Goal: Task Accomplishment & Management: Manage account settings

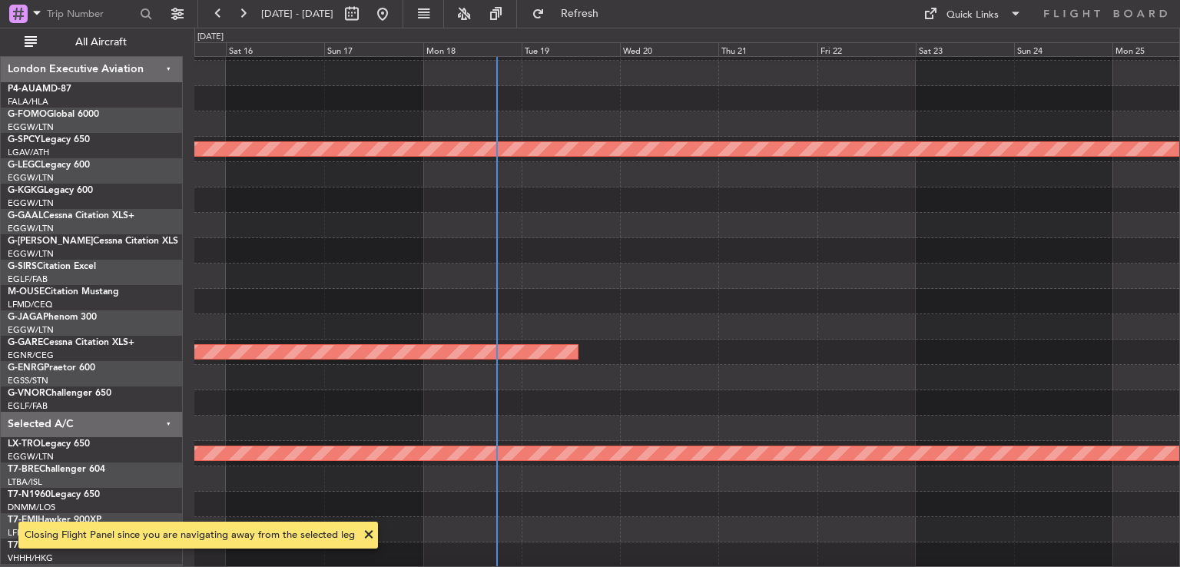
scroll to position [46, 0]
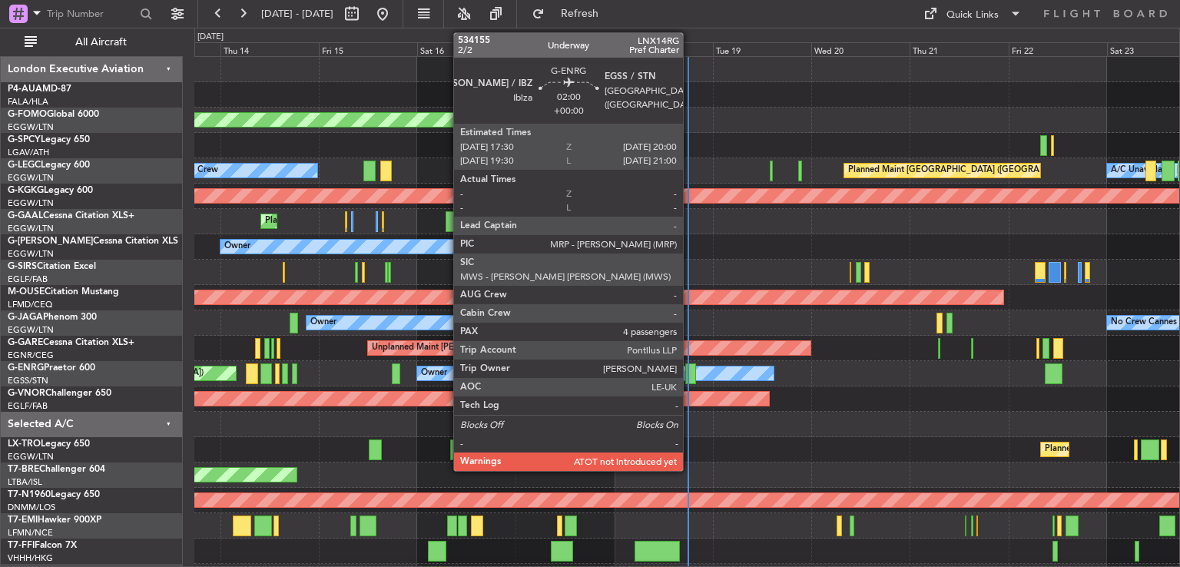
click at [690, 377] on div at bounding box center [691, 374] width 11 height 21
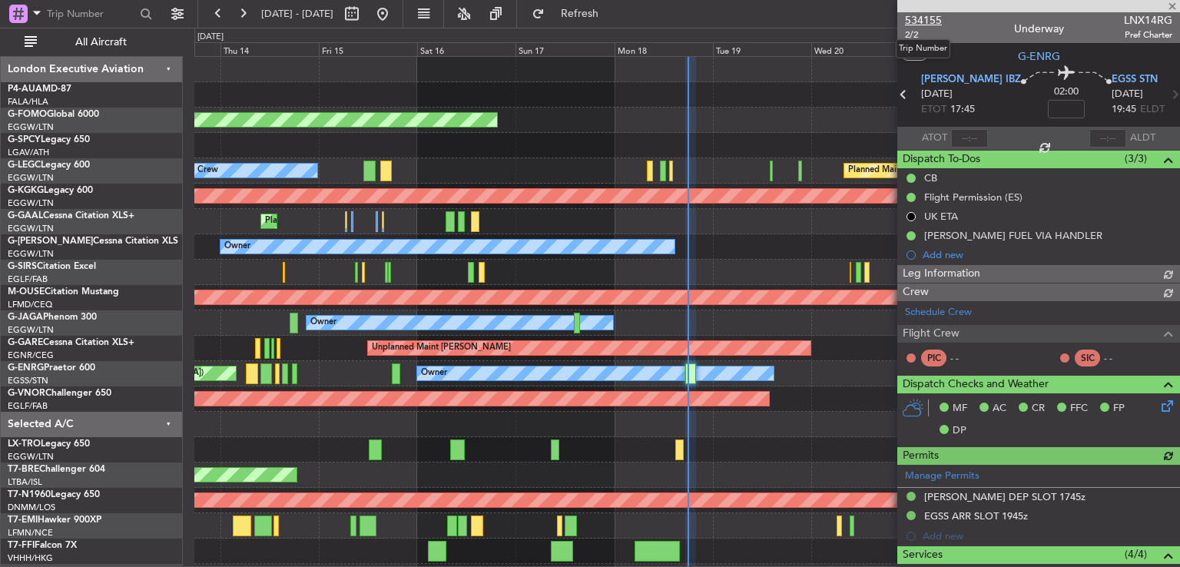
click at [926, 23] on span "534155" at bounding box center [923, 20] width 37 height 16
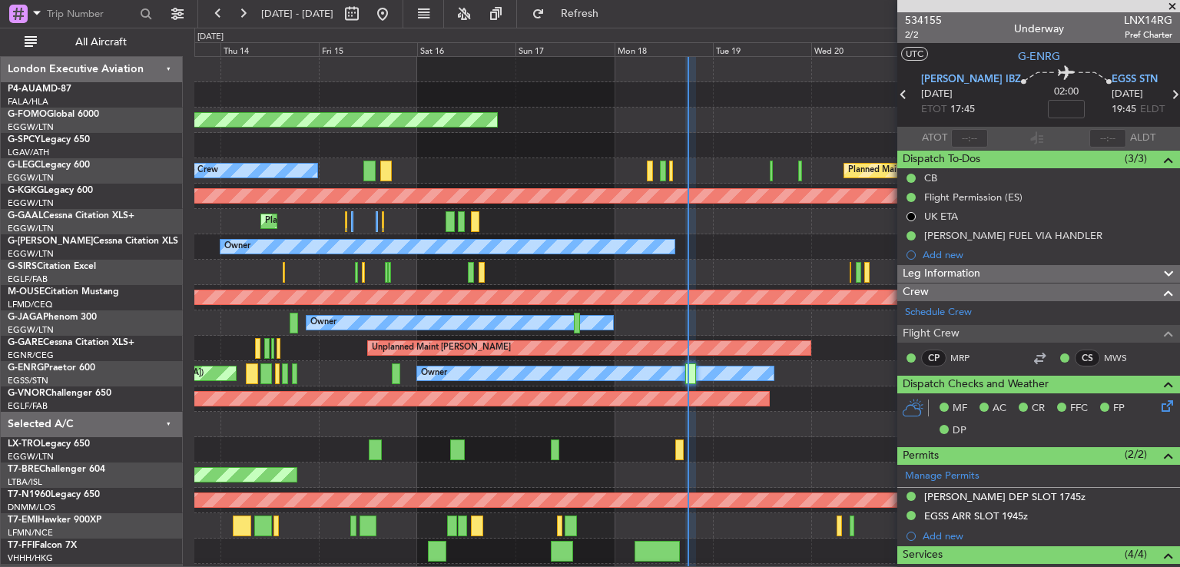
click at [1172, 8] on span at bounding box center [1172, 7] width 15 height 14
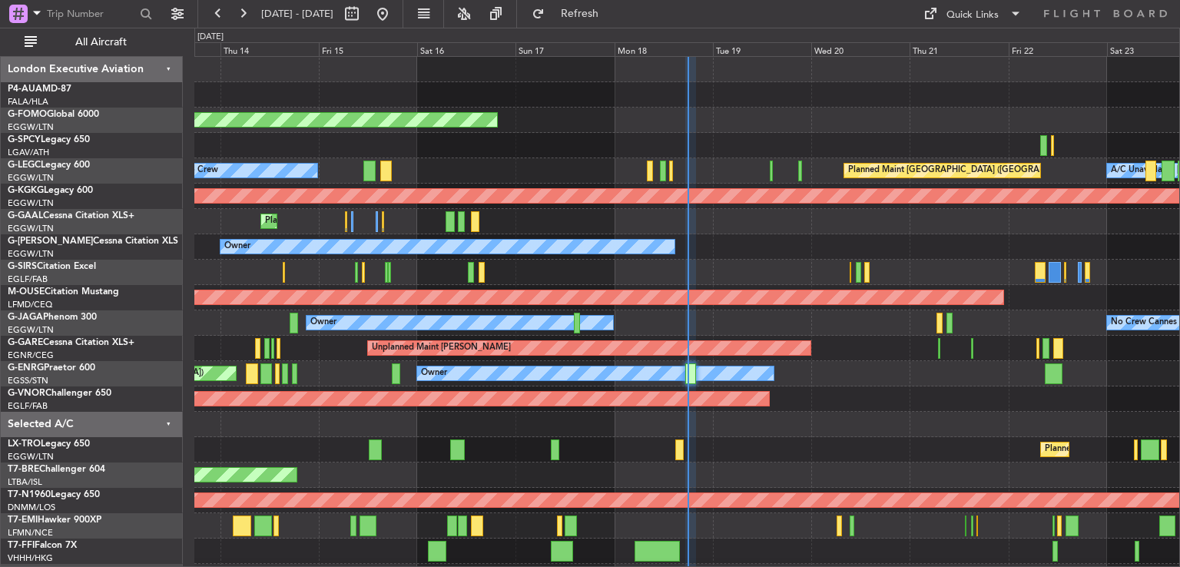
type input "0"
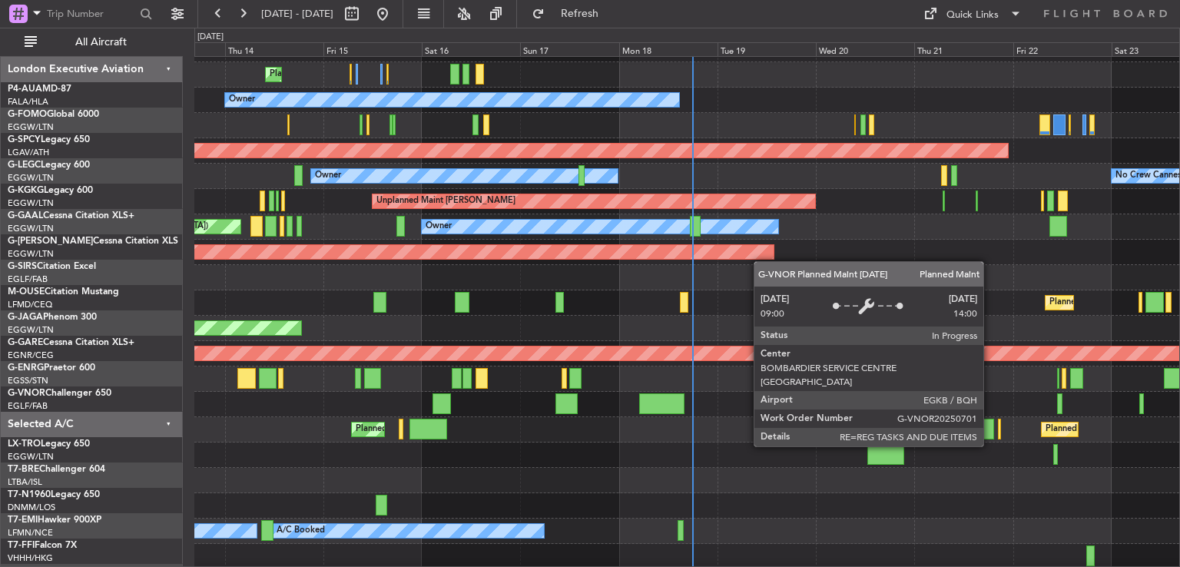
scroll to position [148, 0]
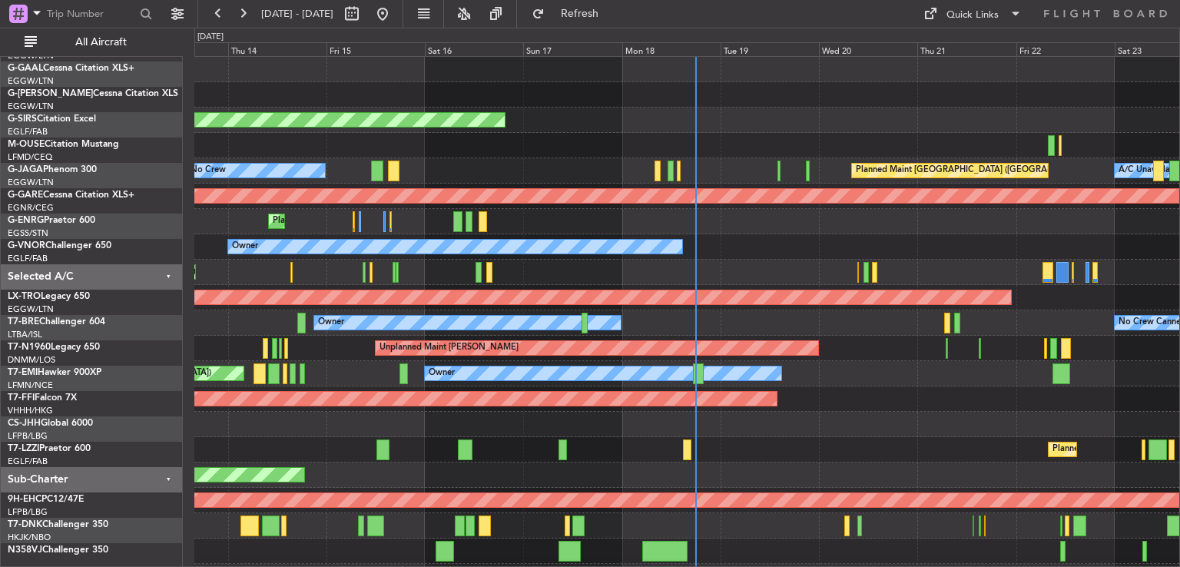
scroll to position [0, 0]
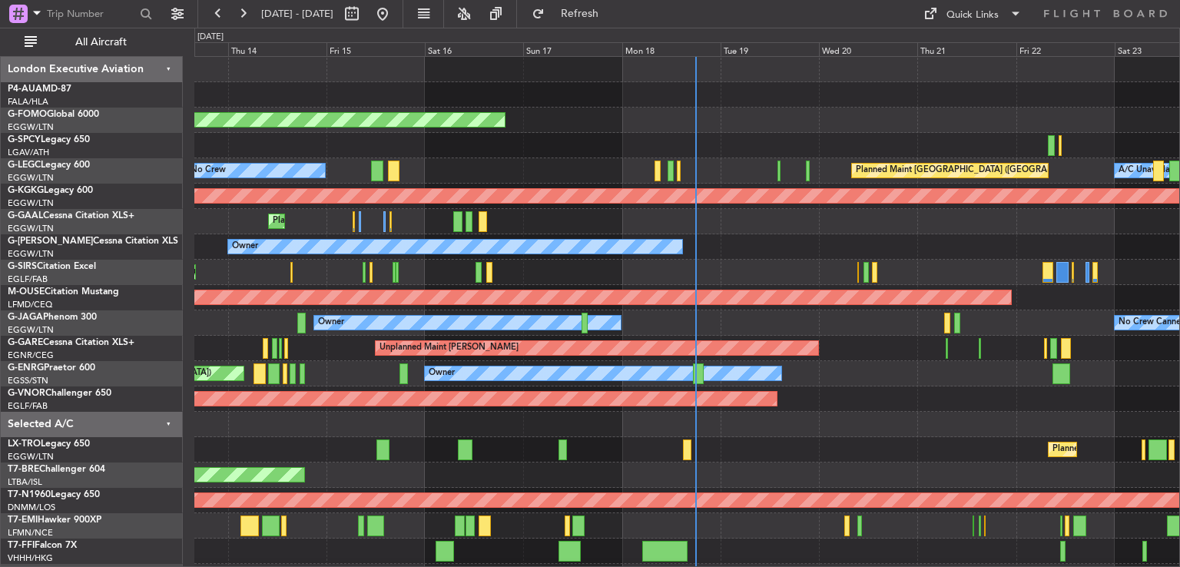
click at [763, 461] on div "Planned Maint Windsor Locks (Bradley Intl) A/C Unavailable London (Luton) Plann…" at bounding box center [686, 386] width 985 height 659
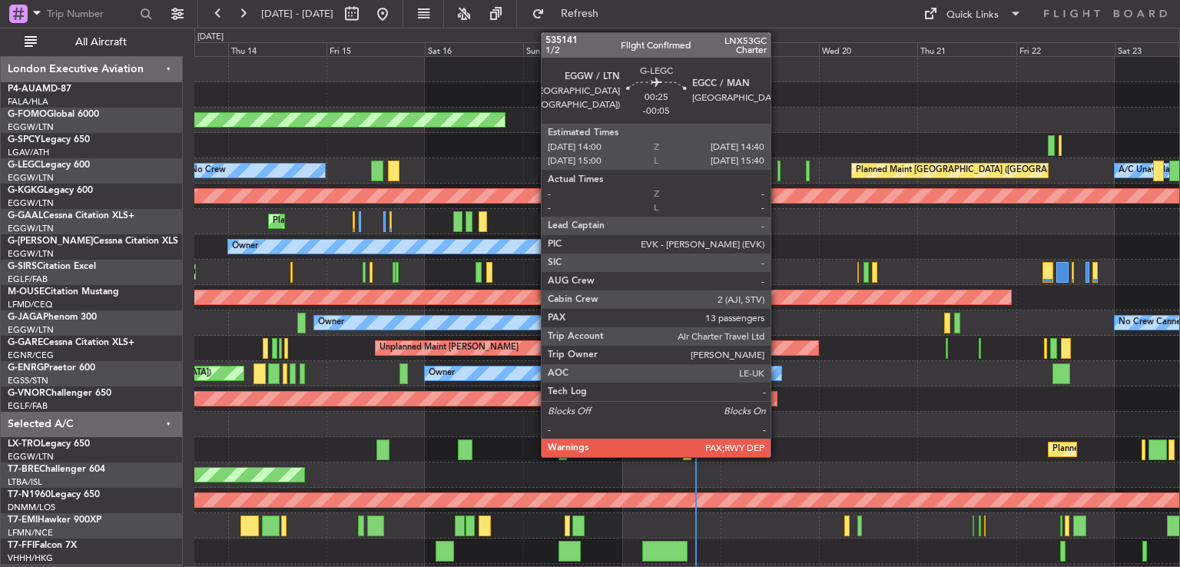
click at [778, 176] on div at bounding box center [779, 171] width 3 height 21
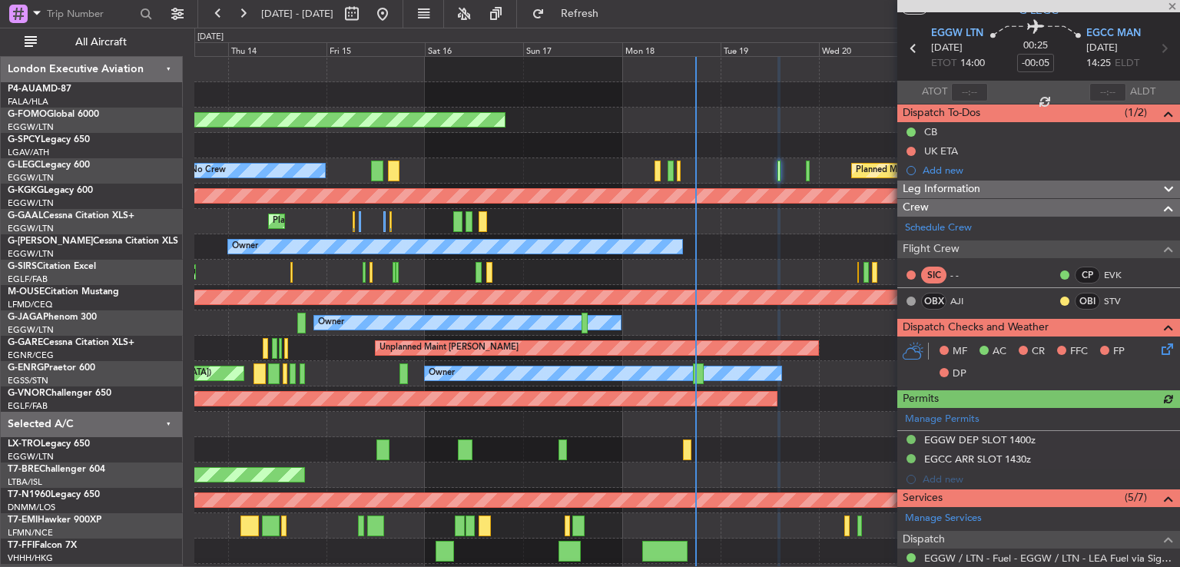
scroll to position [59, 0]
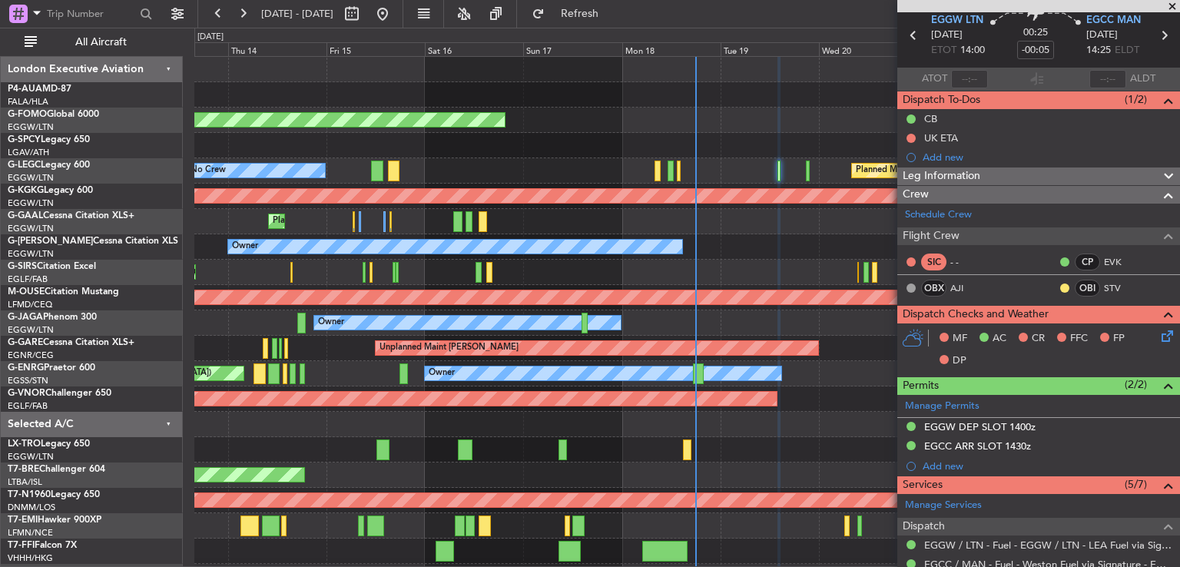
click at [1172, 8] on span at bounding box center [1172, 7] width 15 height 14
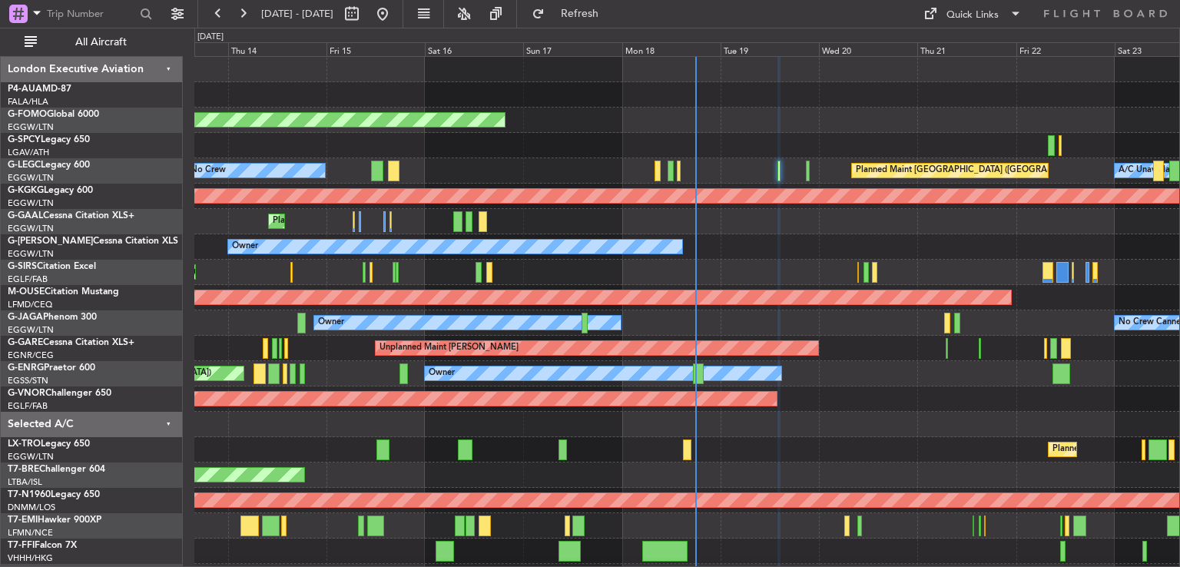
type input "0"
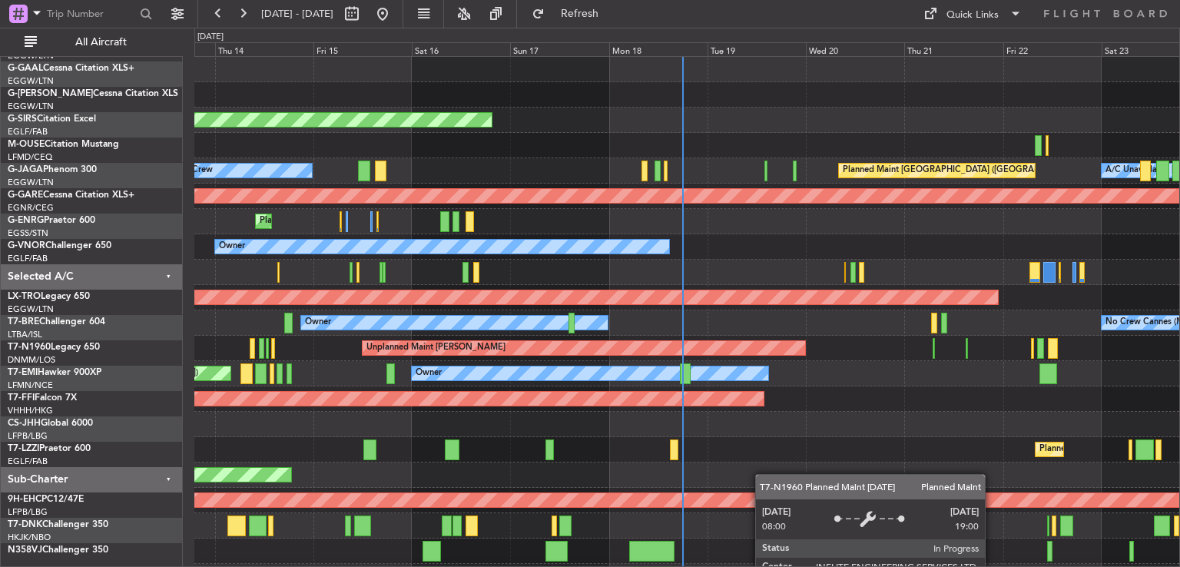
scroll to position [0, 0]
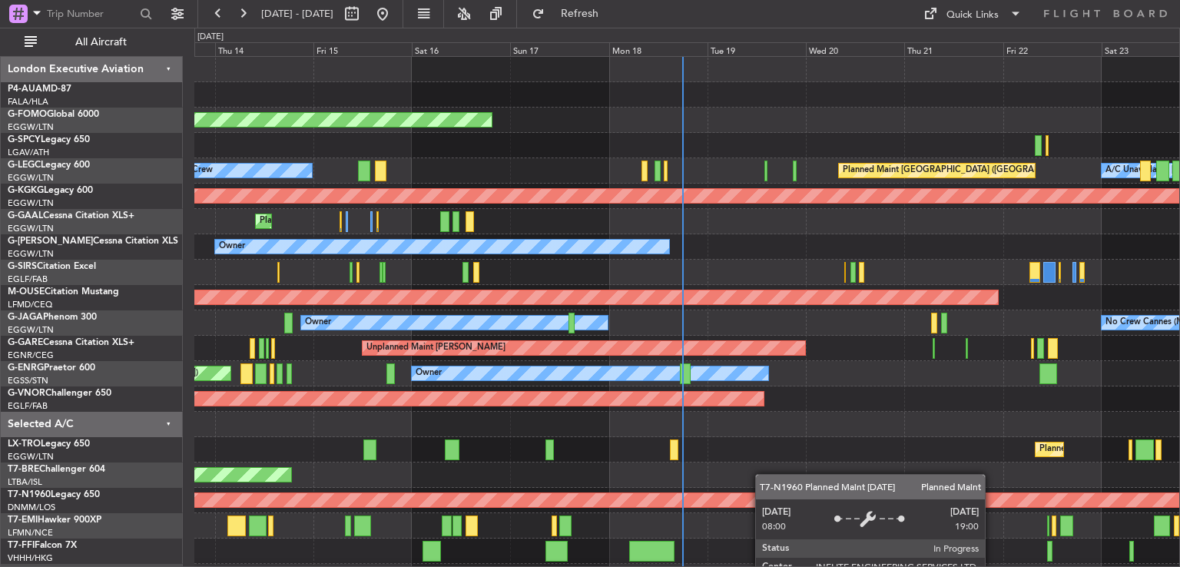
click at [751, 543] on div "Planned Maint Windsor Locks (Bradley Intl) A/C Unavailable London (Luton) Plann…" at bounding box center [686, 386] width 985 height 659
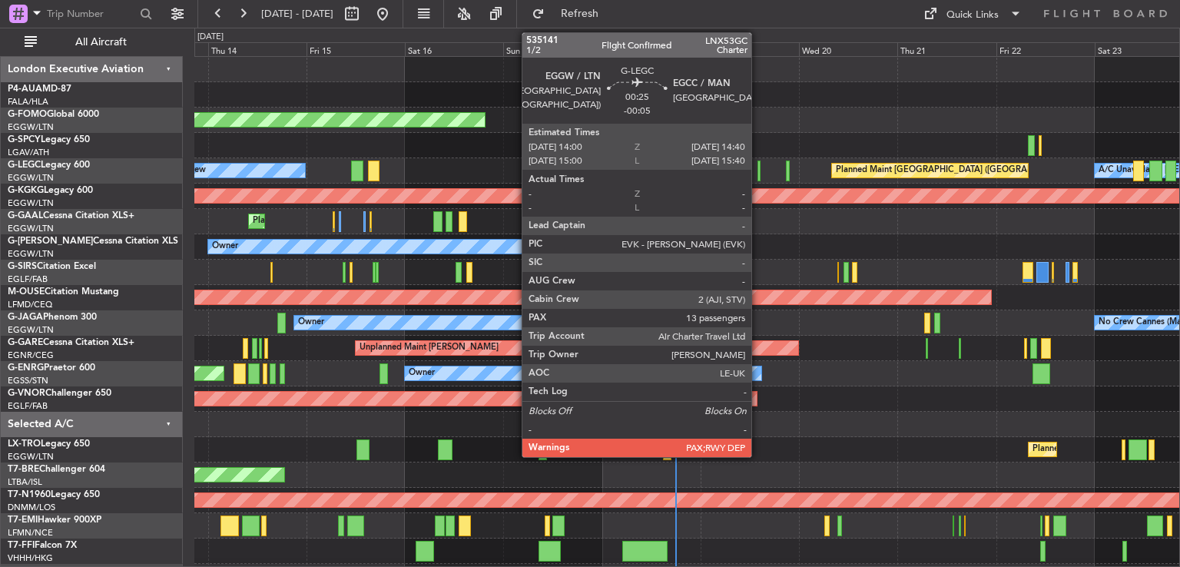
click at [759, 178] on div at bounding box center [759, 171] width 3 height 21
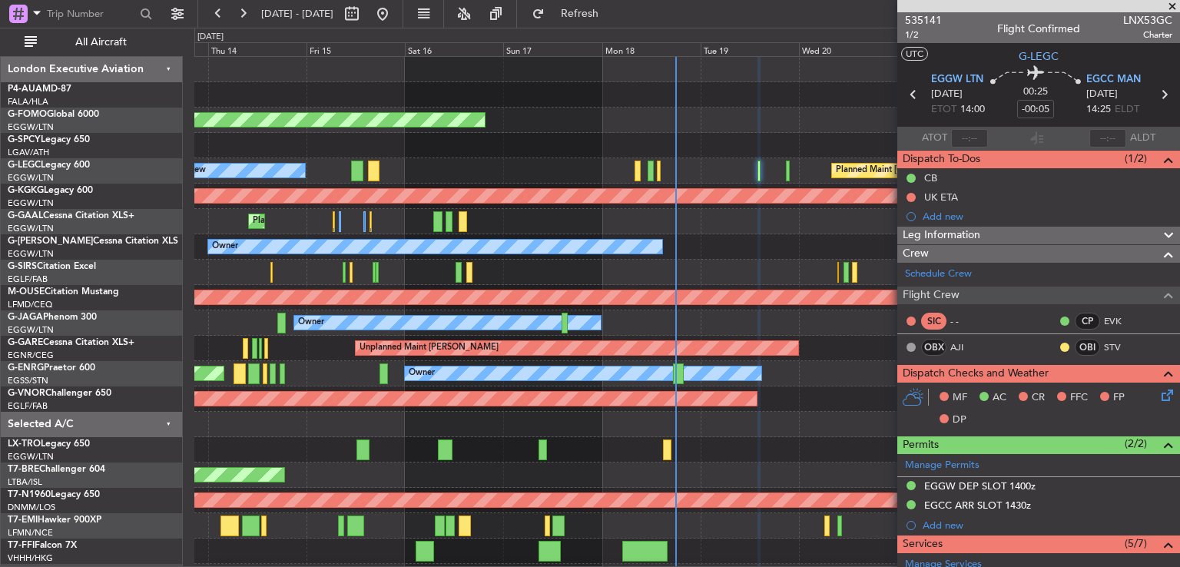
click at [1174, 3] on span at bounding box center [1172, 7] width 15 height 14
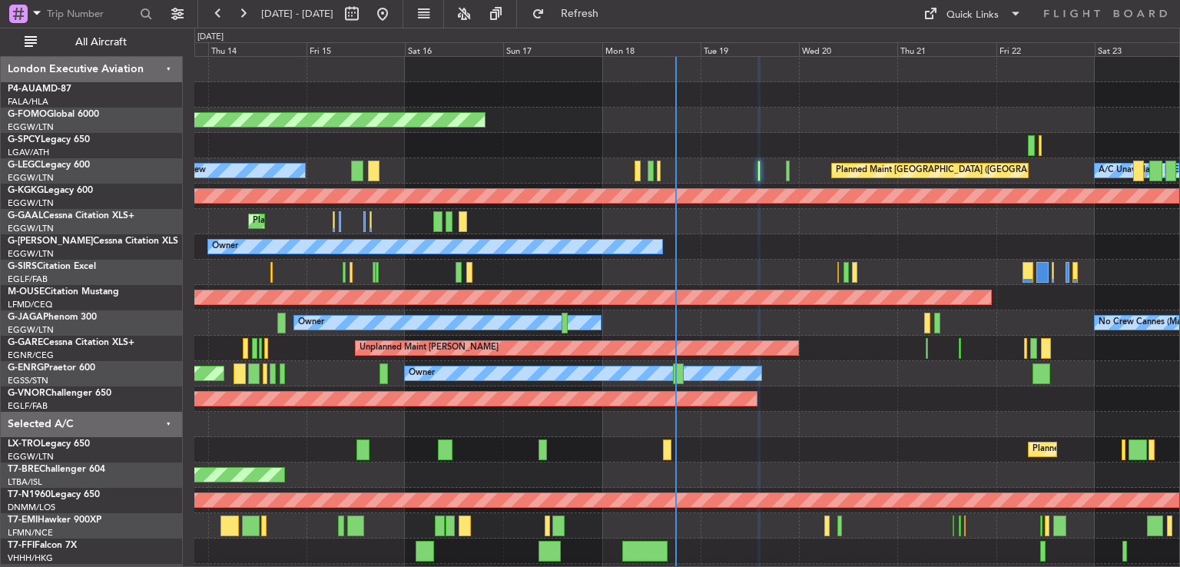
type input "0"
click at [251, 17] on button at bounding box center [243, 14] width 25 height 25
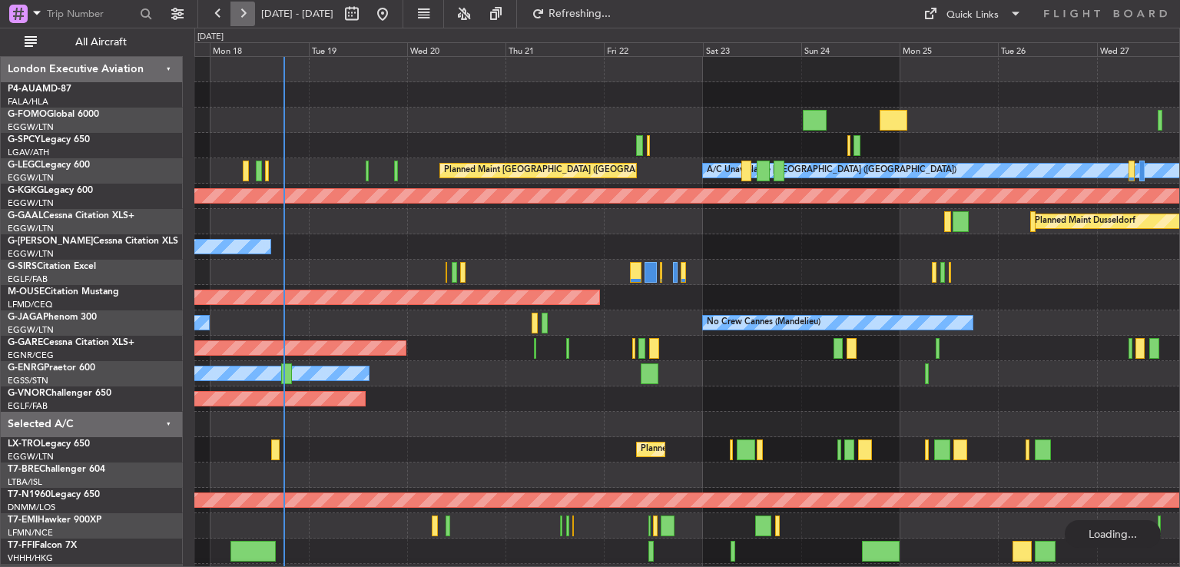
click at [251, 17] on button at bounding box center [243, 14] width 25 height 25
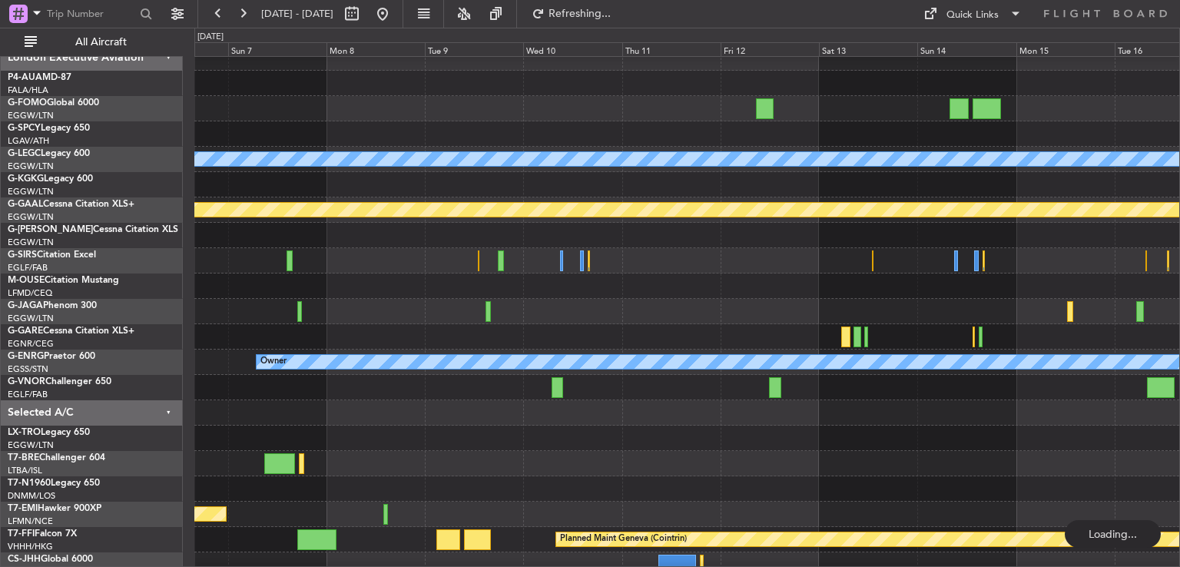
scroll to position [23, 0]
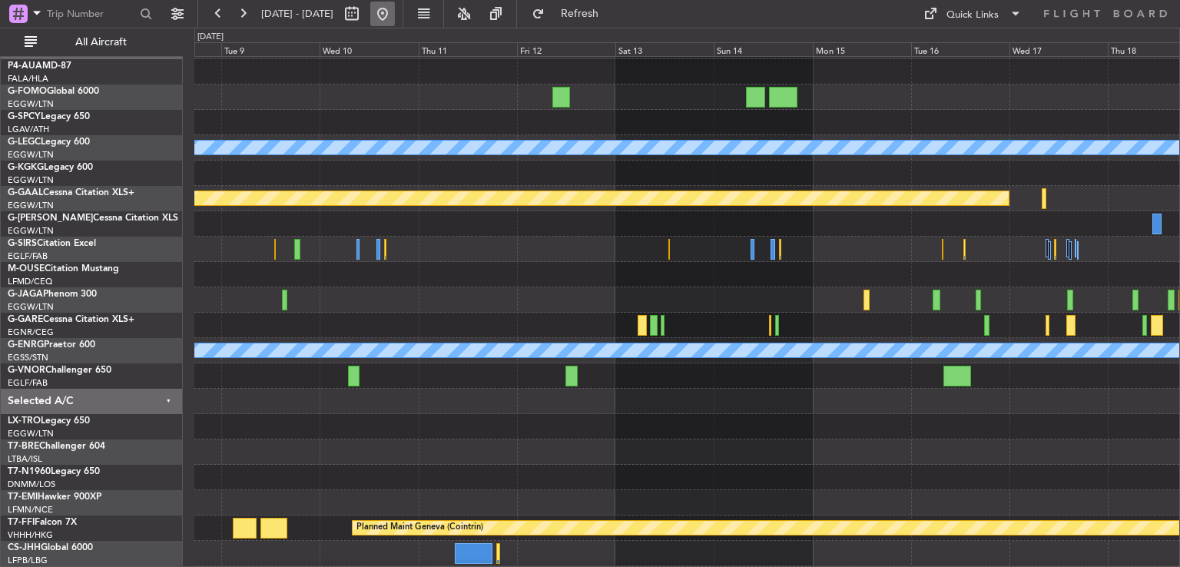
click at [395, 16] on button at bounding box center [382, 14] width 25 height 25
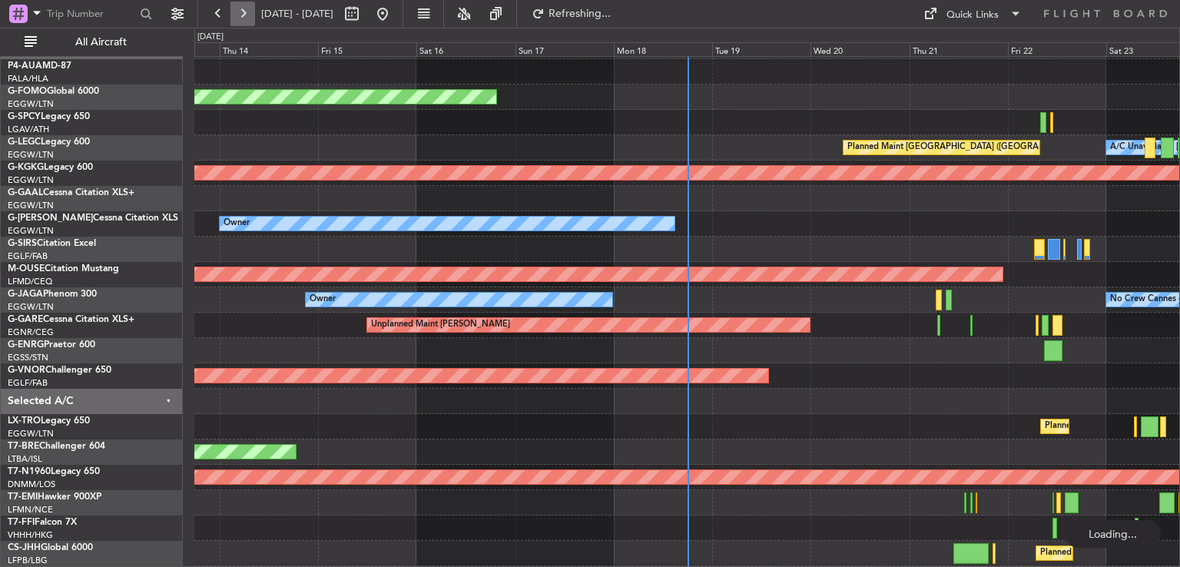
click at [240, 12] on button at bounding box center [243, 14] width 25 height 25
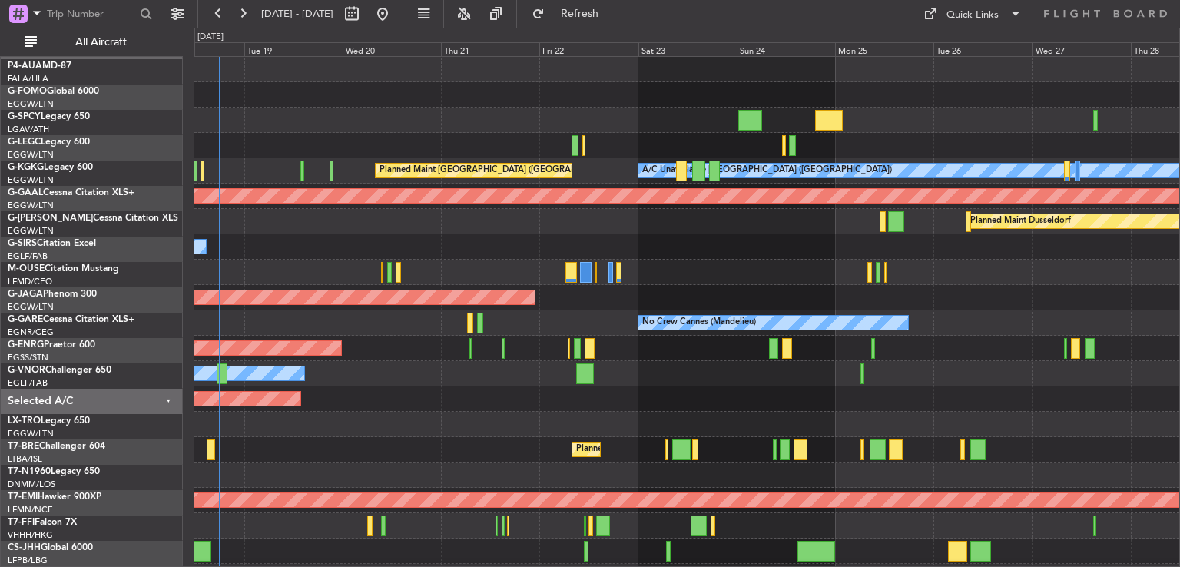
scroll to position [0, 0]
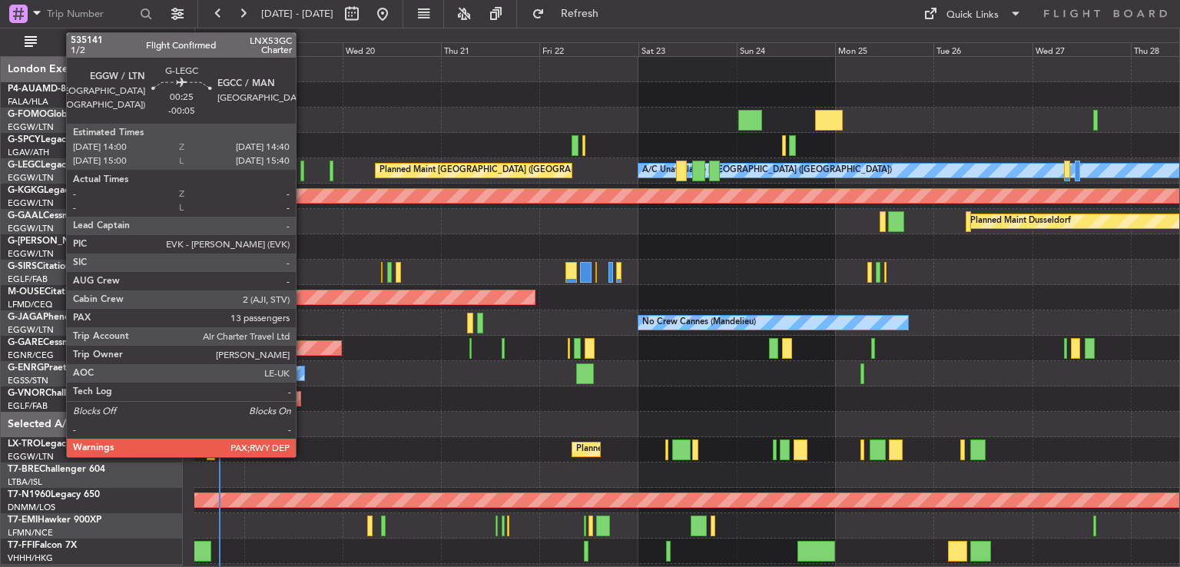
click at [302, 174] on div at bounding box center [301, 171] width 3 height 21
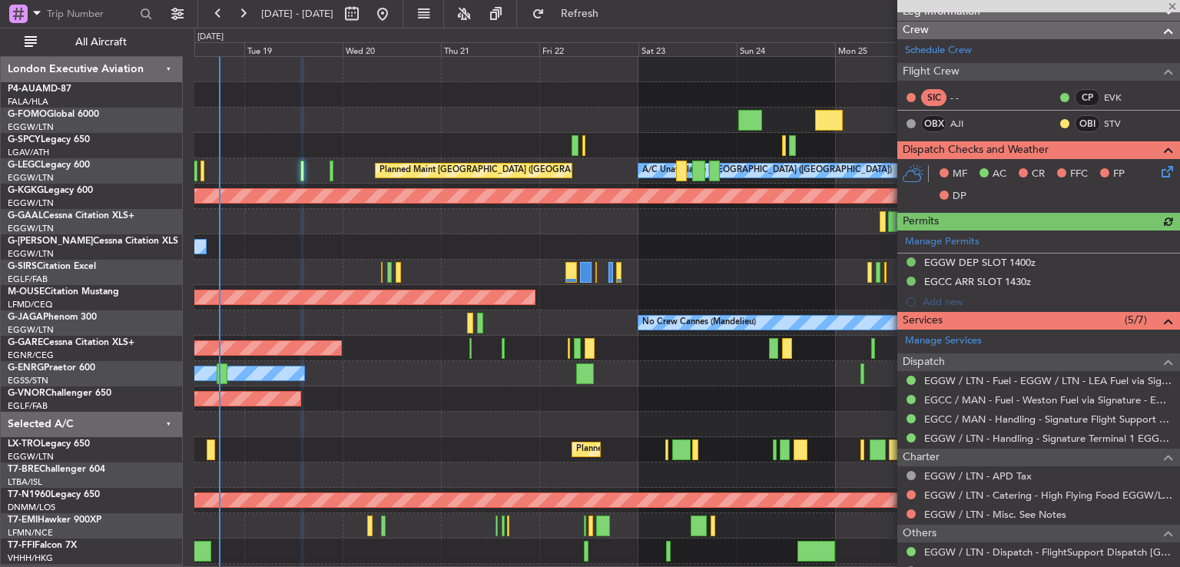
scroll to position [227, 0]
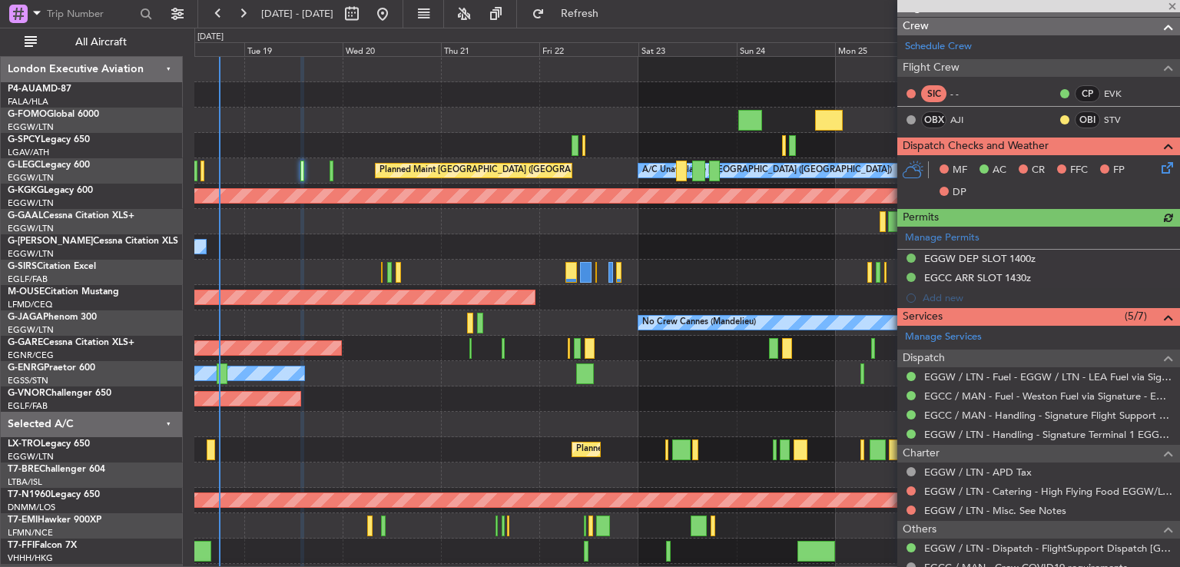
click at [1159, 167] on icon at bounding box center [1165, 165] width 12 height 12
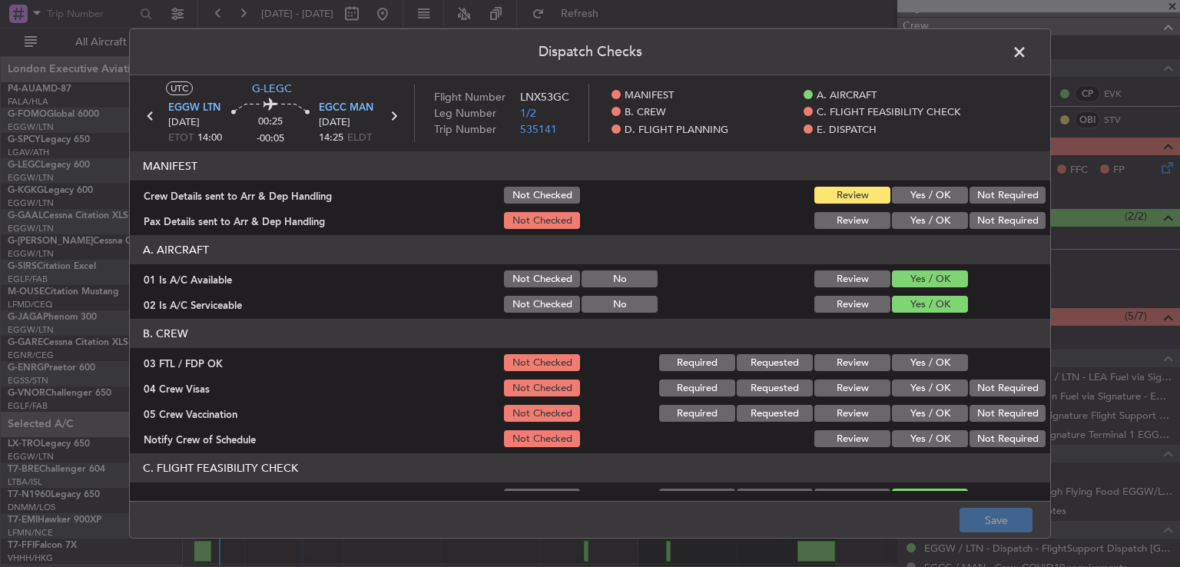
click at [909, 361] on button "Yes / OK" at bounding box center [930, 362] width 76 height 17
click at [978, 388] on button "Not Required" at bounding box center [1008, 388] width 76 height 17
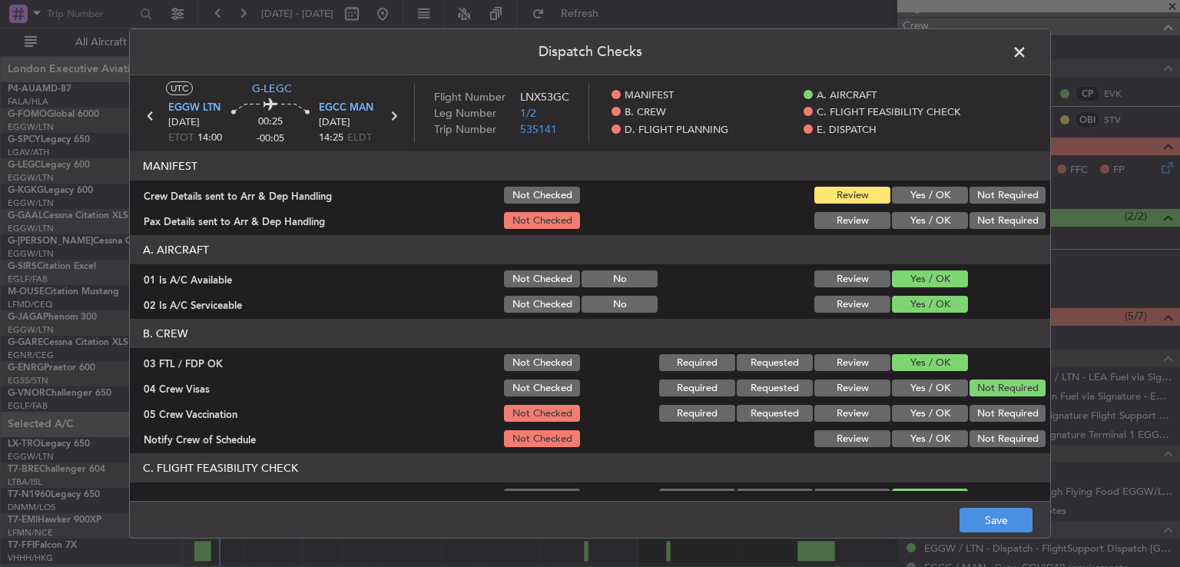
click at [978, 410] on button "Not Required" at bounding box center [1008, 413] width 76 height 17
click at [925, 438] on button "Yes / OK" at bounding box center [930, 438] width 76 height 17
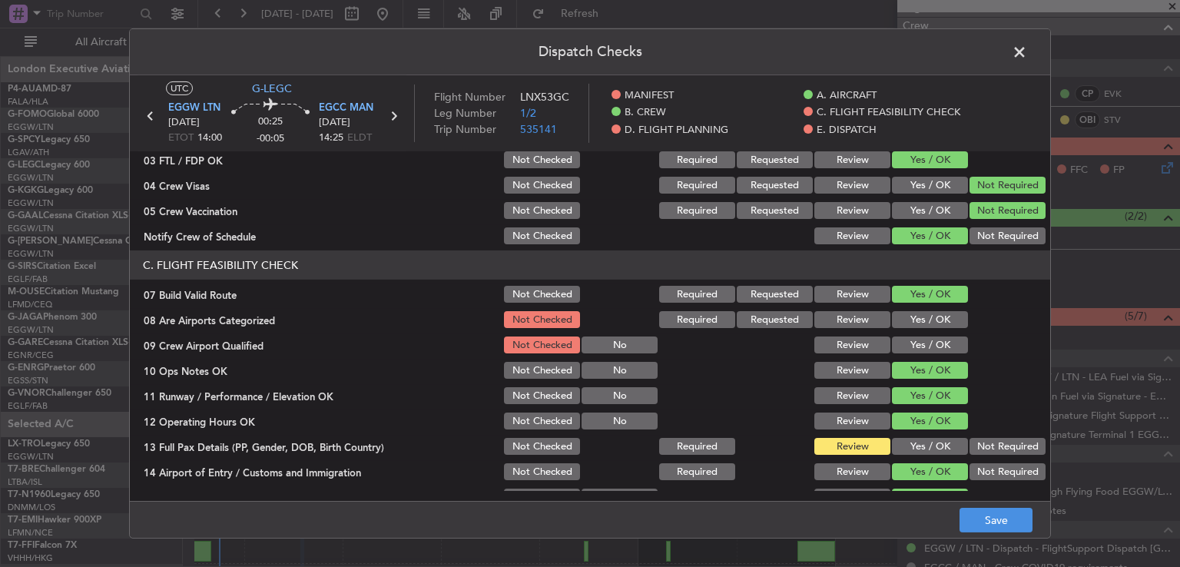
scroll to position [238, 0]
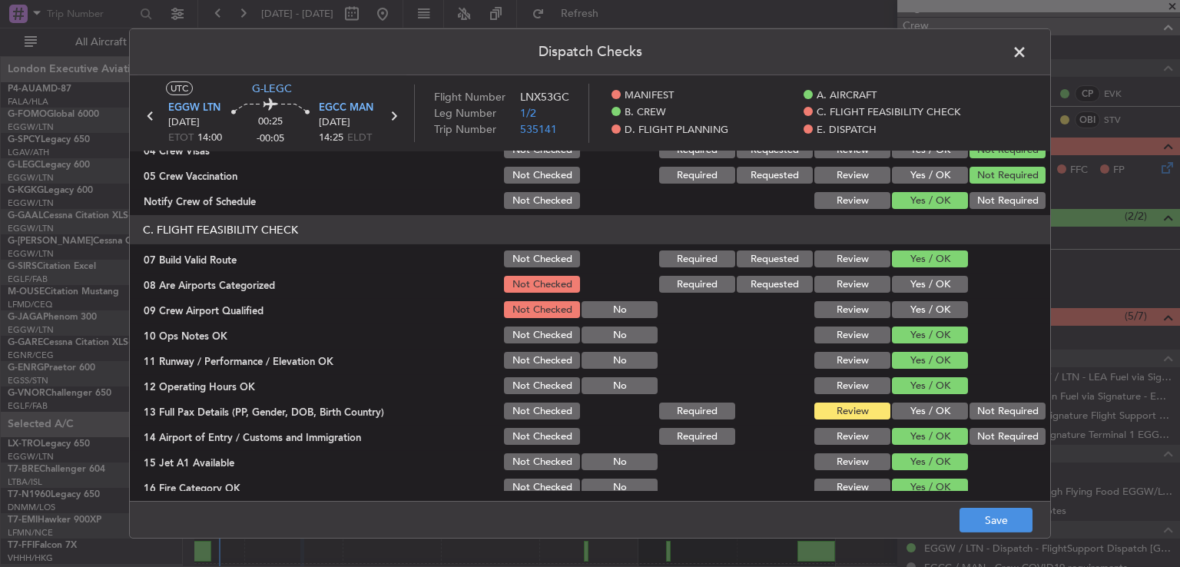
click at [936, 287] on button "Yes / OK" at bounding box center [930, 284] width 76 height 17
click at [938, 308] on button "Yes / OK" at bounding box center [930, 309] width 76 height 17
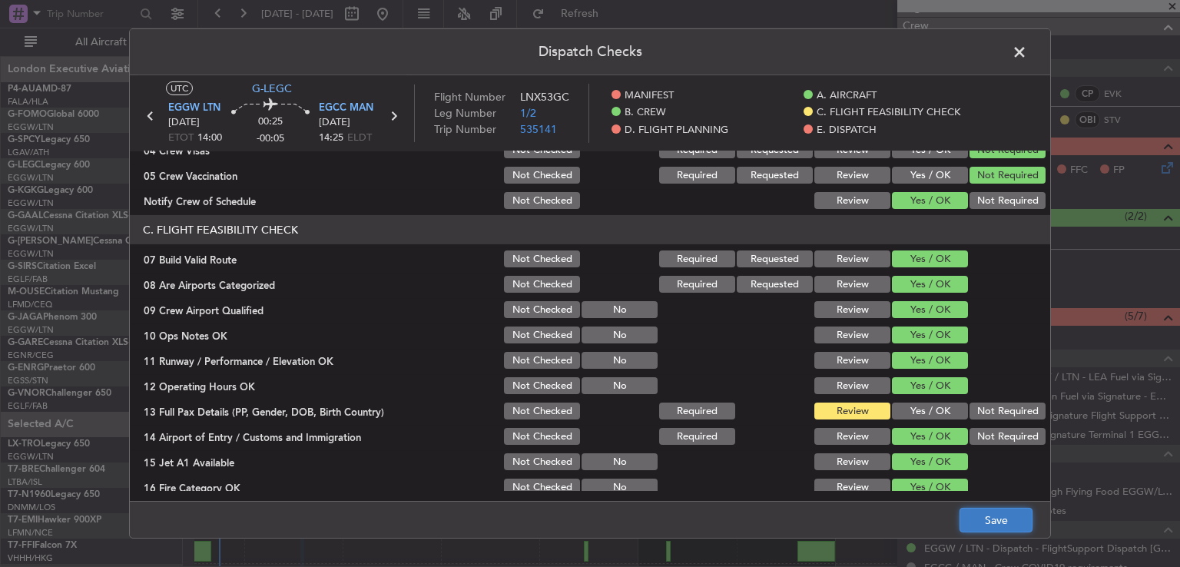
click at [1011, 508] on button "Save" at bounding box center [996, 520] width 73 height 25
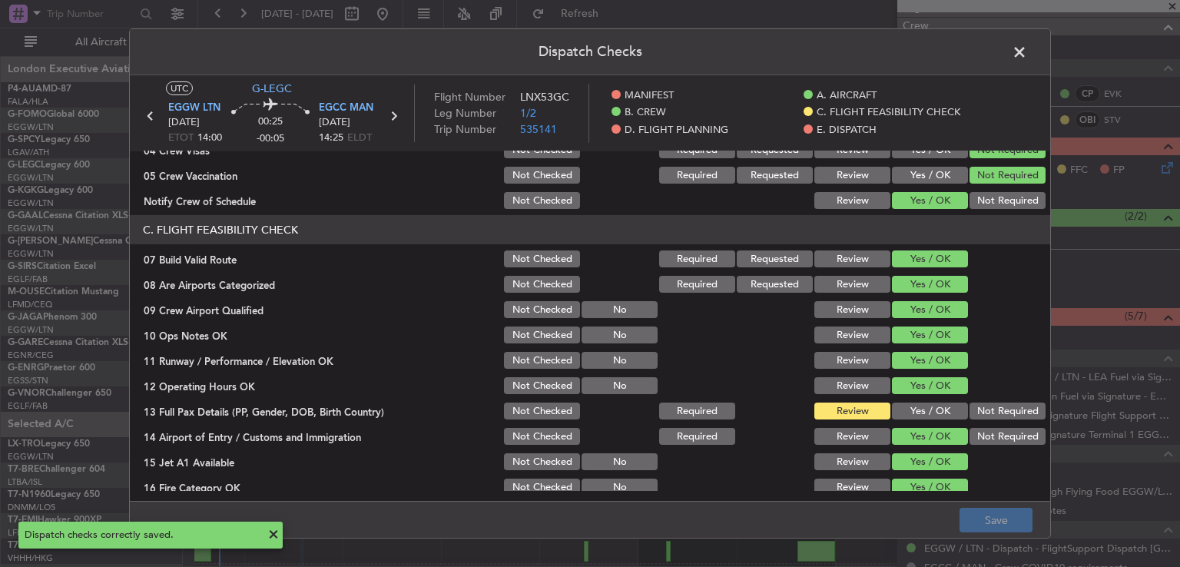
click at [1028, 53] on span at bounding box center [1028, 56] width 0 height 31
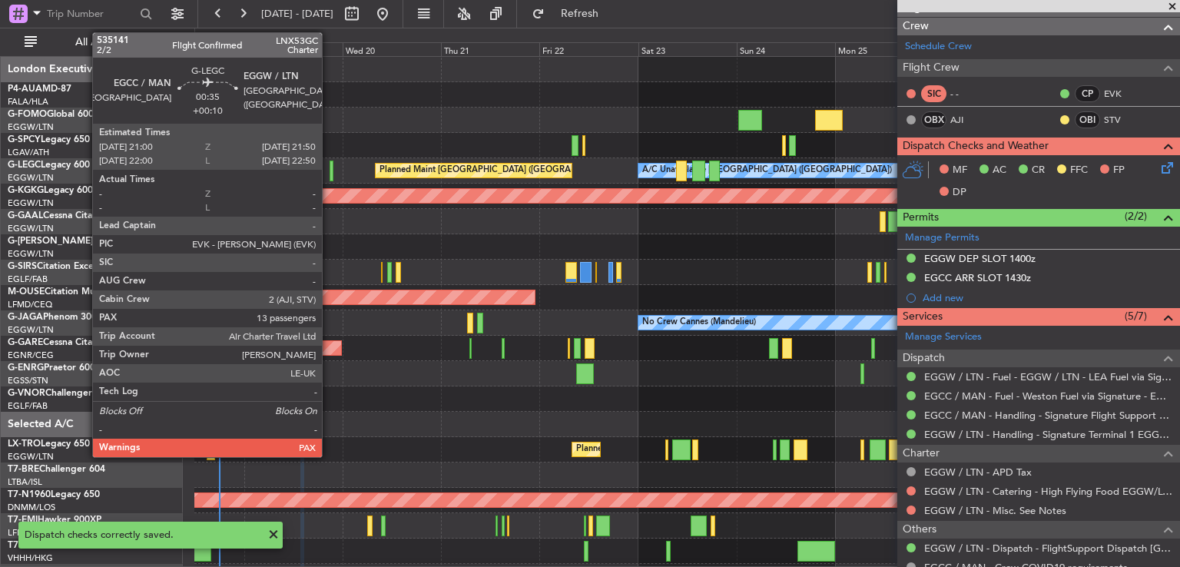
click at [330, 173] on div at bounding box center [332, 171] width 4 height 21
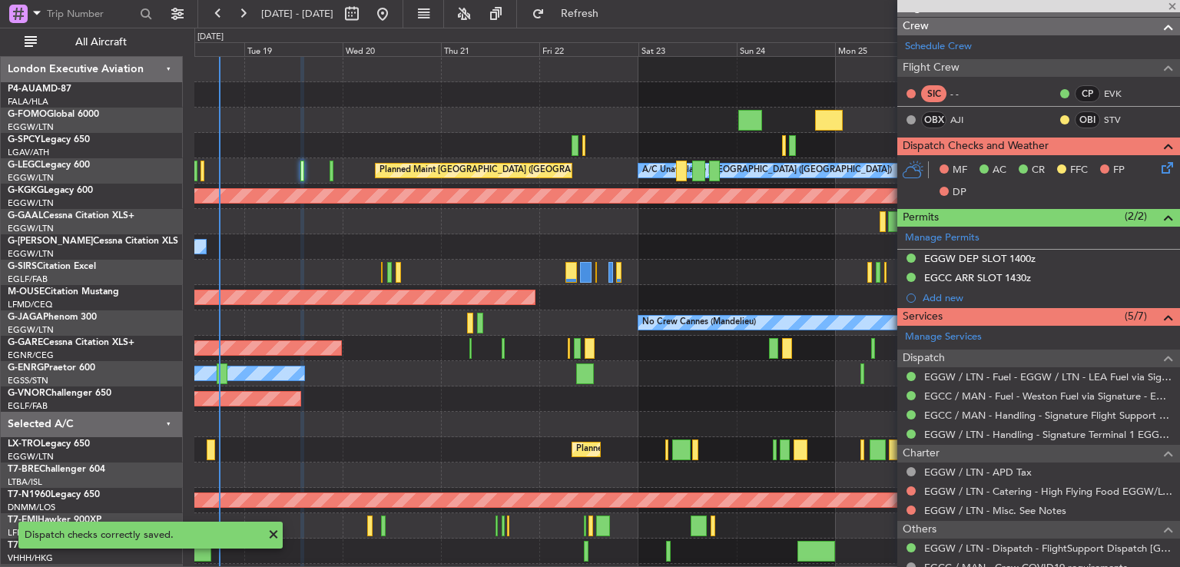
type input "+00:10"
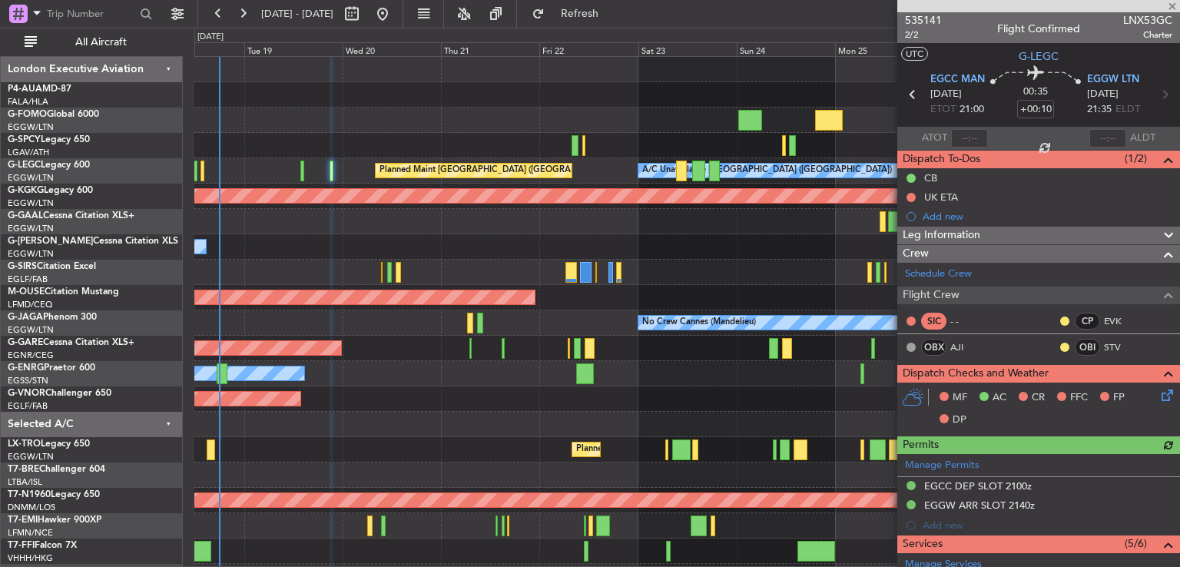
scroll to position [127, 0]
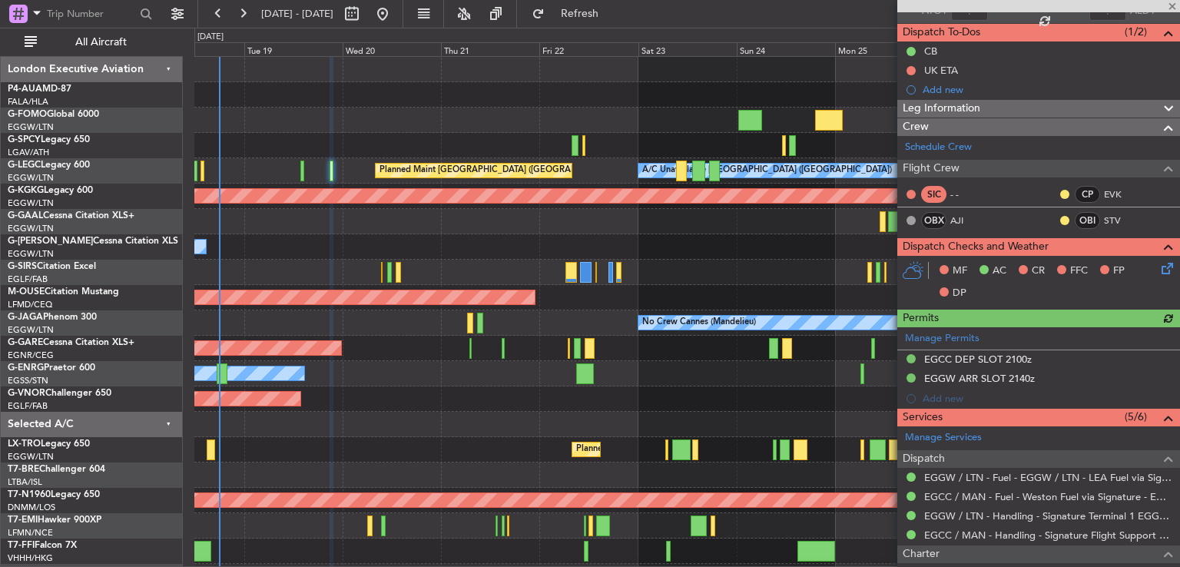
click at [1159, 265] on icon at bounding box center [1165, 266] width 12 height 12
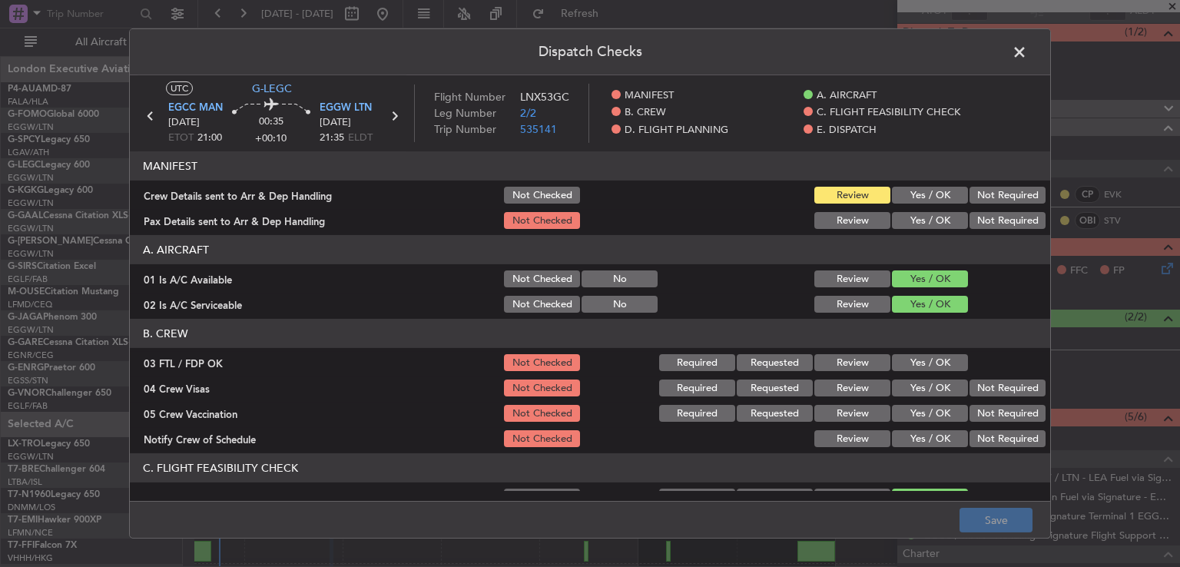
click at [921, 364] on button "Yes / OK" at bounding box center [930, 362] width 76 height 17
click at [1008, 390] on button "Not Required" at bounding box center [1008, 388] width 76 height 17
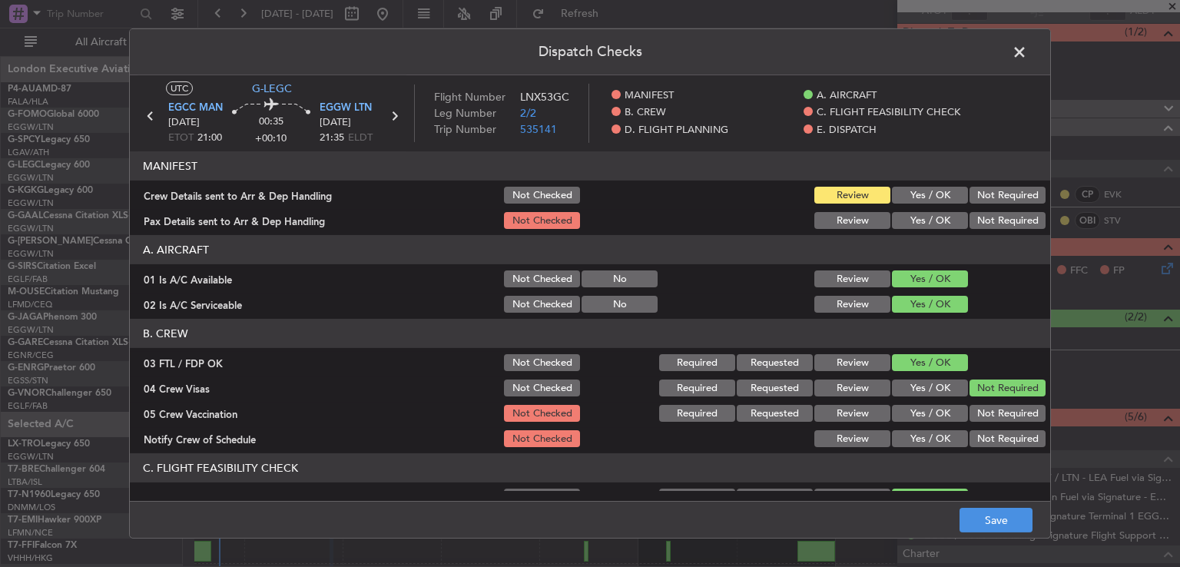
click at [1002, 413] on button "Not Required" at bounding box center [1008, 413] width 76 height 17
click at [928, 443] on button "Yes / OK" at bounding box center [930, 438] width 76 height 17
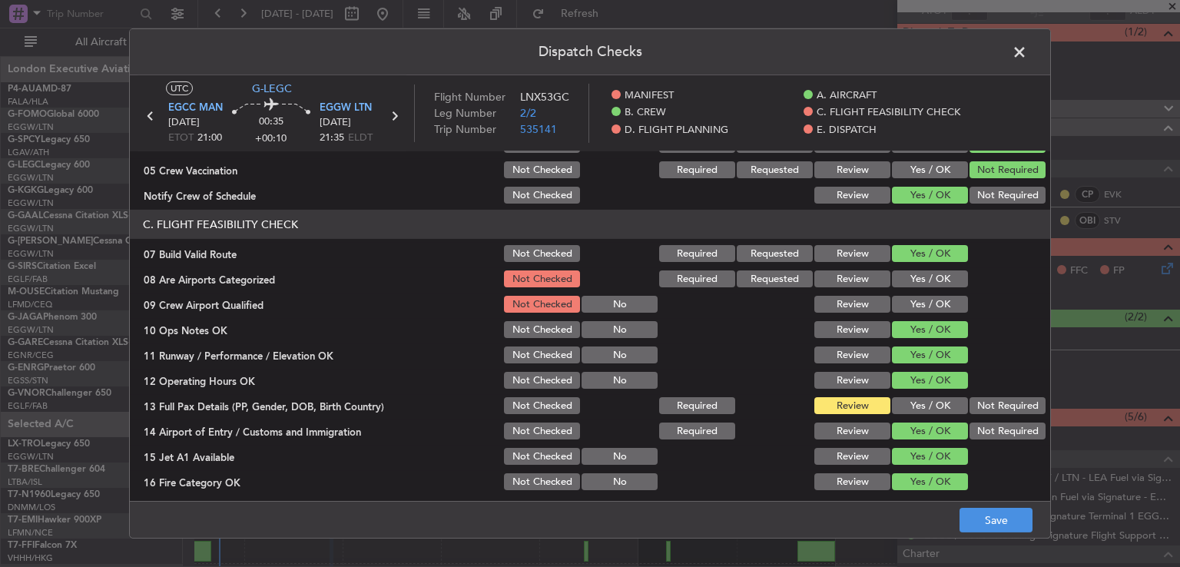
scroll to position [274, 0]
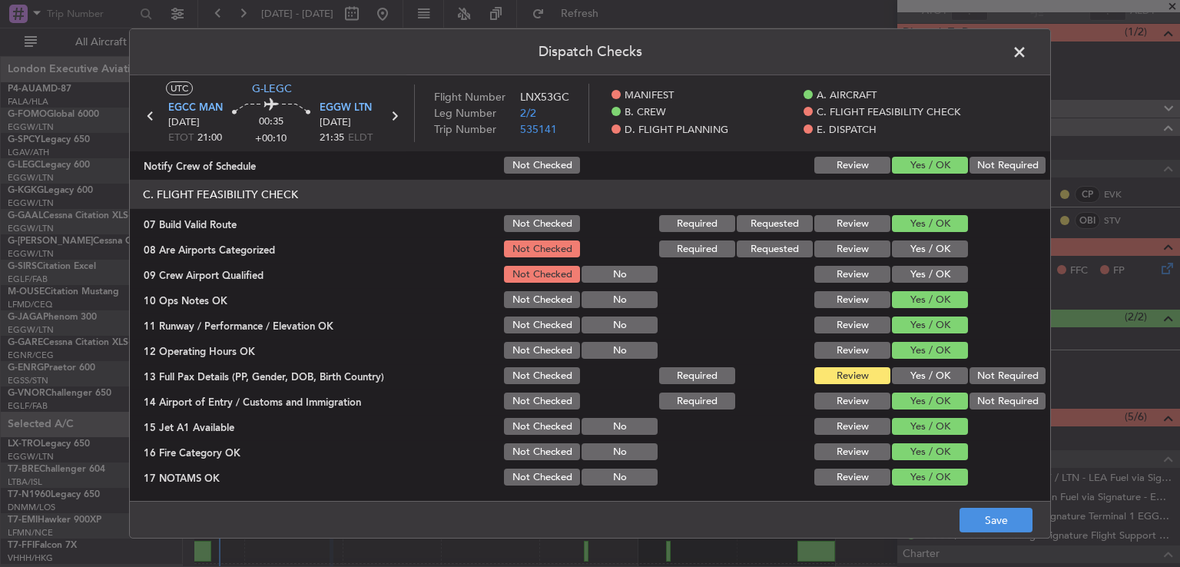
click at [915, 250] on button "Yes / OK" at bounding box center [930, 249] width 76 height 17
click at [921, 281] on button "Yes / OK" at bounding box center [930, 274] width 76 height 17
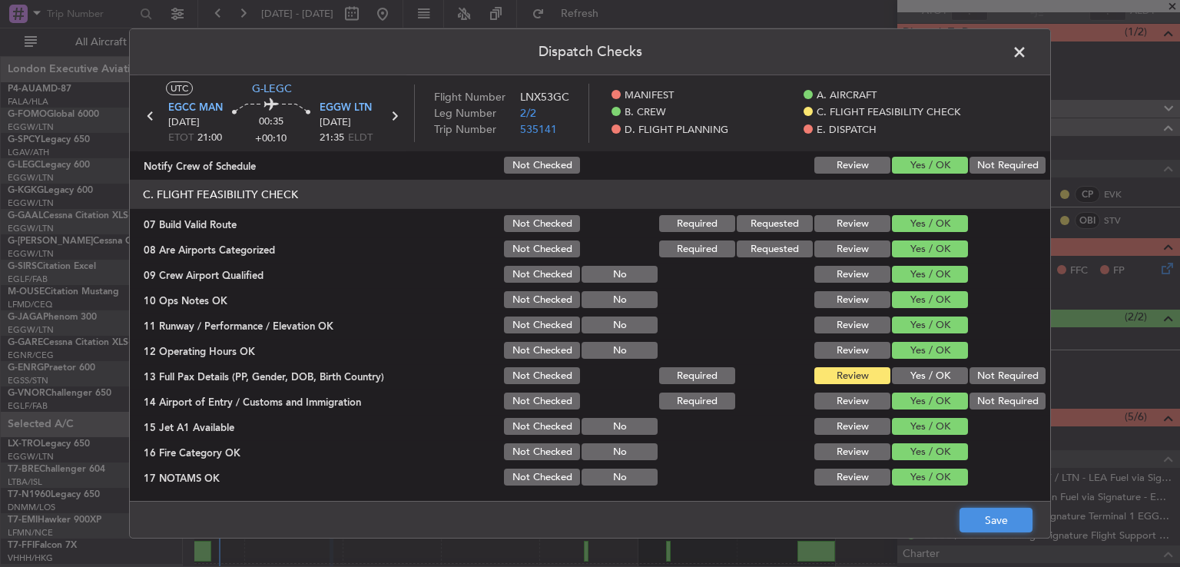
click at [988, 516] on button "Save" at bounding box center [996, 520] width 73 height 25
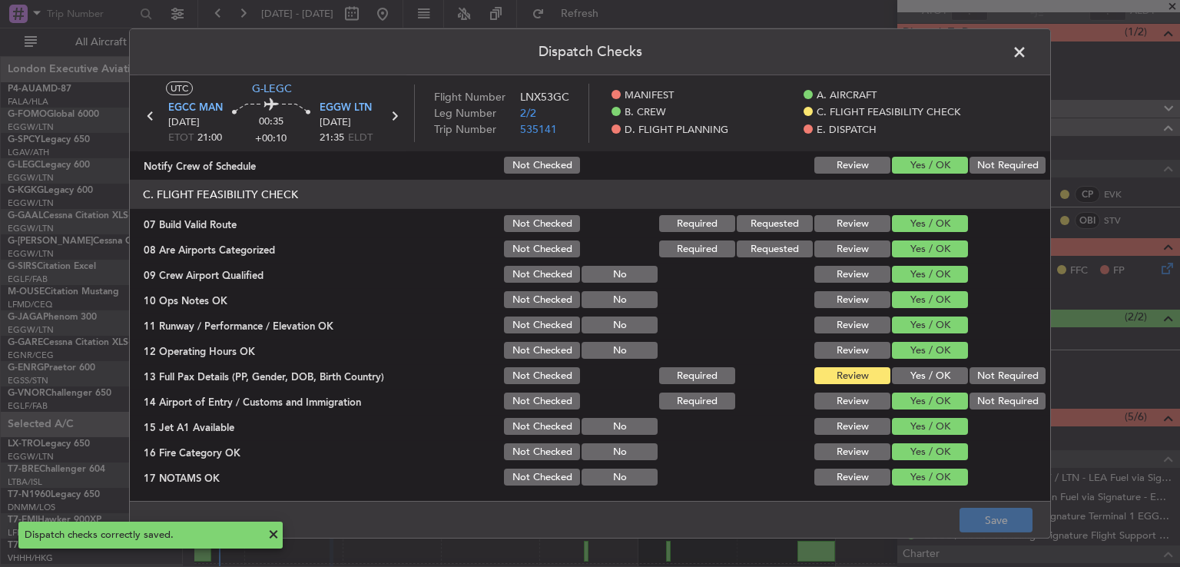
click at [1028, 56] on span at bounding box center [1028, 56] width 0 height 31
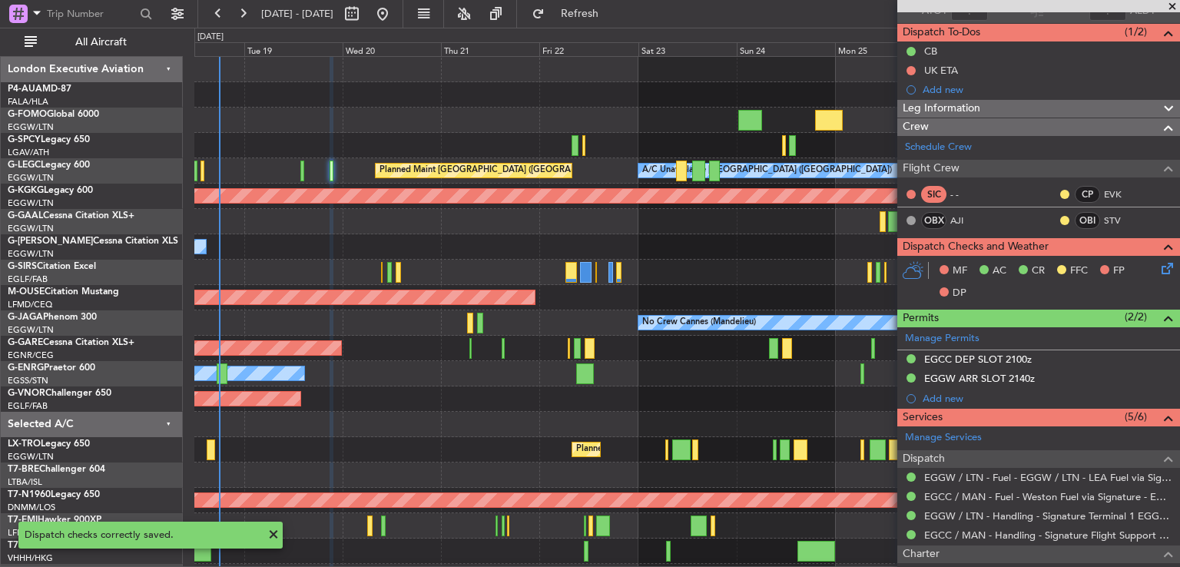
click at [1177, 7] on span at bounding box center [1172, 7] width 15 height 14
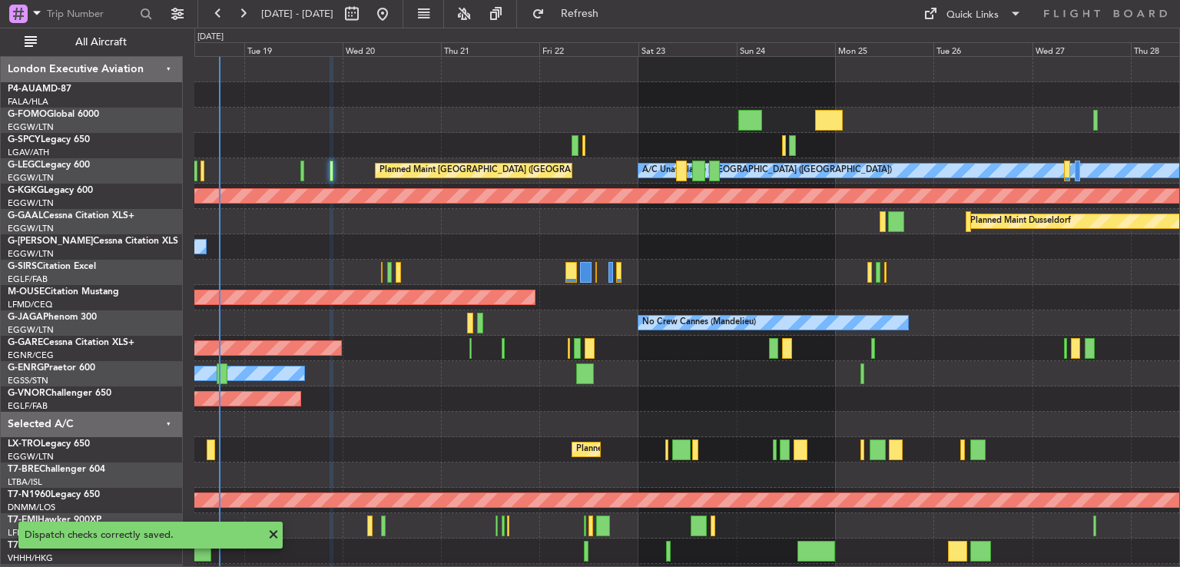
type input "0"
click at [395, 19] on button at bounding box center [382, 14] width 25 height 25
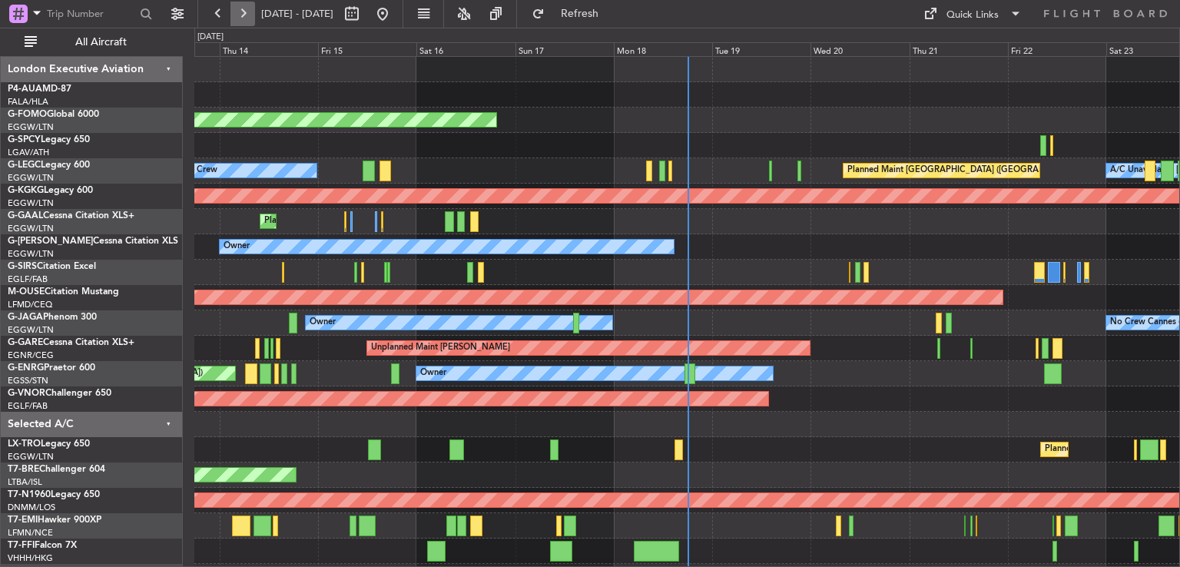
click at [241, 17] on button at bounding box center [243, 14] width 25 height 25
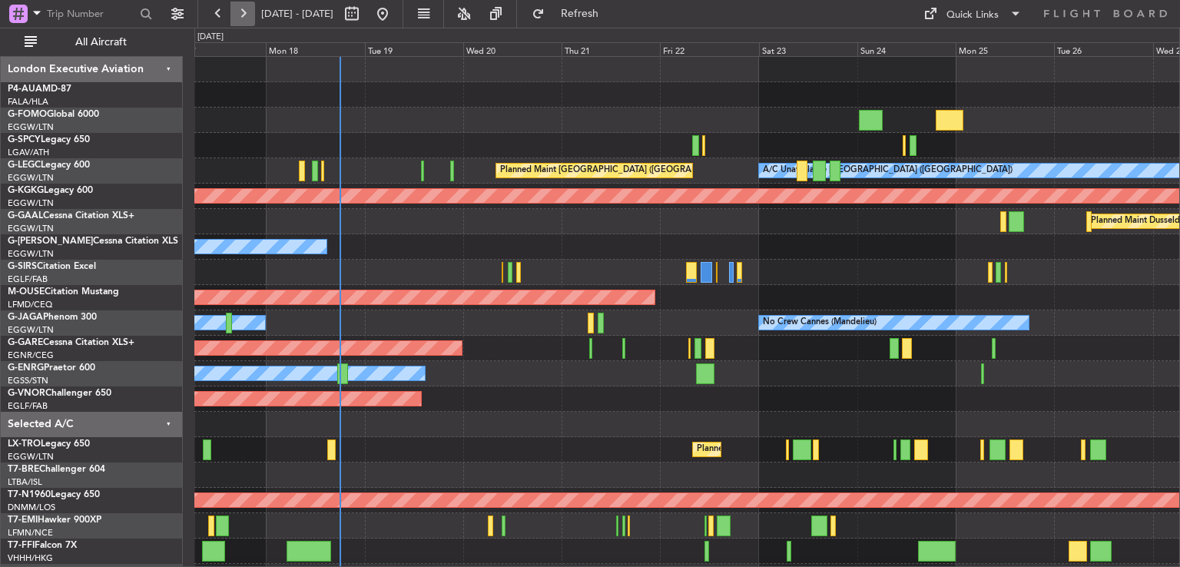
click at [241, 17] on button at bounding box center [243, 14] width 25 height 25
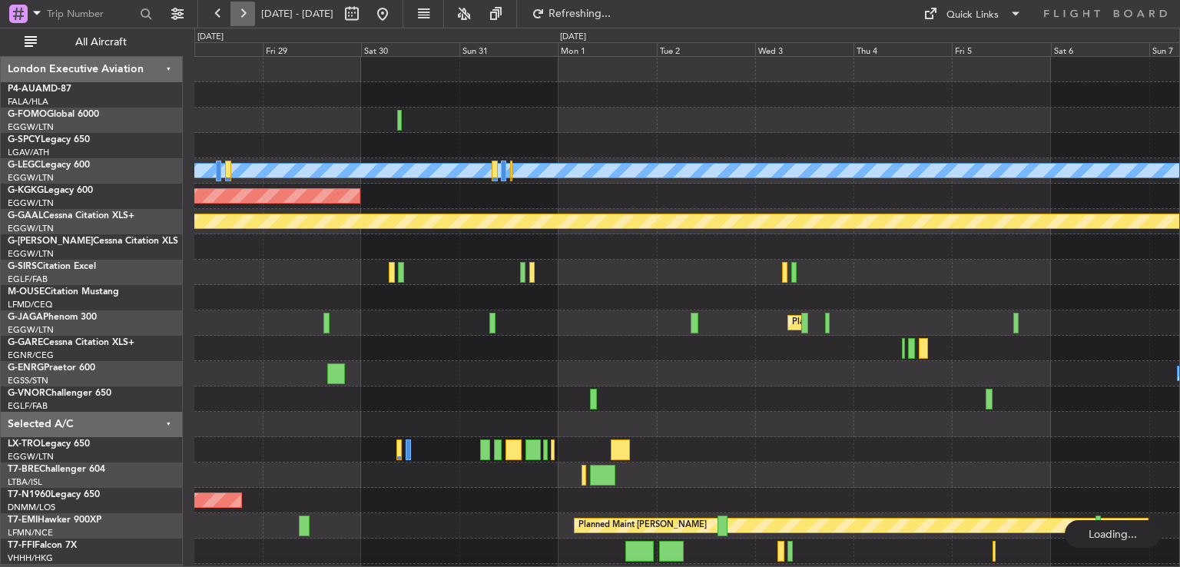
click at [241, 17] on button at bounding box center [243, 14] width 25 height 25
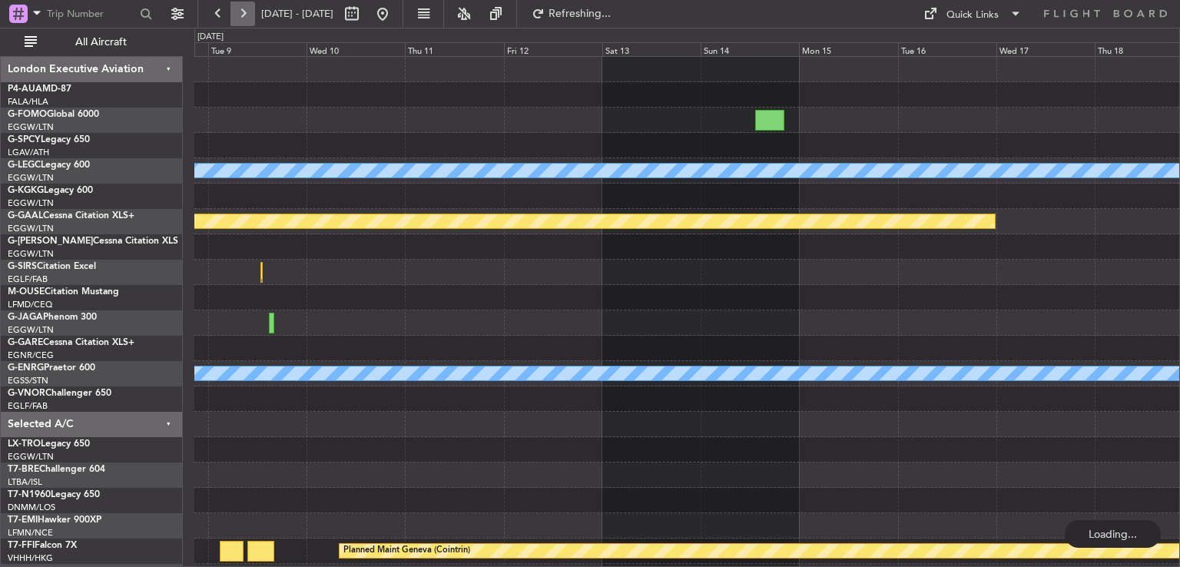
click at [241, 17] on button at bounding box center [243, 14] width 25 height 25
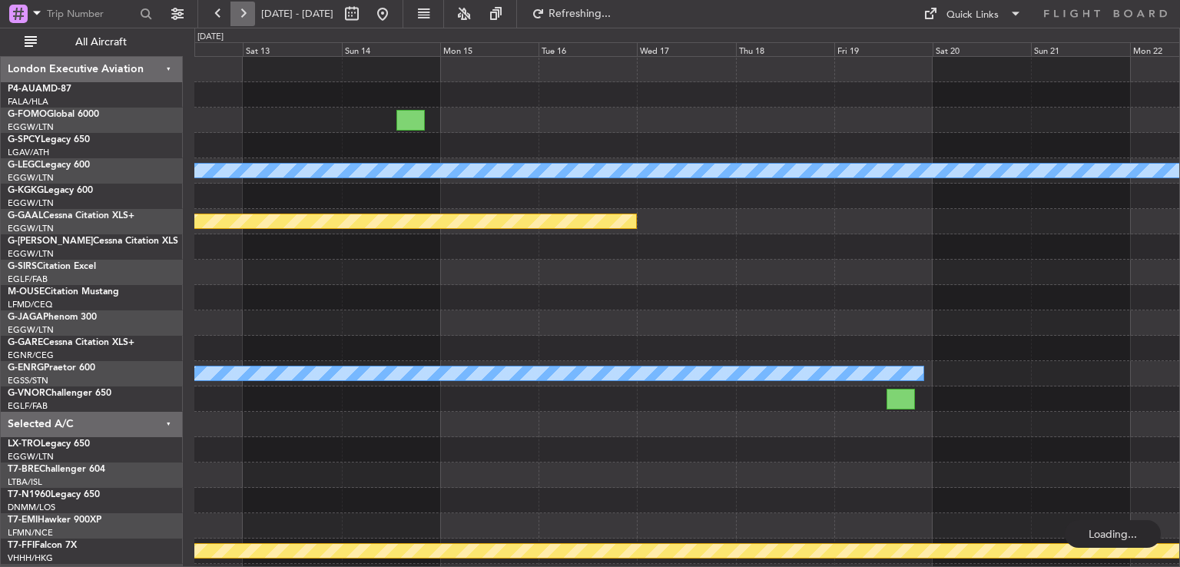
click at [241, 17] on button at bounding box center [243, 14] width 25 height 25
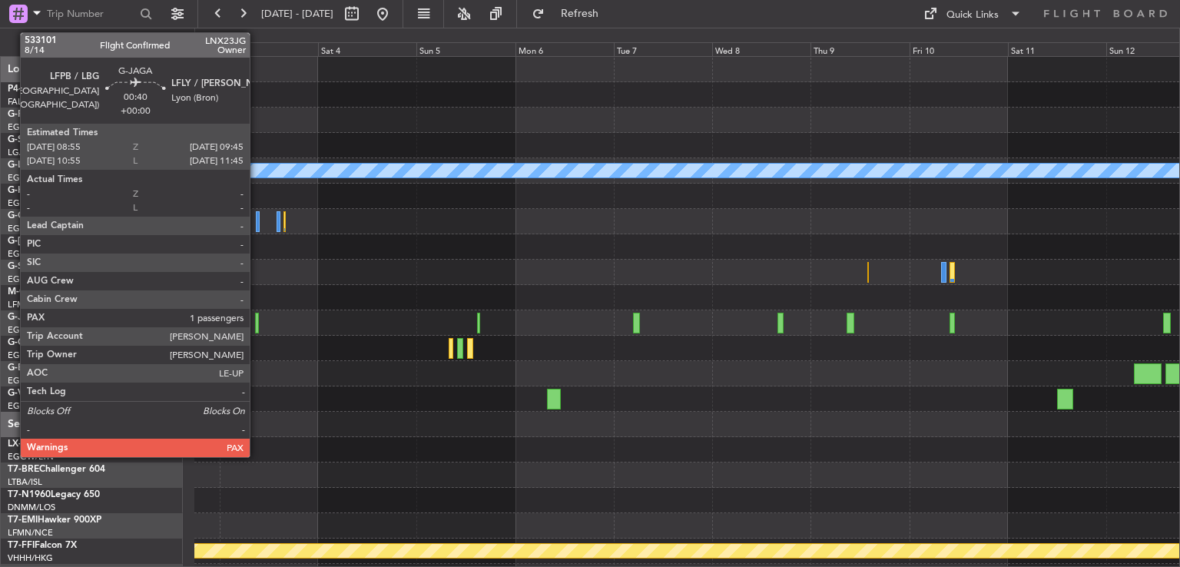
click at [257, 324] on div at bounding box center [257, 323] width 4 height 21
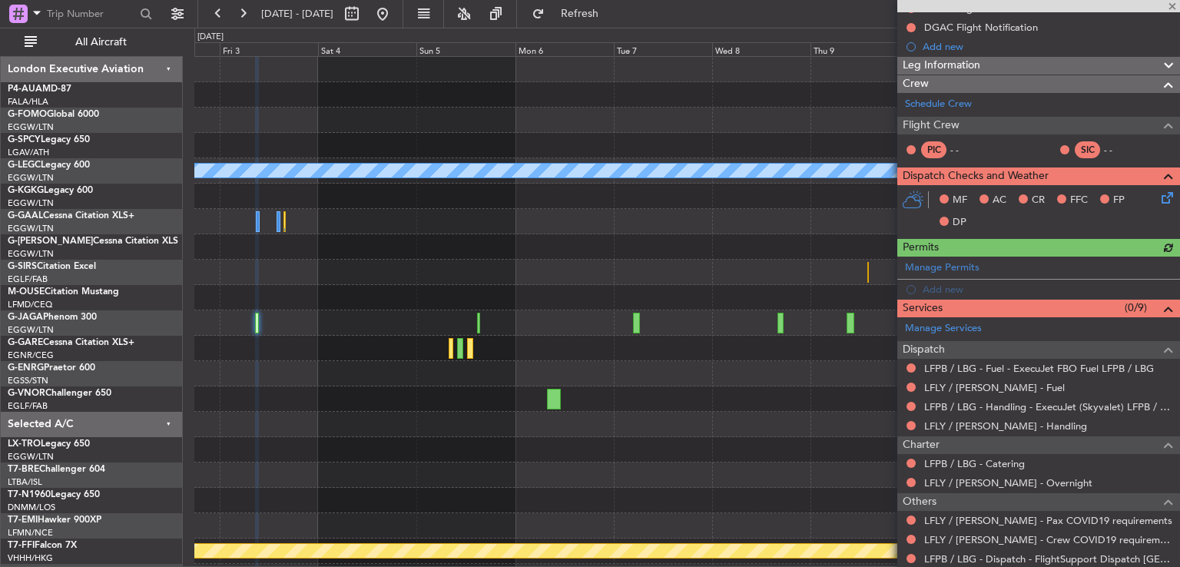
scroll to position [251, 0]
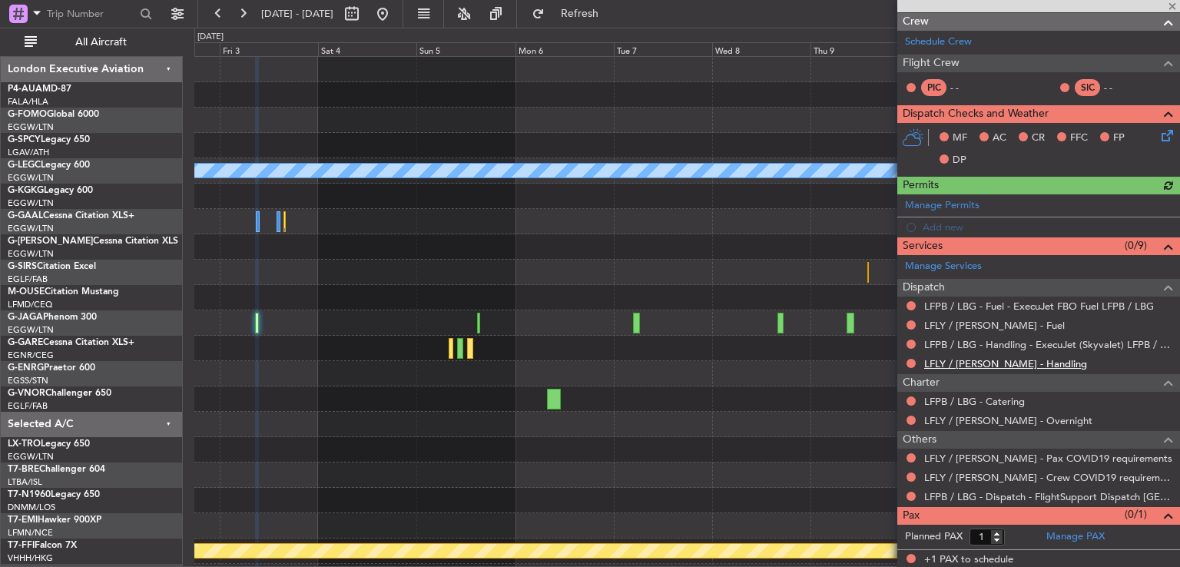
click at [979, 363] on link "LFLY / LYN - Handling" at bounding box center [1006, 363] width 163 height 13
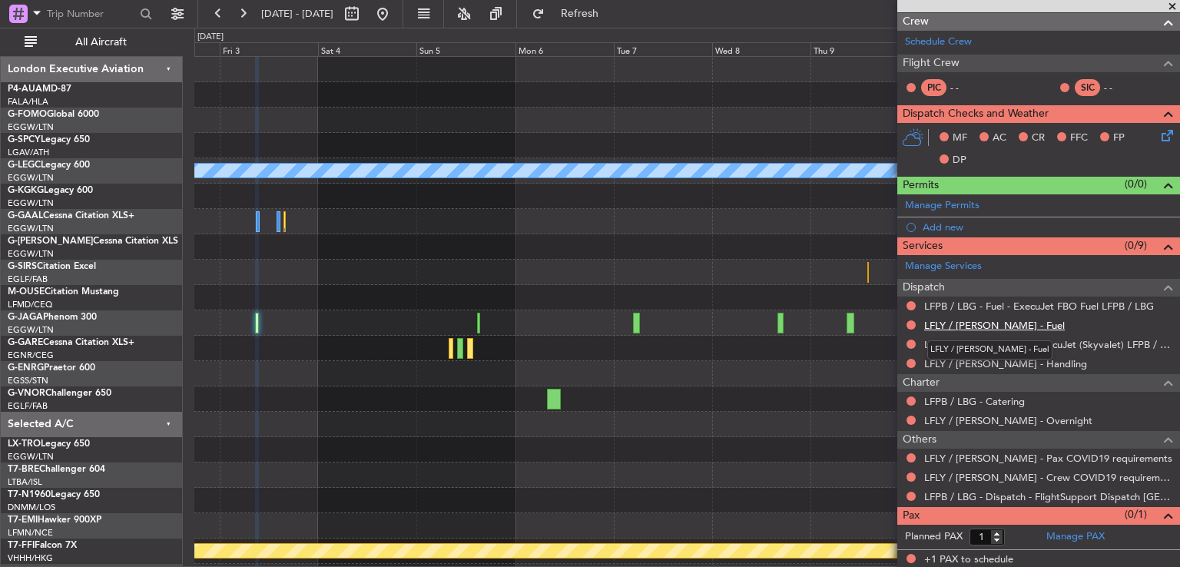
click at [964, 320] on link "LFLY / LYN - Fuel" at bounding box center [995, 325] width 141 height 13
click at [591, 16] on button "Refresh" at bounding box center [571, 14] width 92 height 25
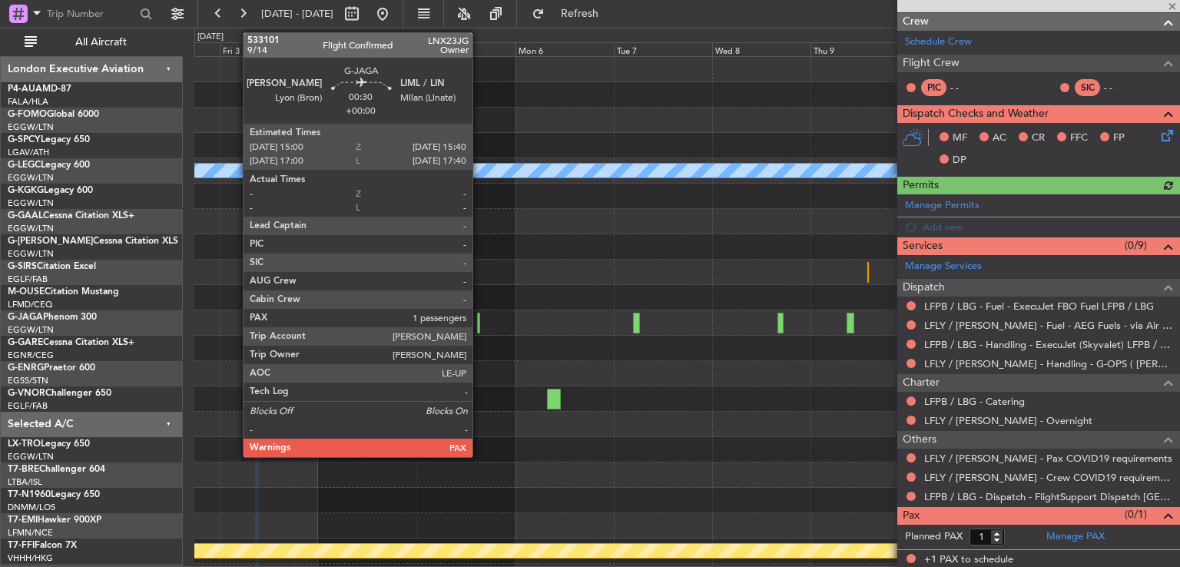
click at [480, 320] on div at bounding box center [478, 323] width 3 height 21
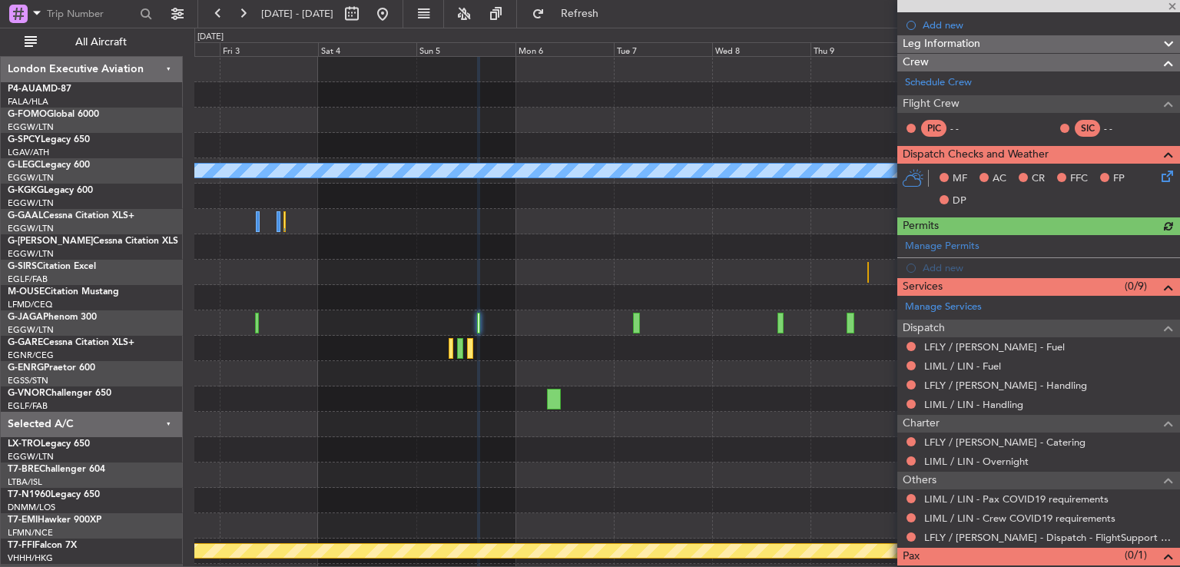
scroll to position [274, 0]
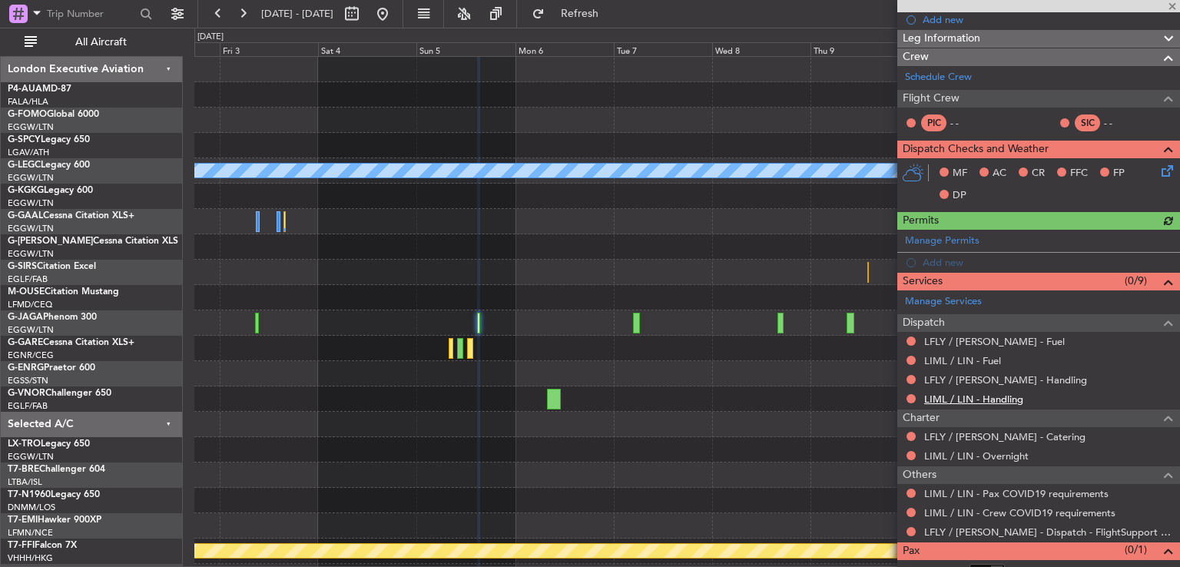
click at [984, 393] on link "LIML / LIN - Handling" at bounding box center [974, 399] width 99 height 13
click at [959, 375] on link "LFLY / LYN - Handling" at bounding box center [1006, 380] width 163 height 13
click at [964, 357] on link "LIML / LIN - Fuel" at bounding box center [963, 360] width 77 height 13
click at [958, 337] on link "LFLY / LYN - Fuel" at bounding box center [995, 341] width 141 height 13
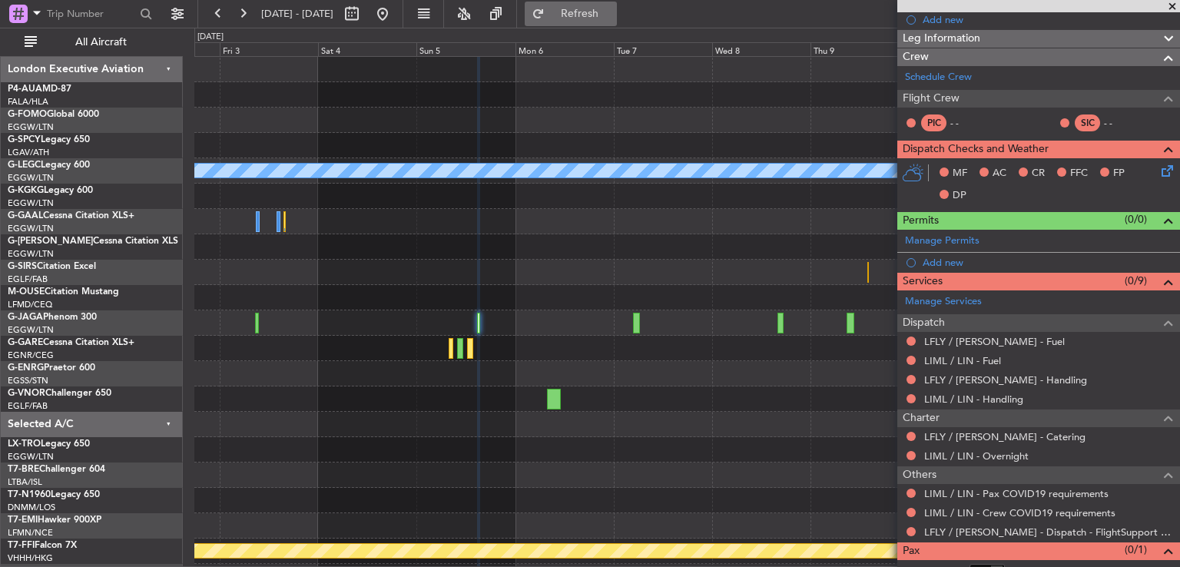
click at [609, 8] on span "Refresh" at bounding box center [580, 13] width 65 height 11
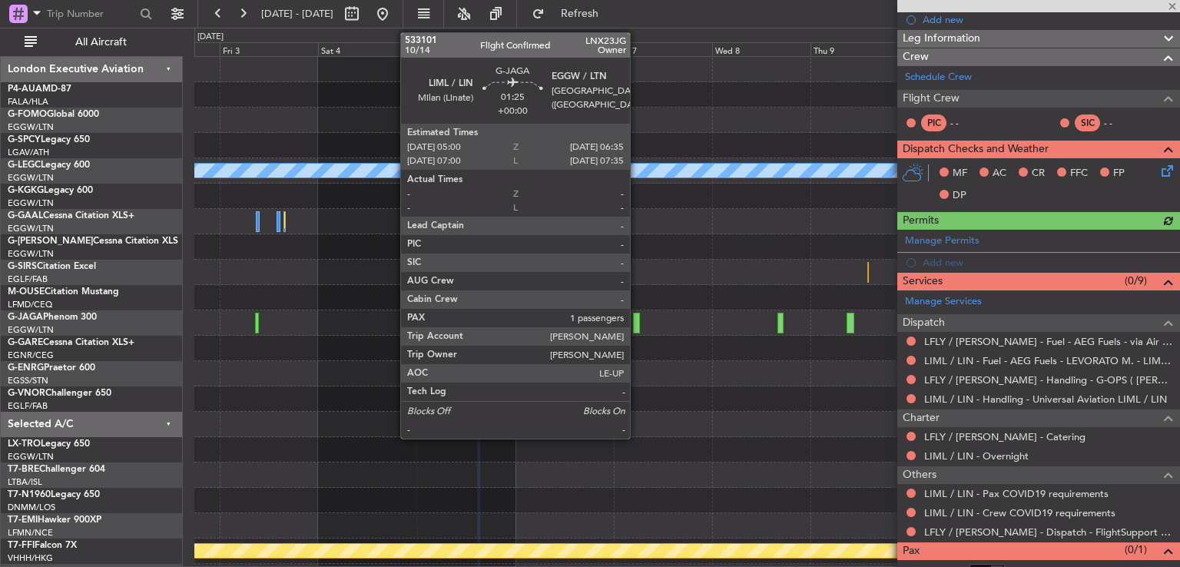
click at [637, 321] on div at bounding box center [636, 323] width 7 height 21
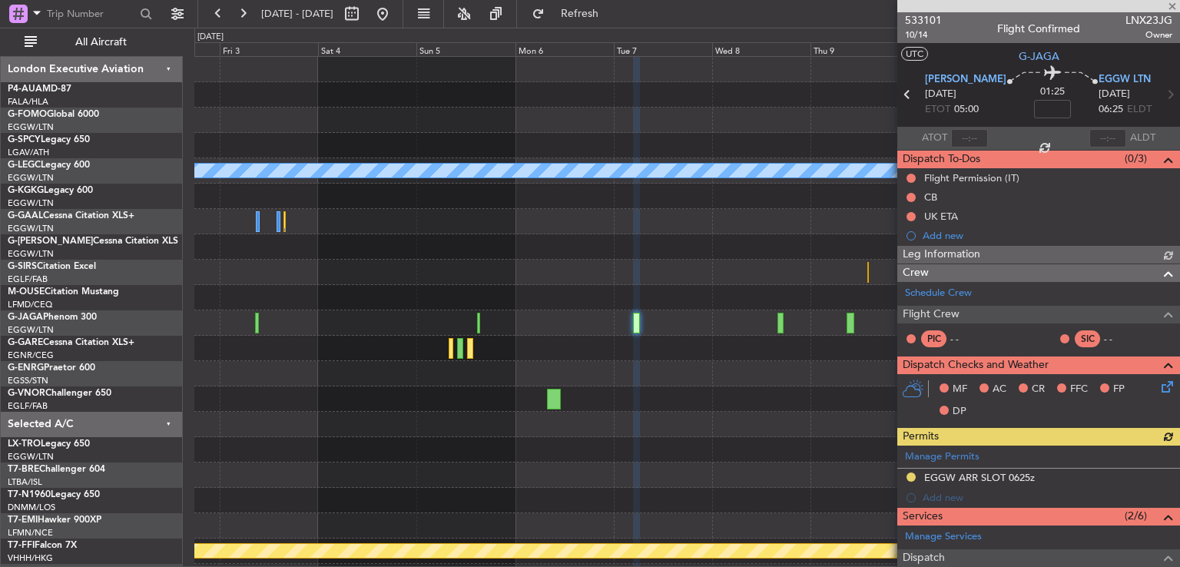
scroll to position [266, 0]
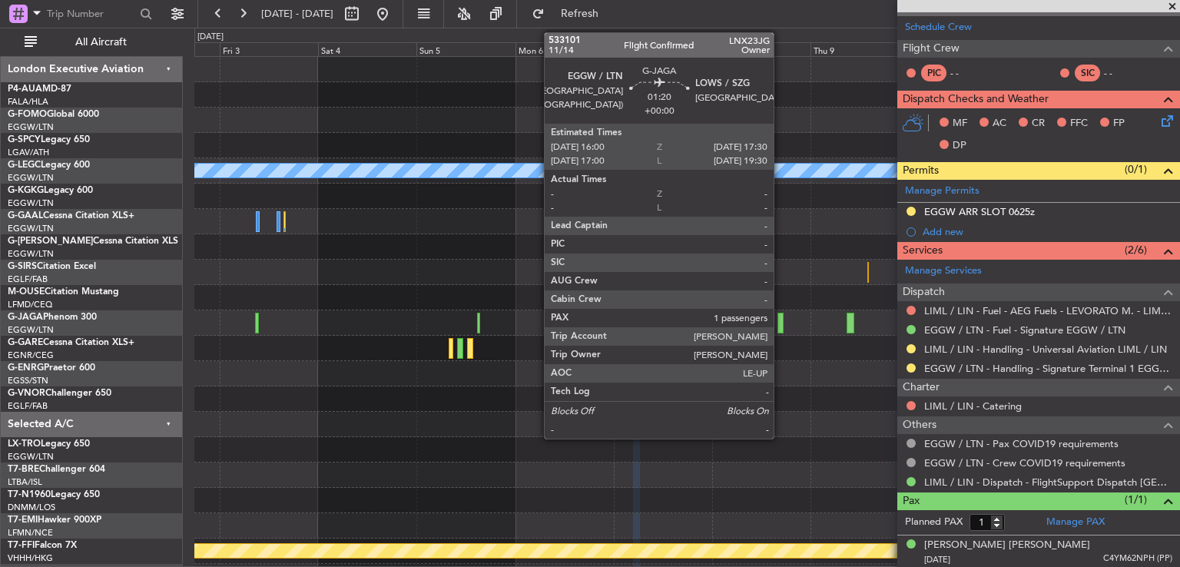
click at [781, 324] on div at bounding box center [781, 323] width 7 height 21
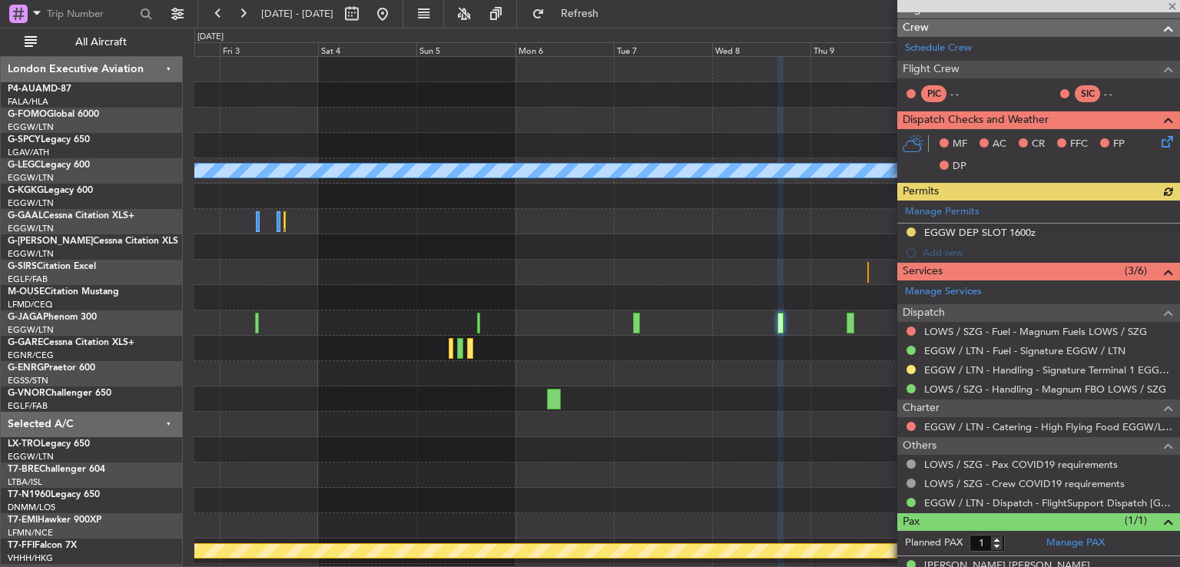
scroll to position [225, 0]
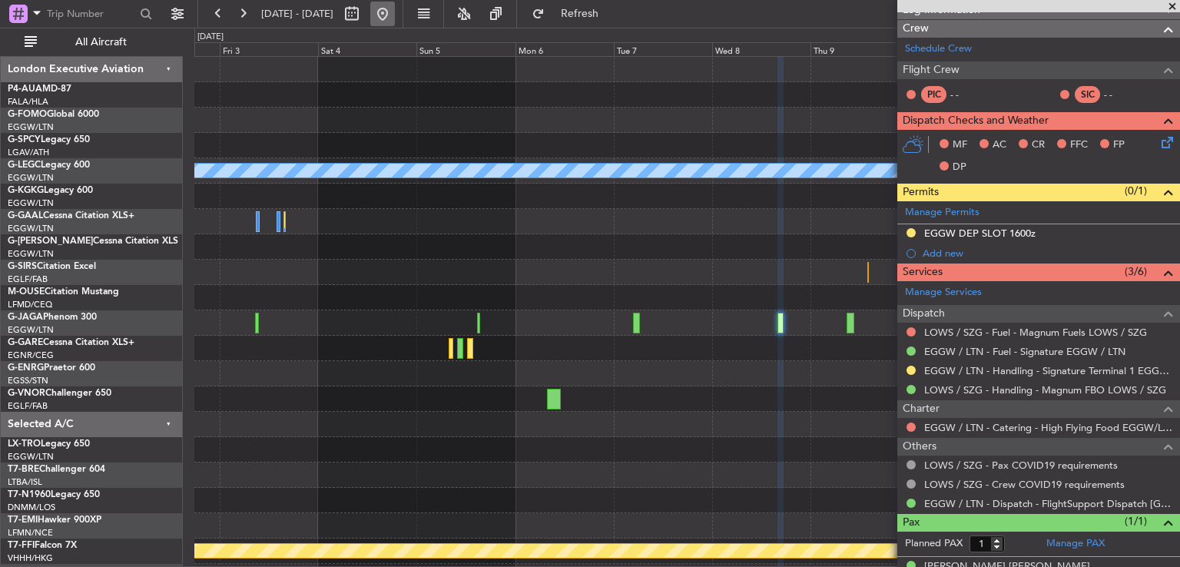
click at [395, 13] on button at bounding box center [382, 14] width 25 height 25
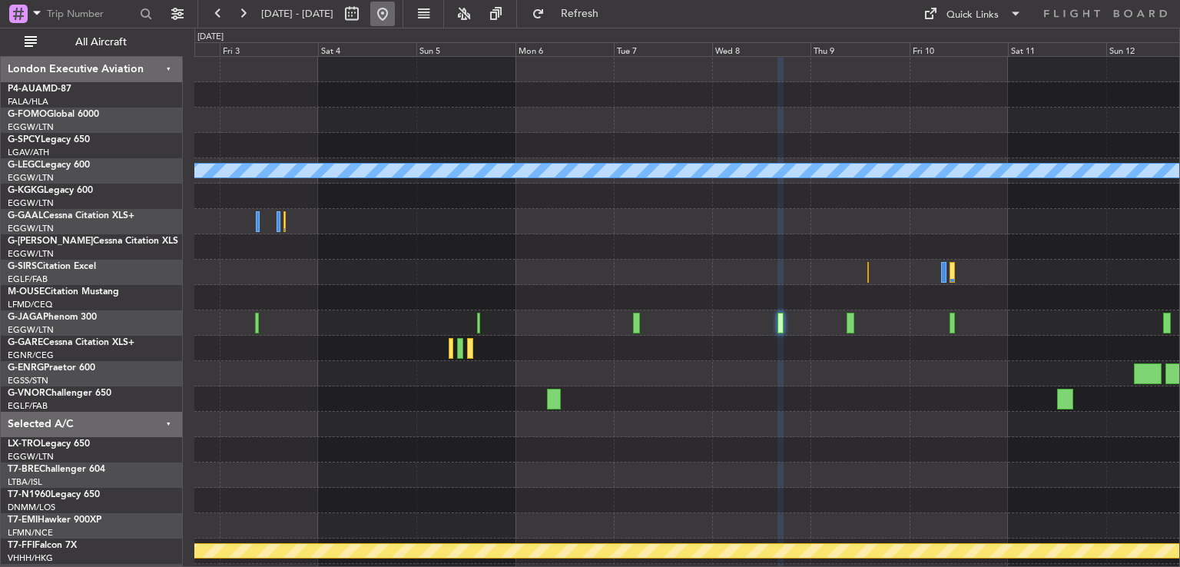
scroll to position [0, 0]
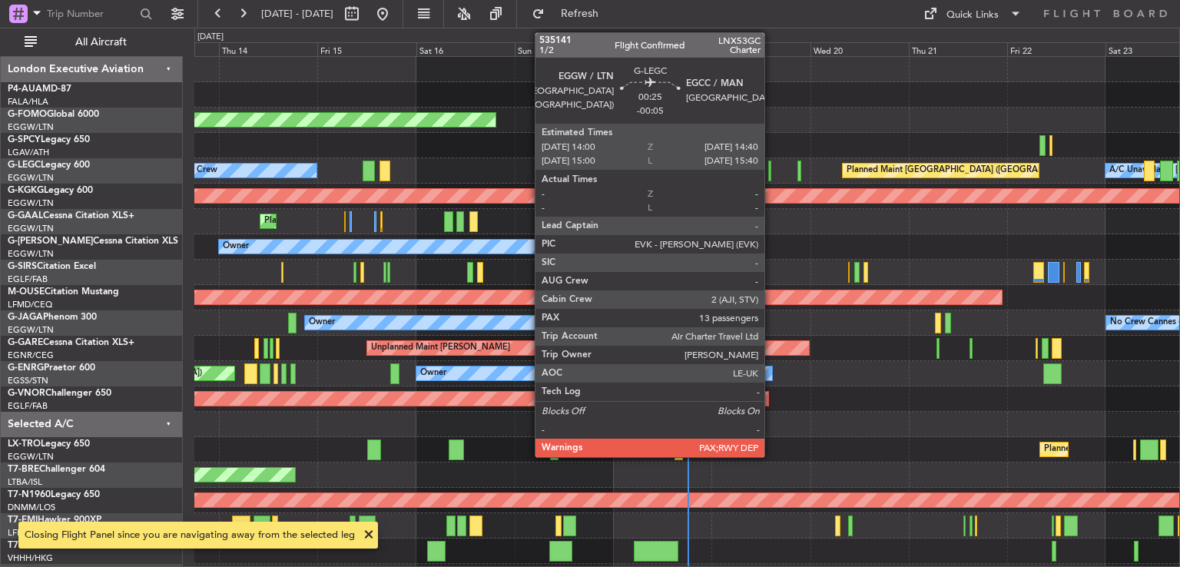
click at [772, 172] on div at bounding box center [770, 171] width 3 height 21
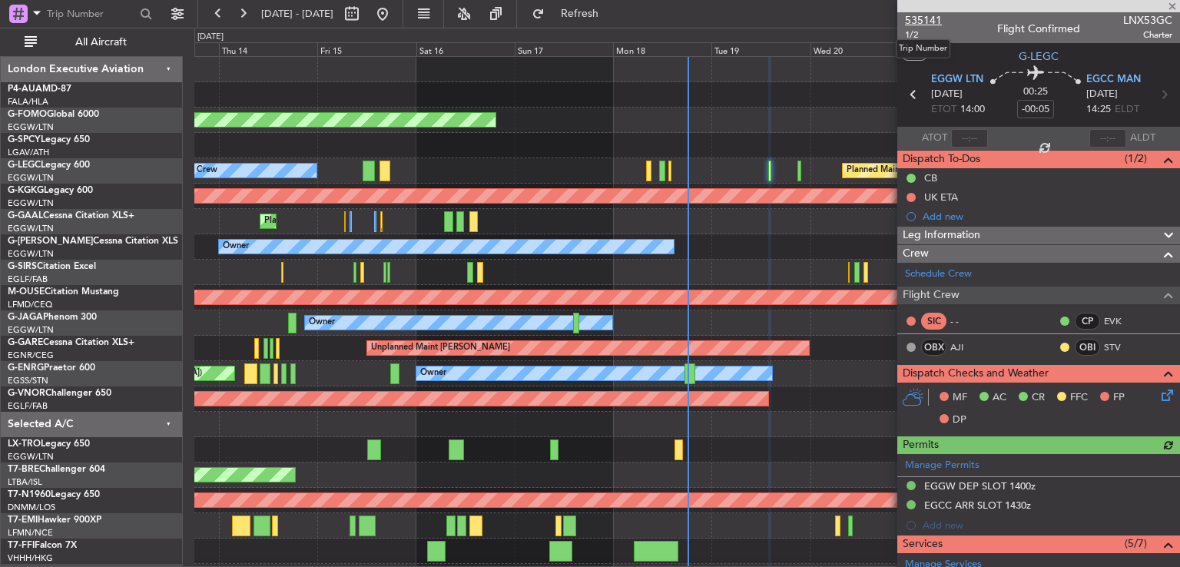
click at [918, 25] on span "535141" at bounding box center [923, 20] width 37 height 16
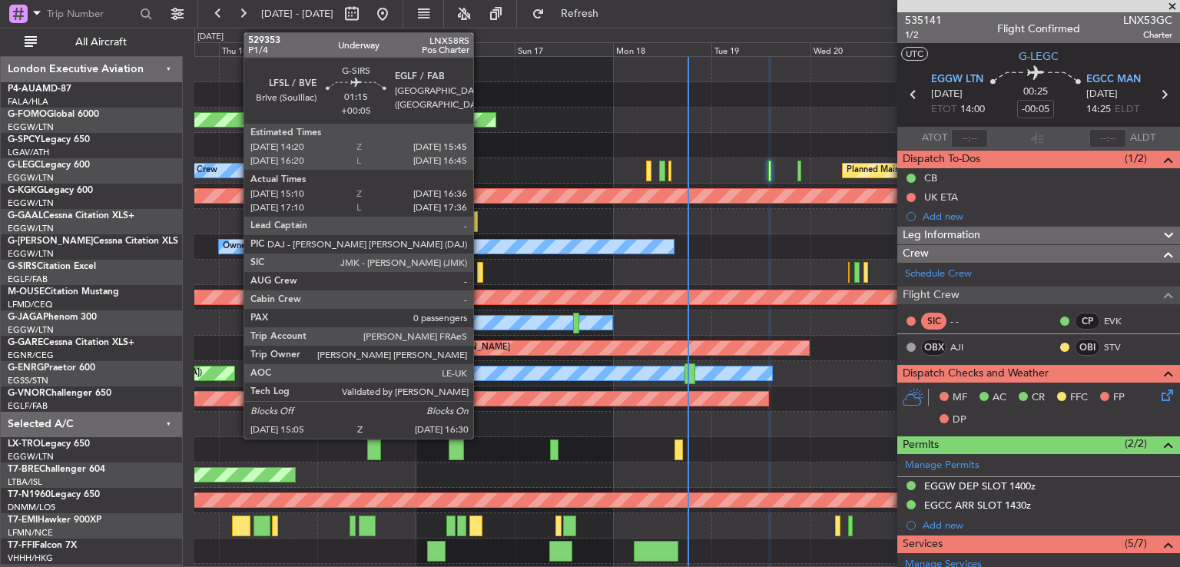
click at [480, 271] on div at bounding box center [480, 272] width 6 height 21
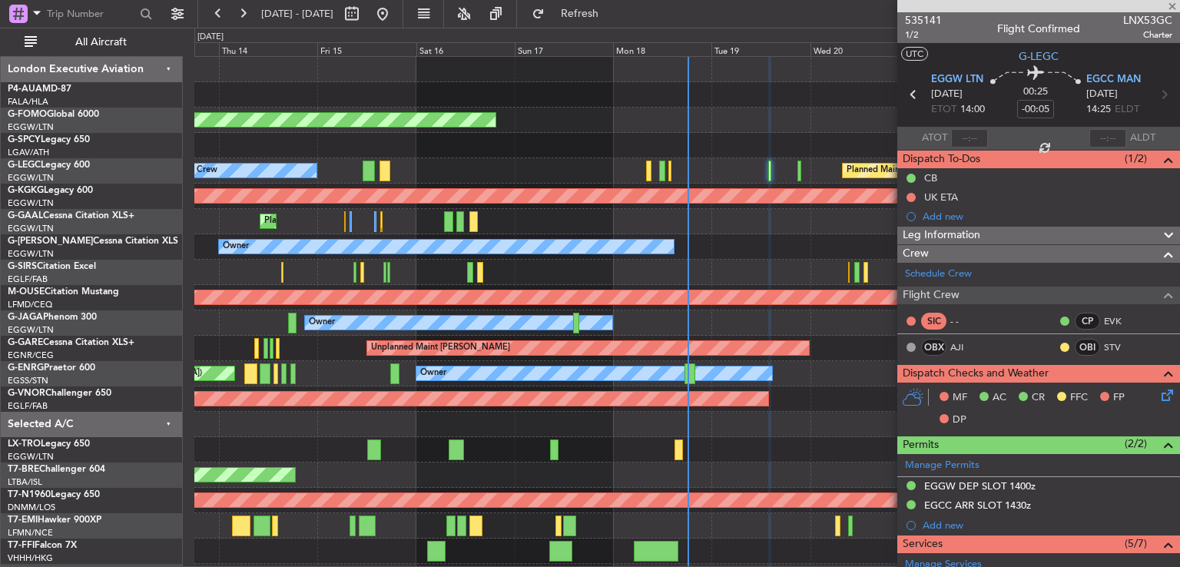
type input "+00:05"
type input "15:10"
type input "16:26"
type input "0"
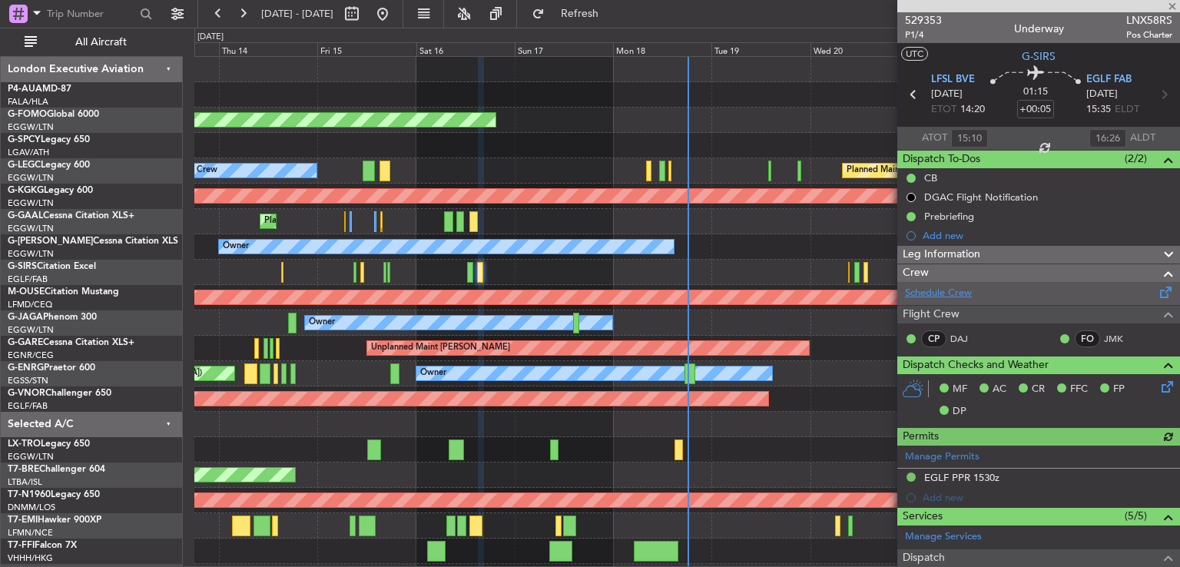
click at [931, 295] on link "Schedule Crew" at bounding box center [938, 293] width 67 height 15
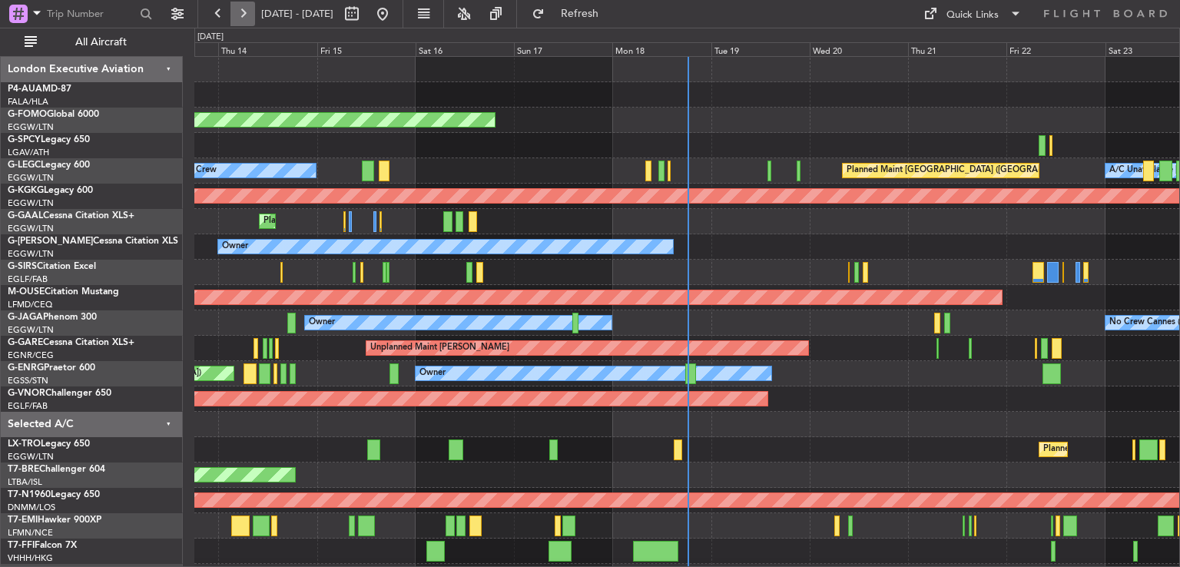
click at [241, 14] on button at bounding box center [243, 14] width 25 height 25
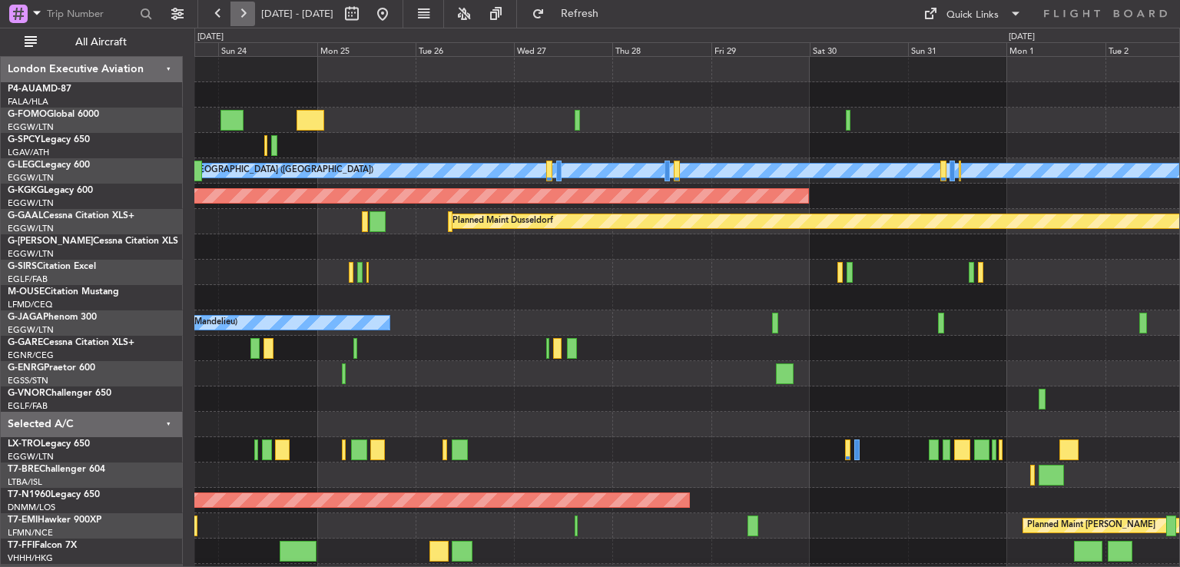
click at [241, 14] on button at bounding box center [243, 14] width 25 height 25
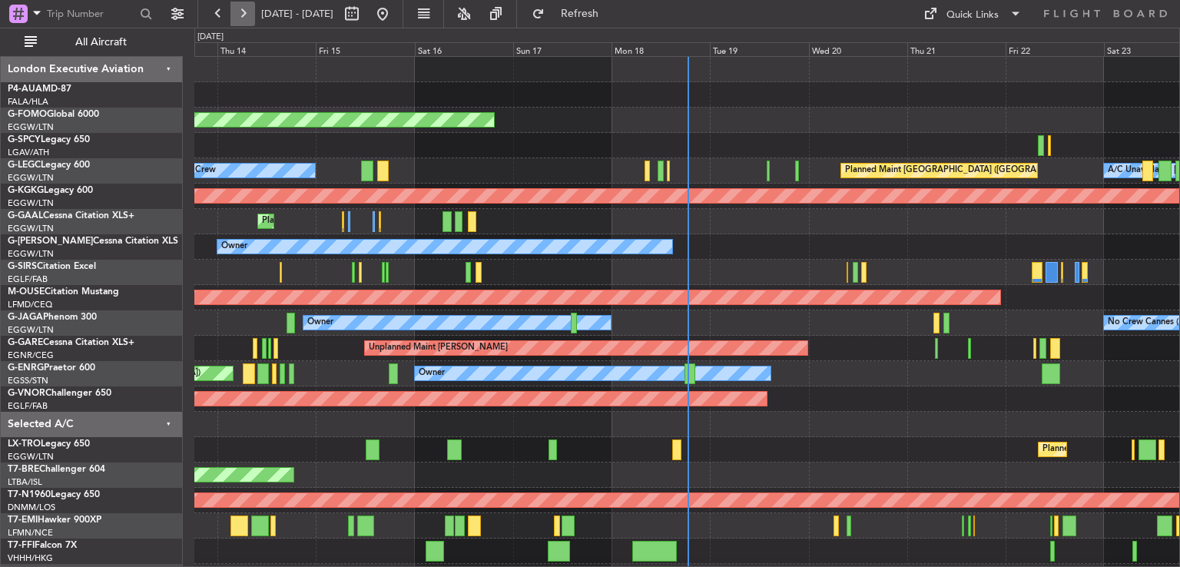
click at [244, 20] on button at bounding box center [243, 14] width 25 height 25
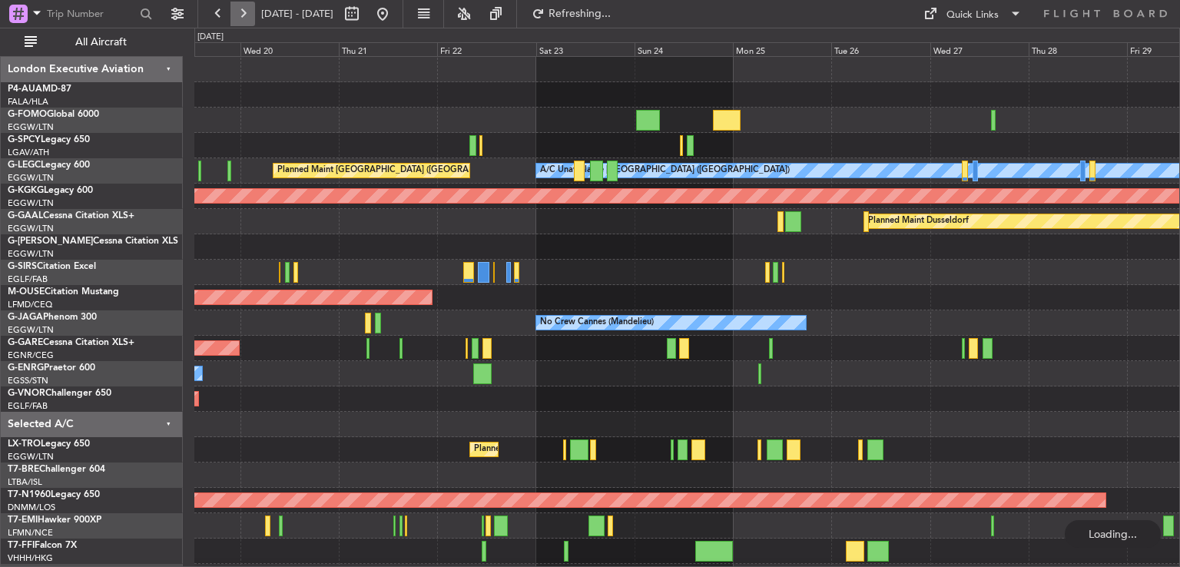
click at [244, 20] on button at bounding box center [243, 14] width 25 height 25
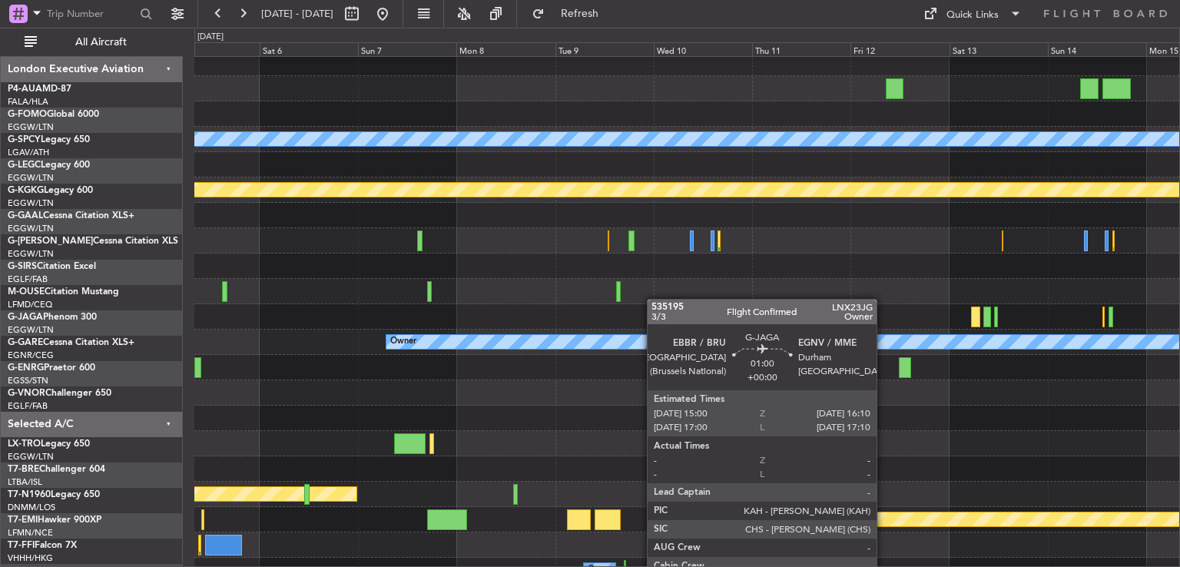
scroll to position [37, 0]
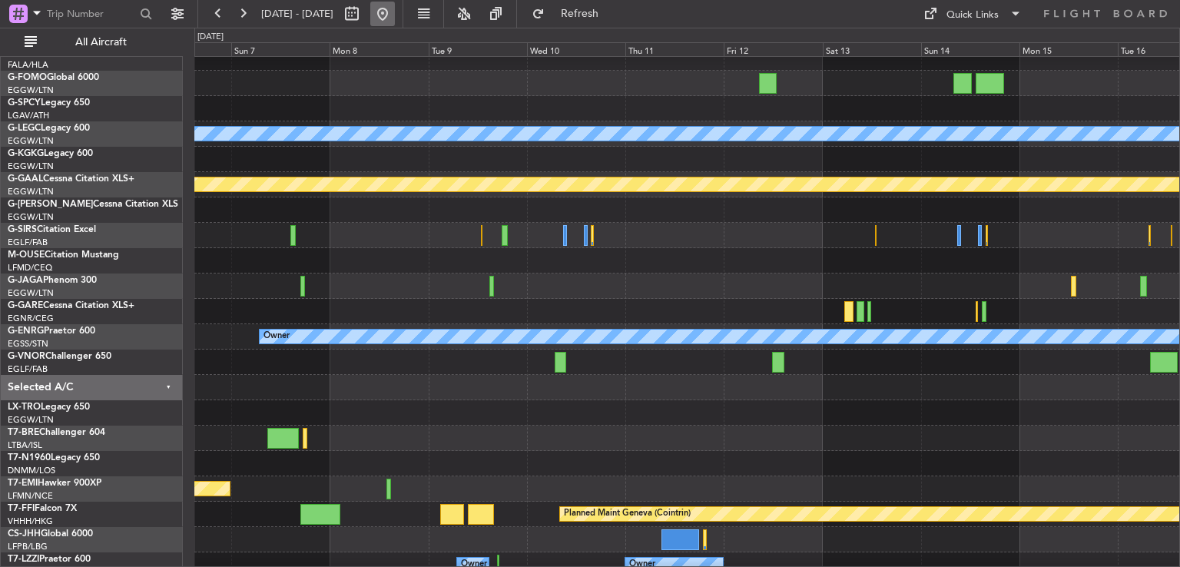
click at [395, 16] on button at bounding box center [382, 14] width 25 height 25
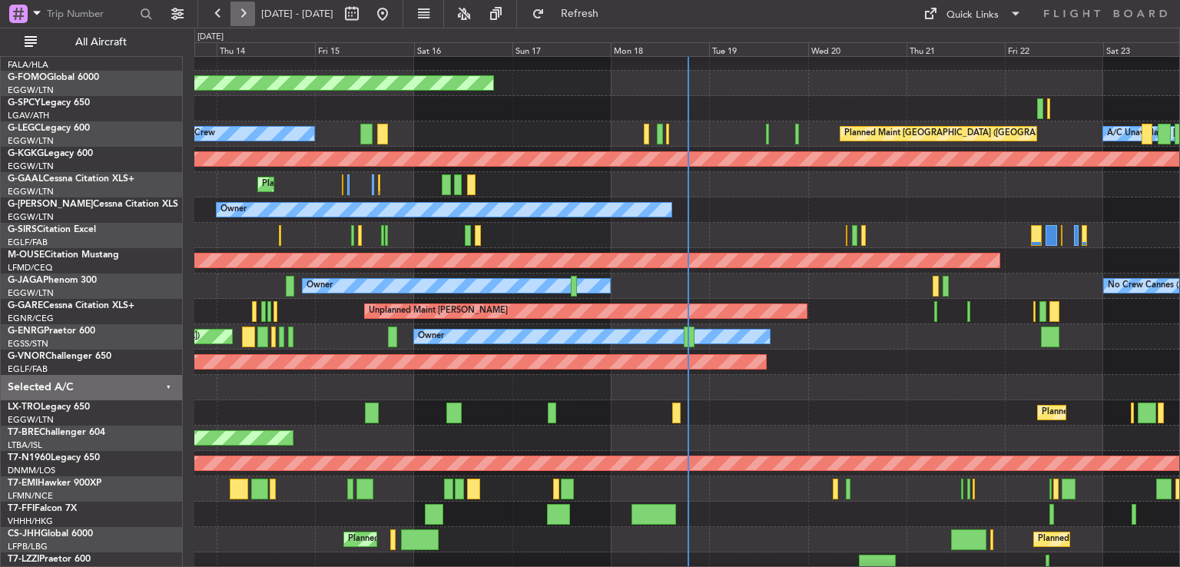
click at [241, 19] on button at bounding box center [243, 14] width 25 height 25
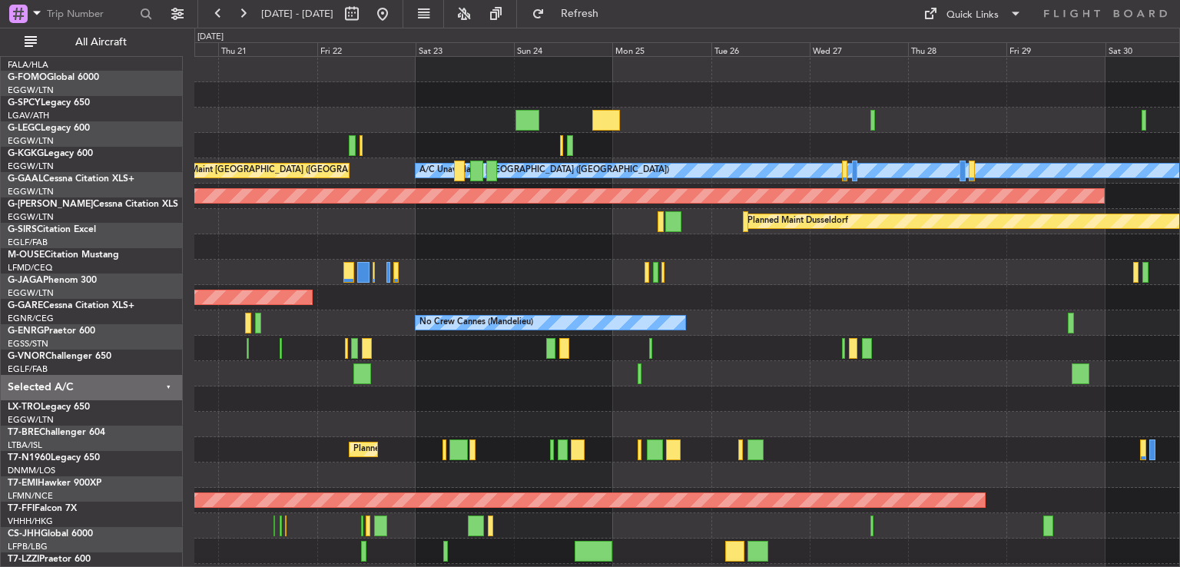
scroll to position [0, 0]
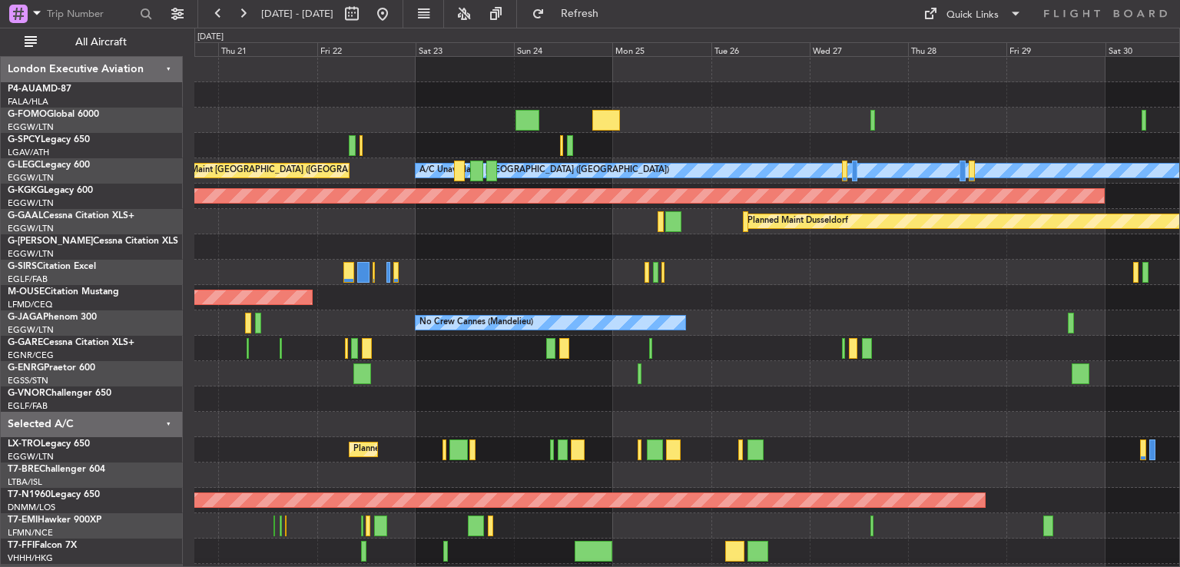
click at [667, 324] on div "A/C Unavailable [GEOGRAPHIC_DATA] ([GEOGRAPHIC_DATA]) Planned Maint [GEOGRAPHIC…" at bounding box center [686, 361] width 985 height 609
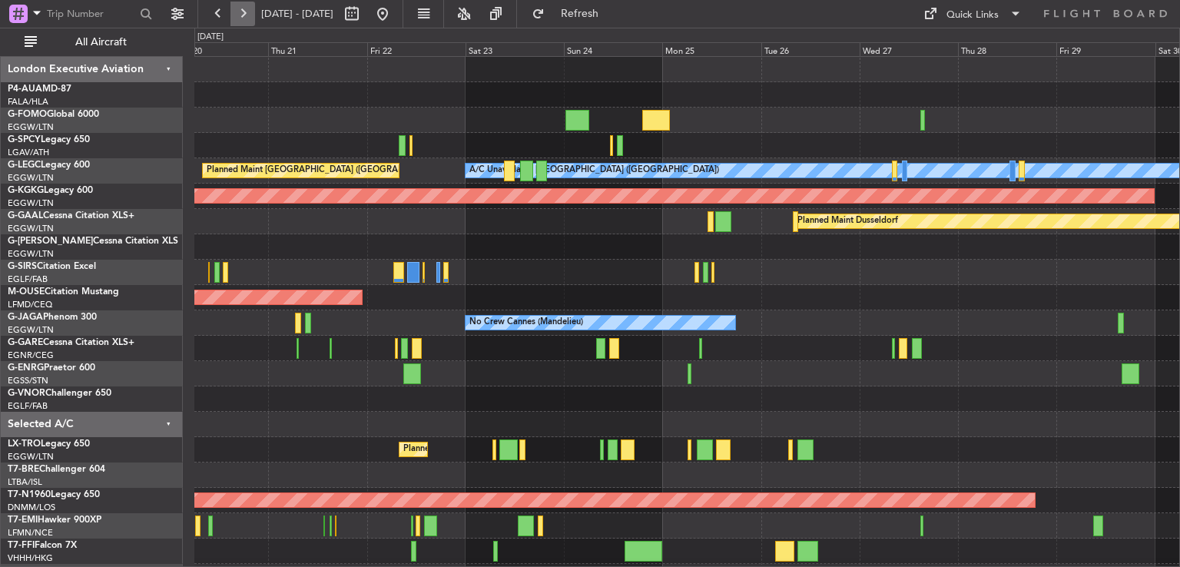
click at [241, 15] on button at bounding box center [243, 14] width 25 height 25
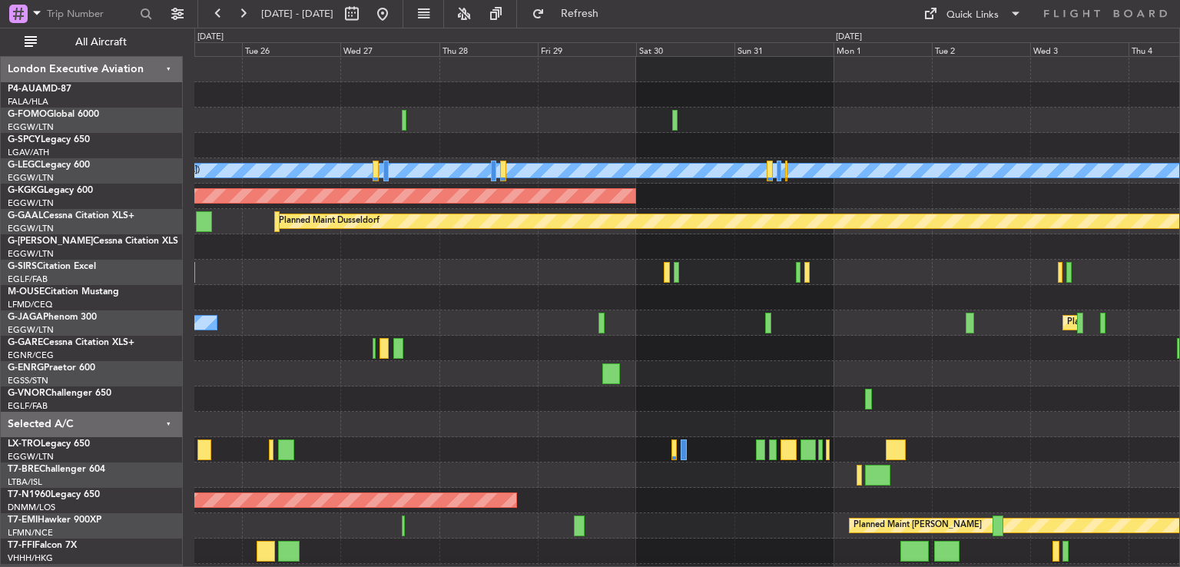
click at [535, 354] on div at bounding box center [686, 348] width 985 height 25
click at [395, 16] on button at bounding box center [382, 14] width 25 height 25
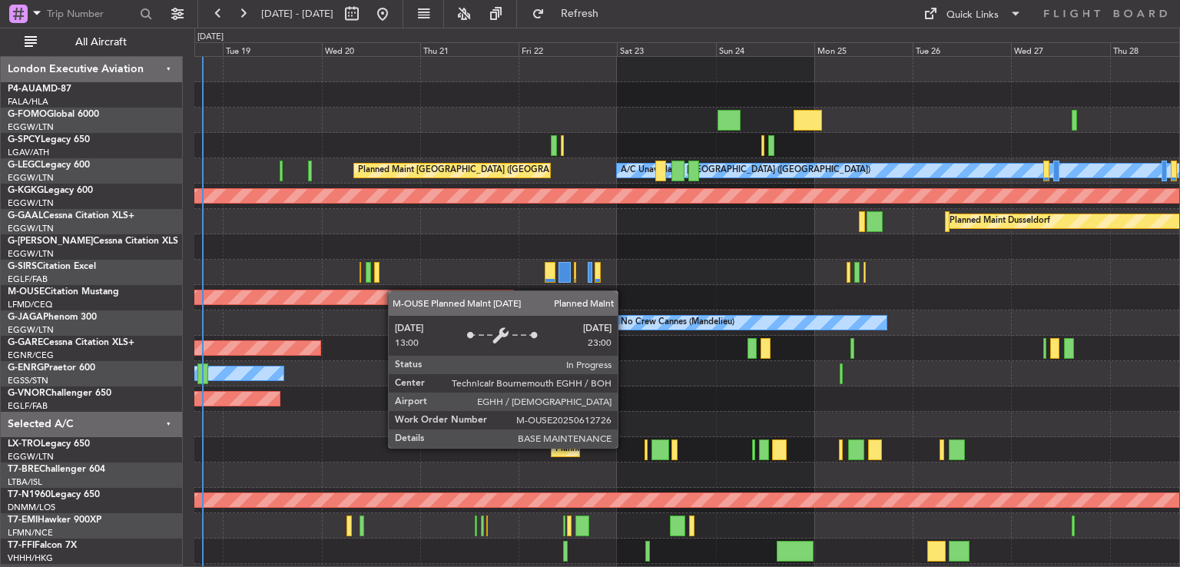
click at [373, 291] on div "Planned Maint Windsor Locks ([PERSON_NAME] Intl) Planned Maint [GEOGRAPHIC_DATA…" at bounding box center [686, 386] width 985 height 659
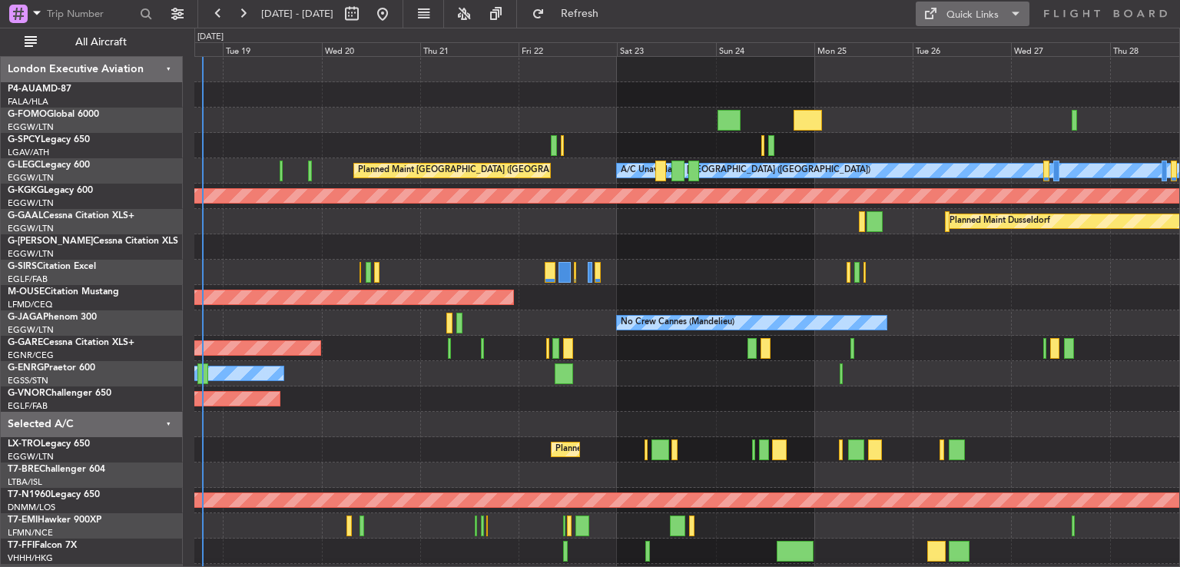
click at [962, 13] on div "Quick Links" at bounding box center [973, 15] width 52 height 15
click at [960, 48] on button "Trip Builder" at bounding box center [973, 50] width 115 height 37
click at [248, 16] on button at bounding box center [243, 14] width 25 height 25
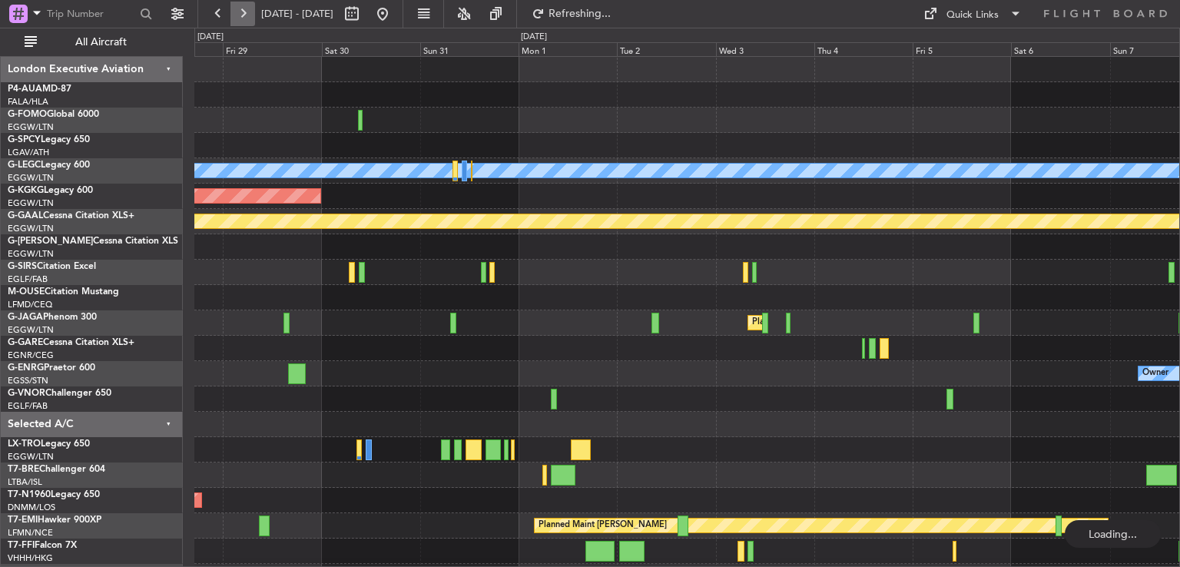
click at [248, 16] on button at bounding box center [243, 14] width 25 height 25
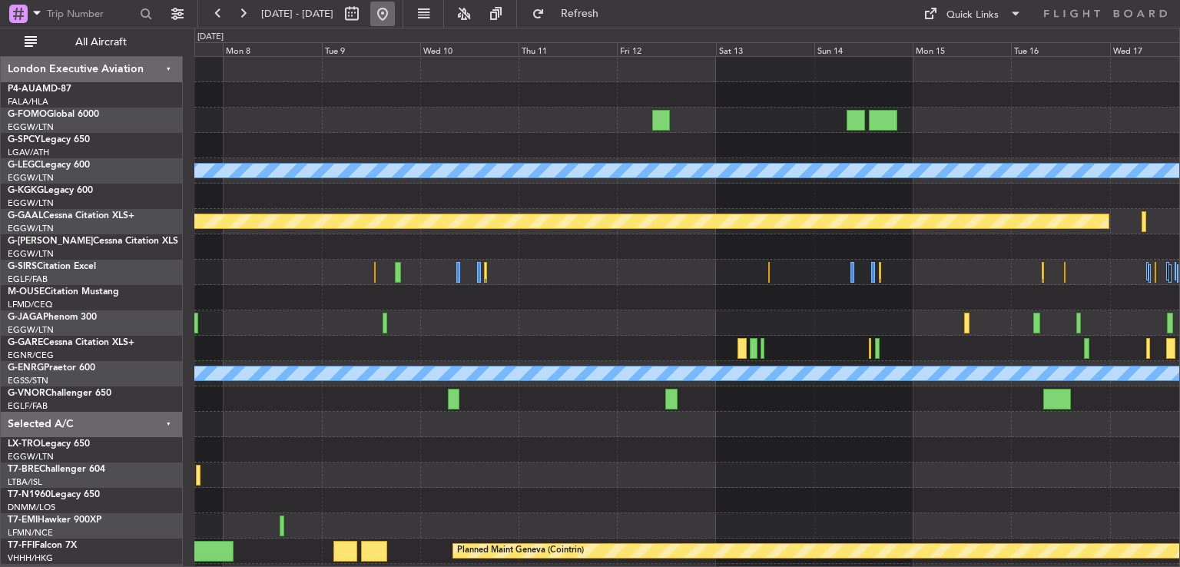
click at [395, 15] on button at bounding box center [382, 14] width 25 height 25
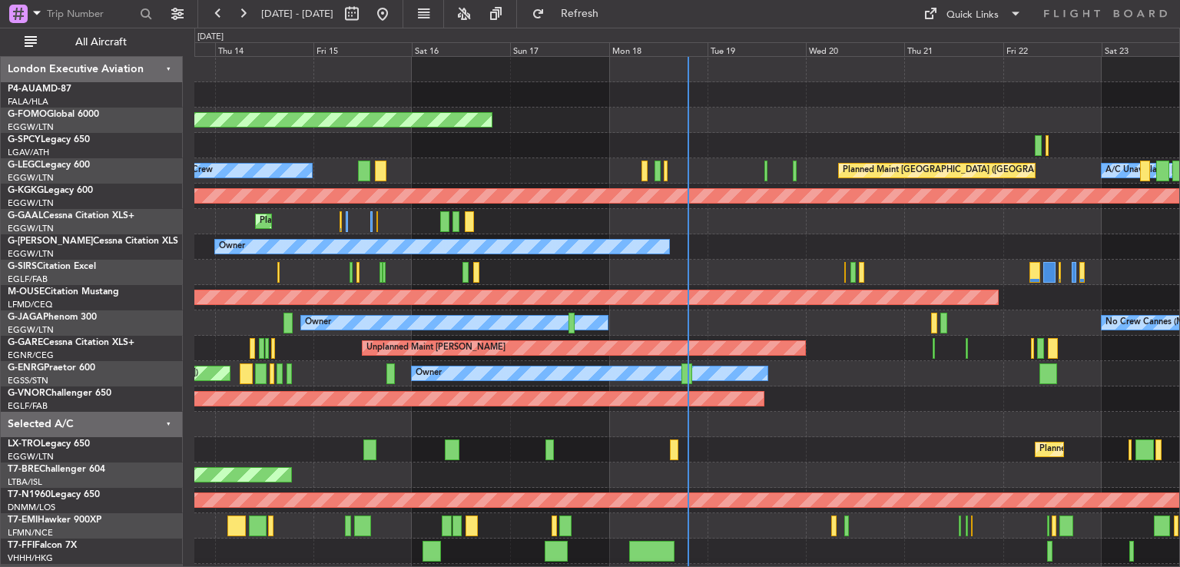
click at [417, 284] on div "Planned Maint [GEOGRAPHIC_DATA] ([GEOGRAPHIC_DATA])" at bounding box center [686, 272] width 985 height 25
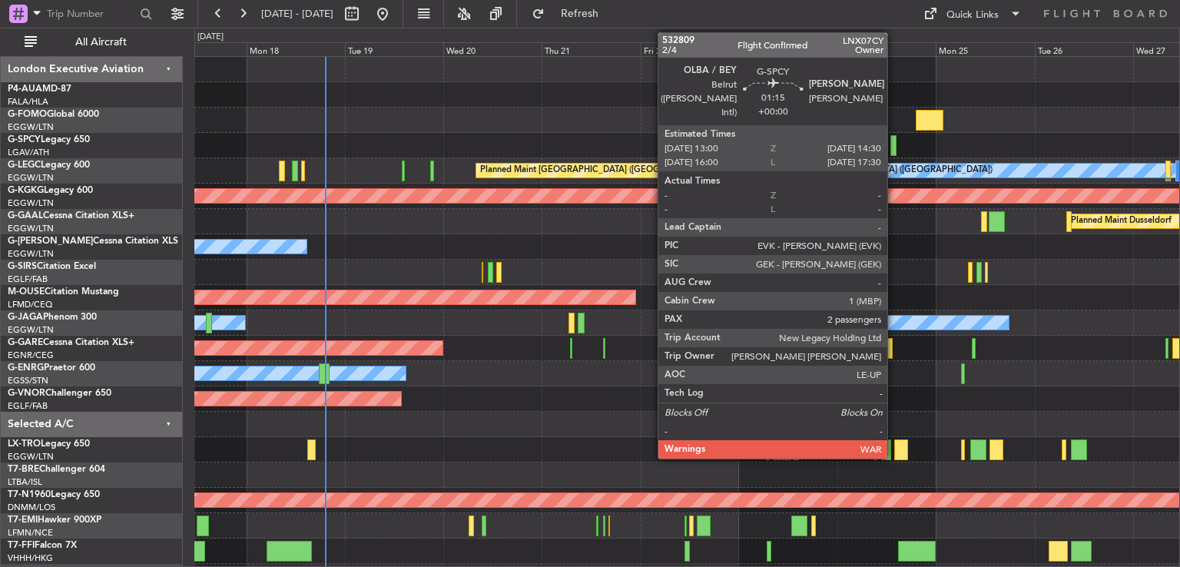
click at [895, 148] on div at bounding box center [894, 145] width 7 height 21
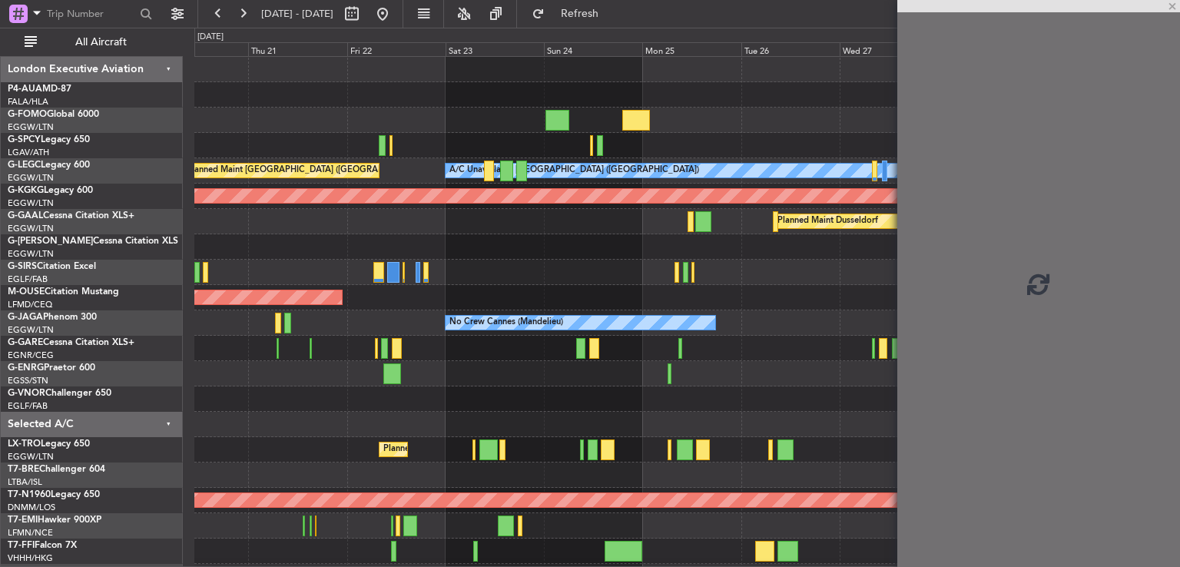
click at [564, 149] on div at bounding box center [686, 145] width 985 height 25
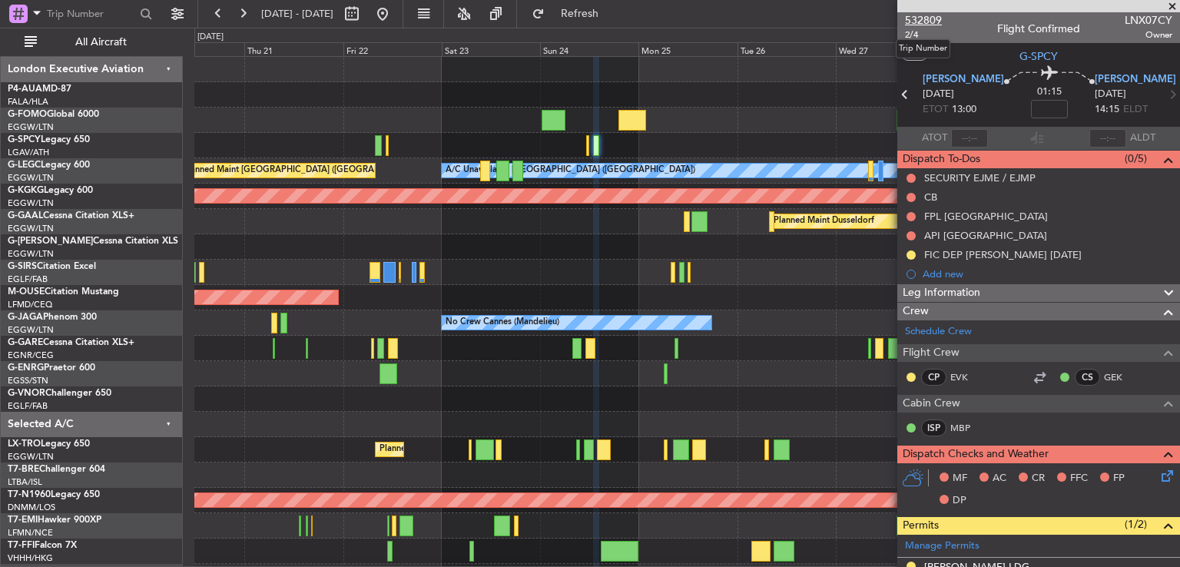
click at [931, 19] on span "532809" at bounding box center [923, 20] width 37 height 16
click at [923, 15] on span "532809" at bounding box center [923, 20] width 37 height 16
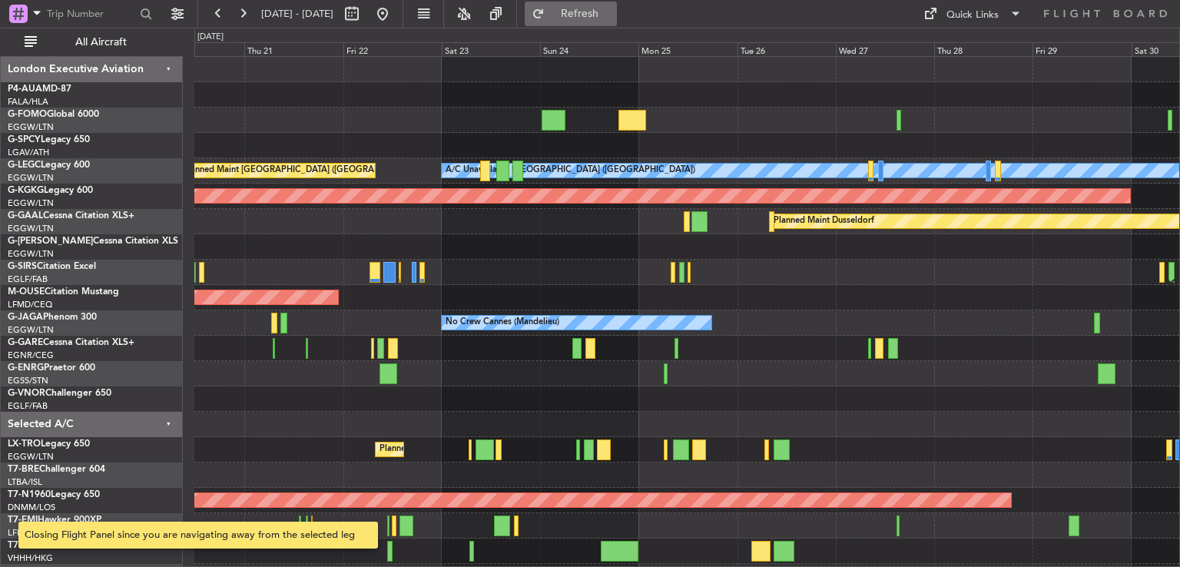
click at [617, 22] on button "Refresh" at bounding box center [571, 14] width 92 height 25
click at [395, 16] on button at bounding box center [382, 14] width 25 height 25
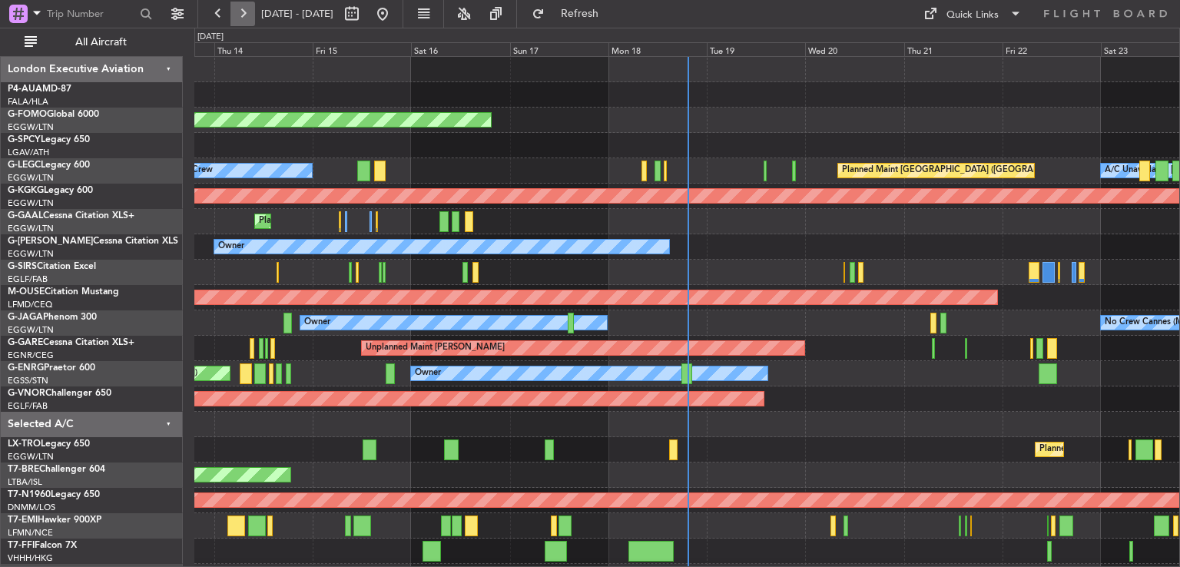
click at [240, 16] on button at bounding box center [243, 14] width 25 height 25
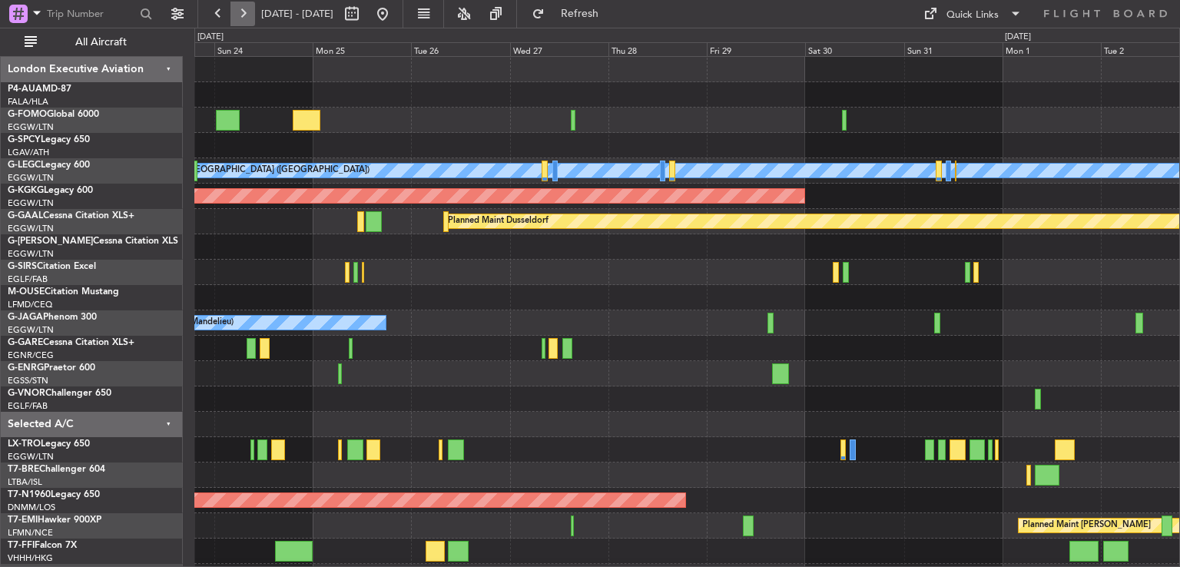
click at [240, 16] on button at bounding box center [243, 14] width 25 height 25
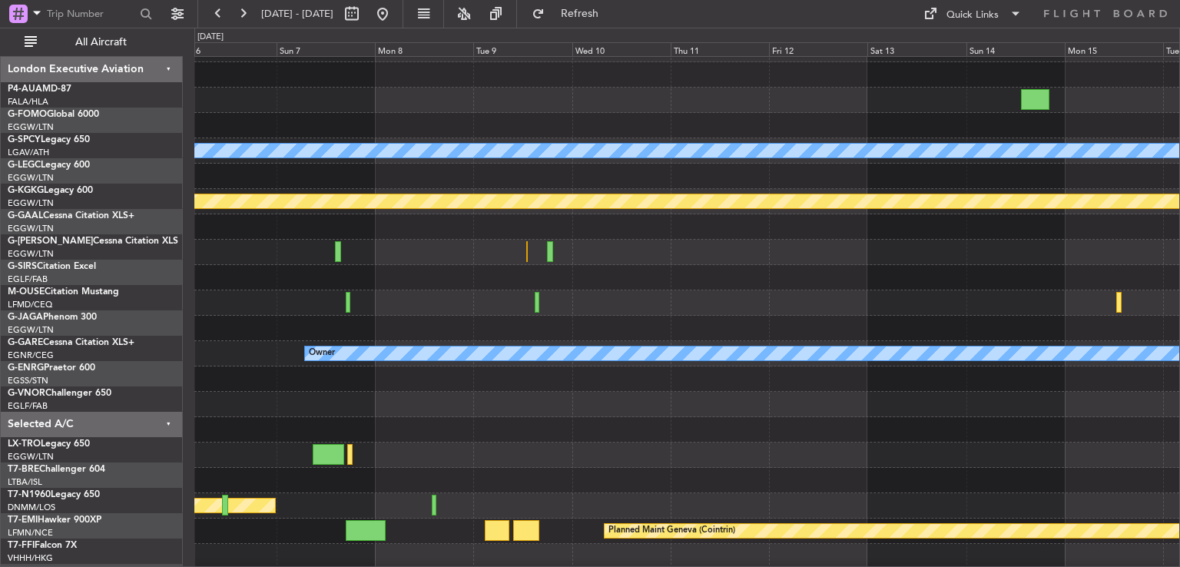
scroll to position [20, 0]
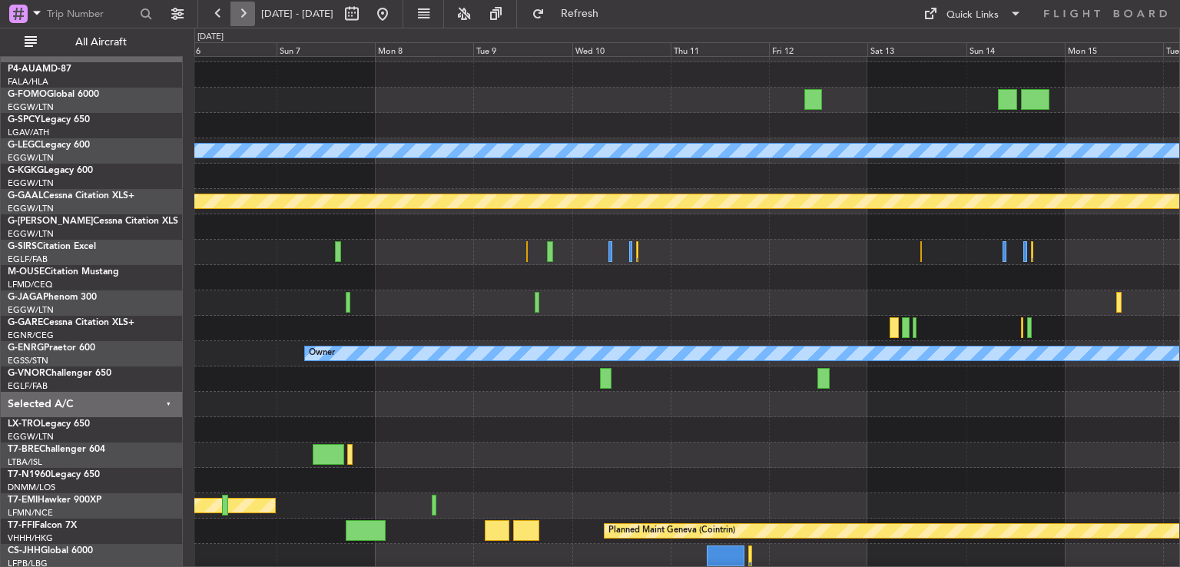
click at [244, 18] on button at bounding box center [243, 14] width 25 height 25
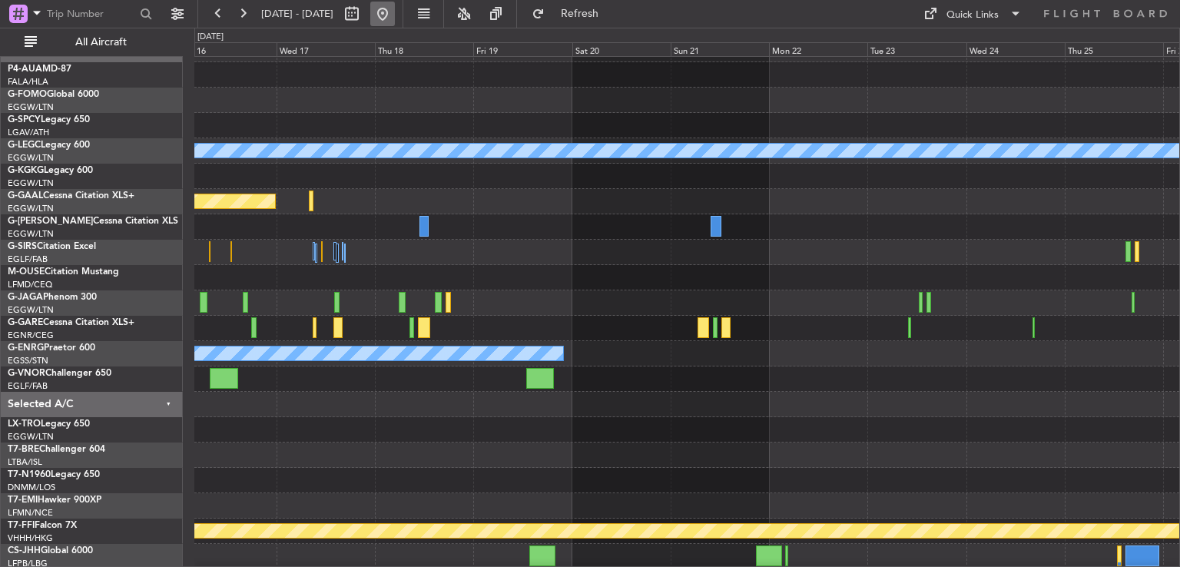
click at [395, 15] on button at bounding box center [382, 14] width 25 height 25
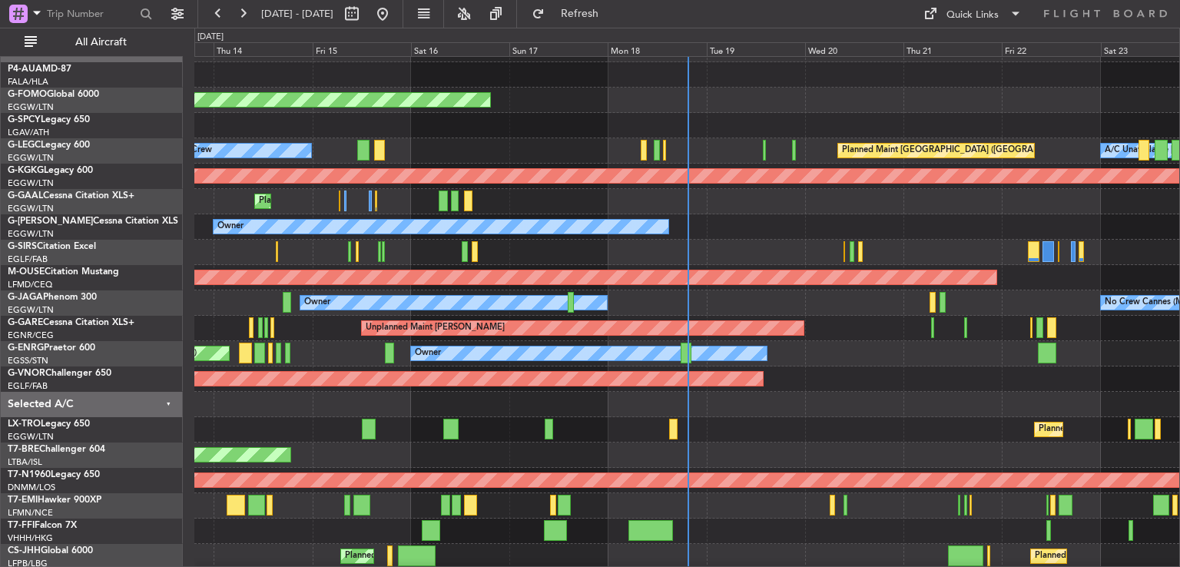
click at [864, 333] on div "Unplanned Maint [PERSON_NAME]" at bounding box center [686, 328] width 985 height 25
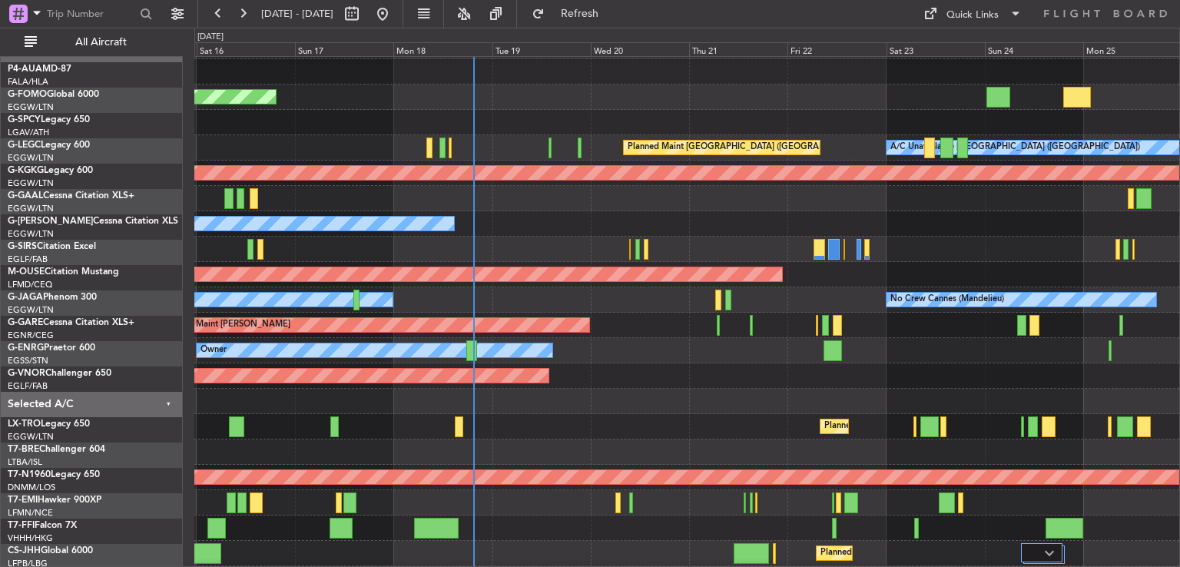
click at [522, 416] on div "Planned Maint [GEOGRAPHIC_DATA] ([GEOGRAPHIC_DATA])" at bounding box center [686, 426] width 985 height 25
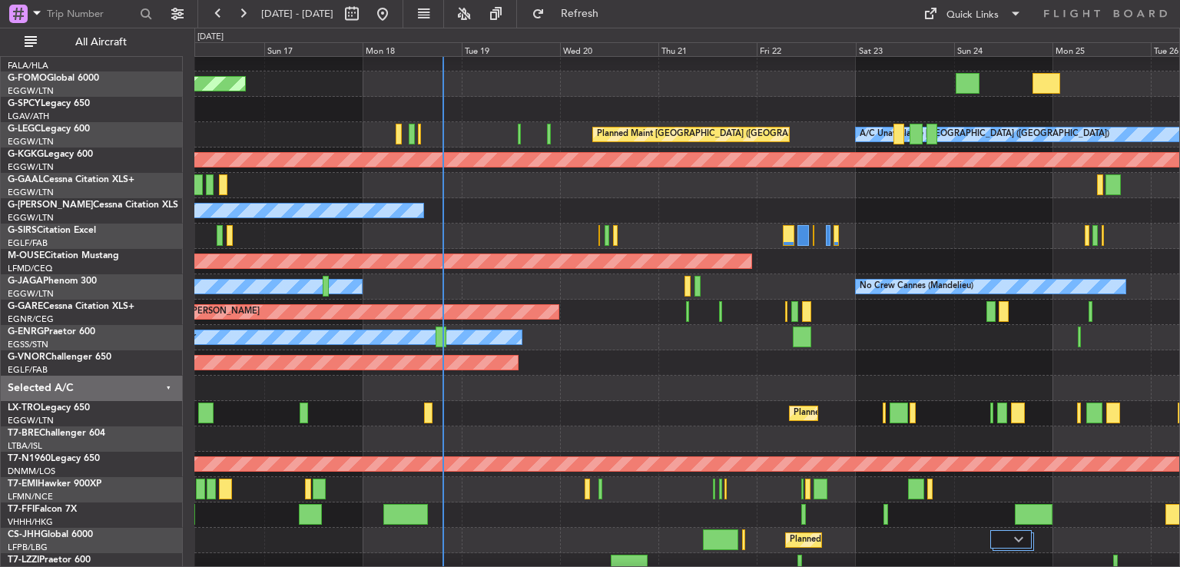
click at [121, 326] on div "Planned Maint Windsor Locks ([PERSON_NAME] Intl) Planned Maint [GEOGRAPHIC_DATA…" at bounding box center [590, 298] width 1180 height 540
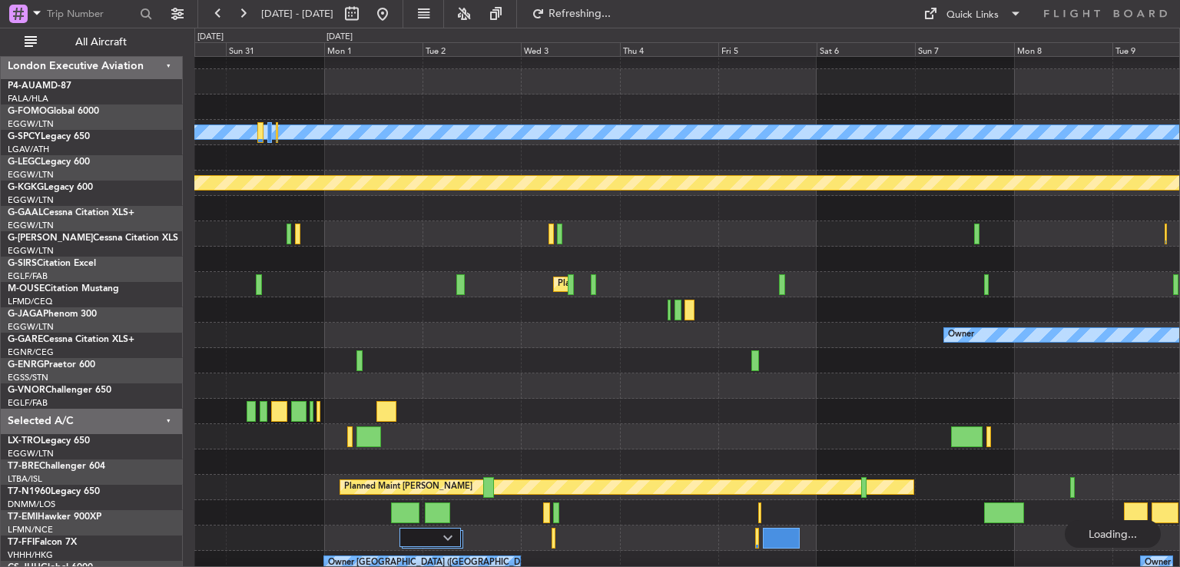
scroll to position [40, 0]
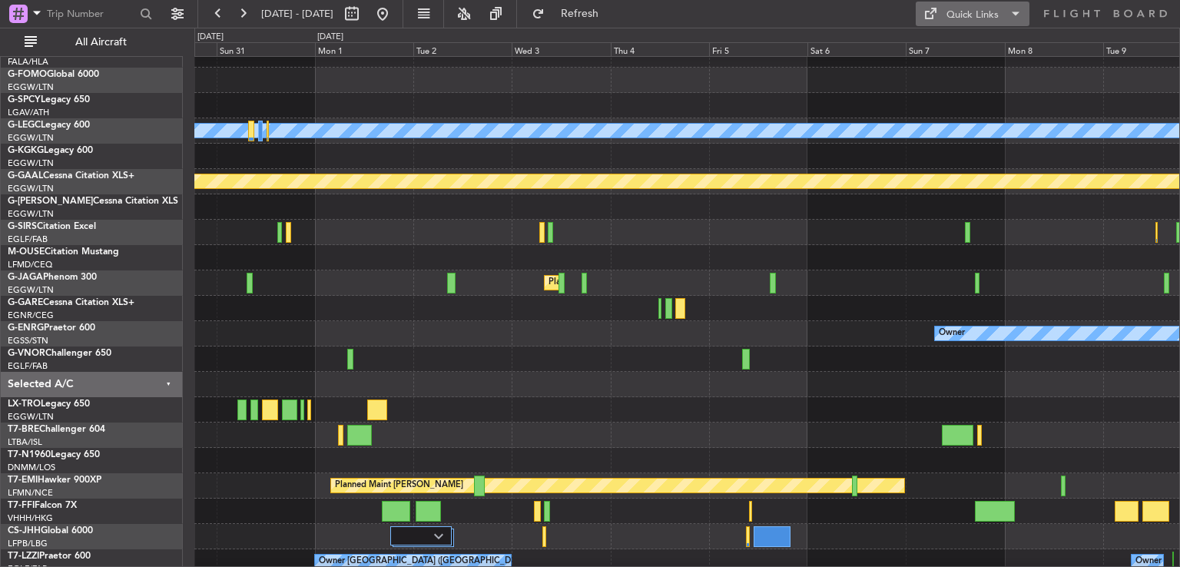
click at [964, 15] on div "Quick Links" at bounding box center [973, 15] width 52 height 15
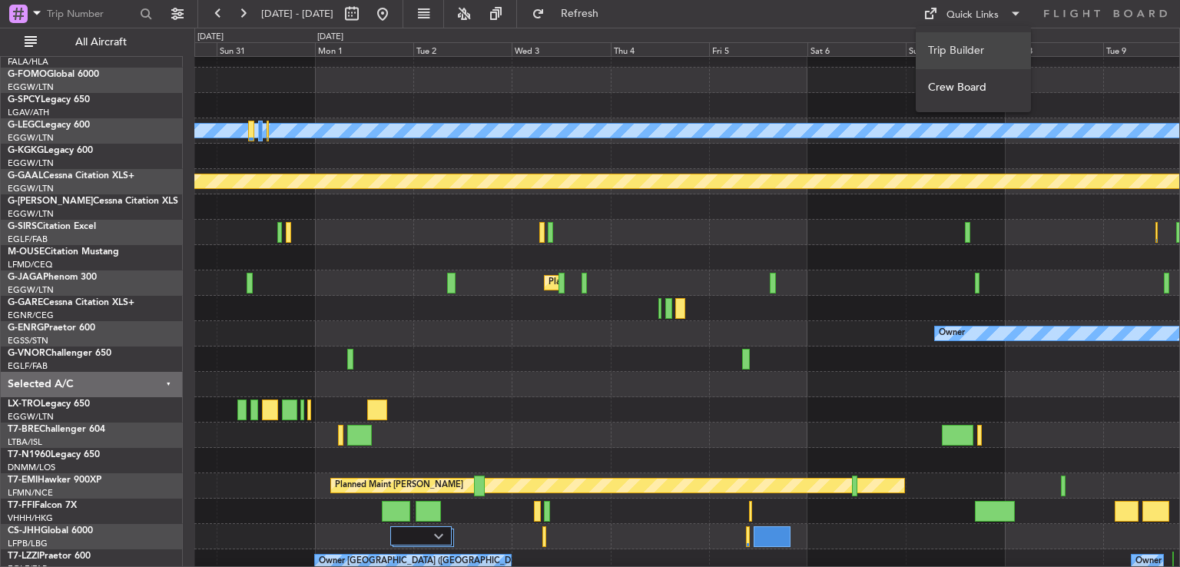
click at [956, 48] on button "Trip Builder" at bounding box center [973, 50] width 115 height 37
click at [395, 12] on button at bounding box center [382, 14] width 25 height 25
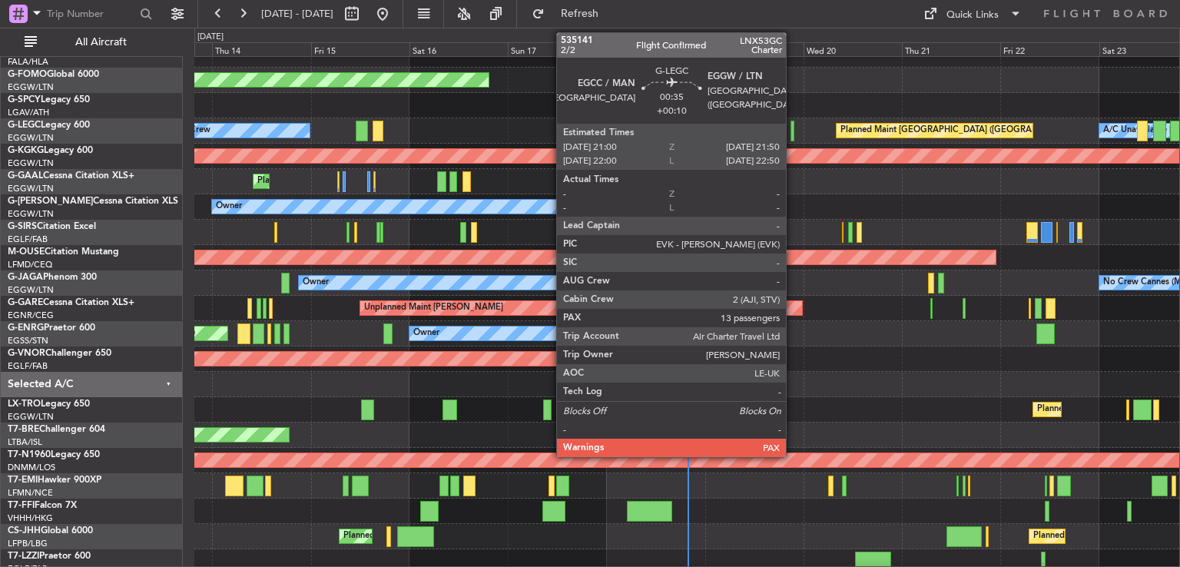
click at [793, 138] on div at bounding box center [793, 131] width 4 height 21
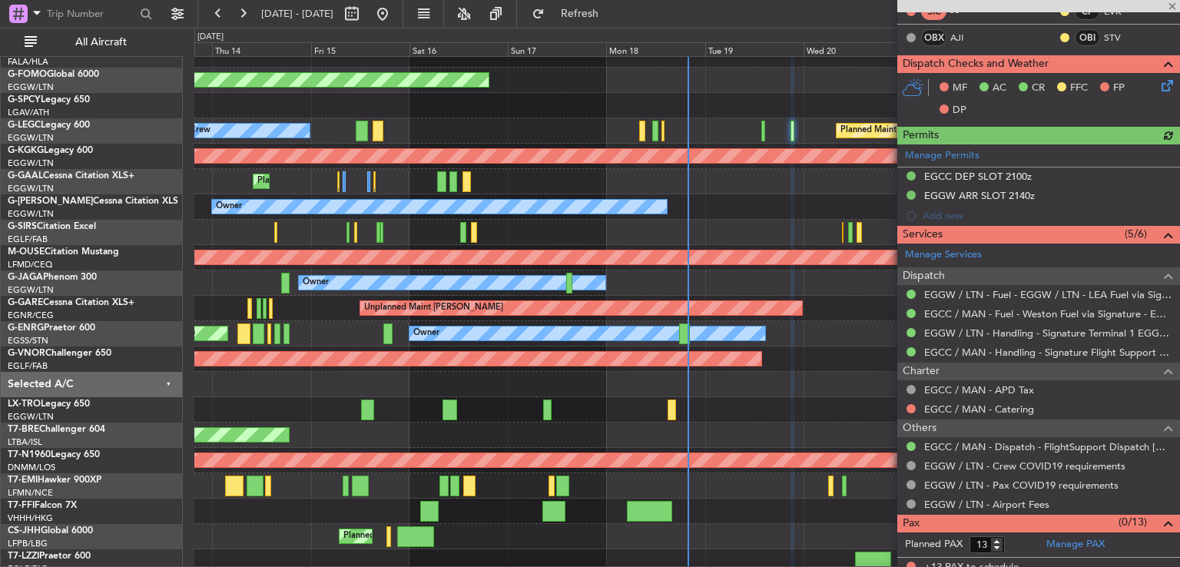
scroll to position [317, 0]
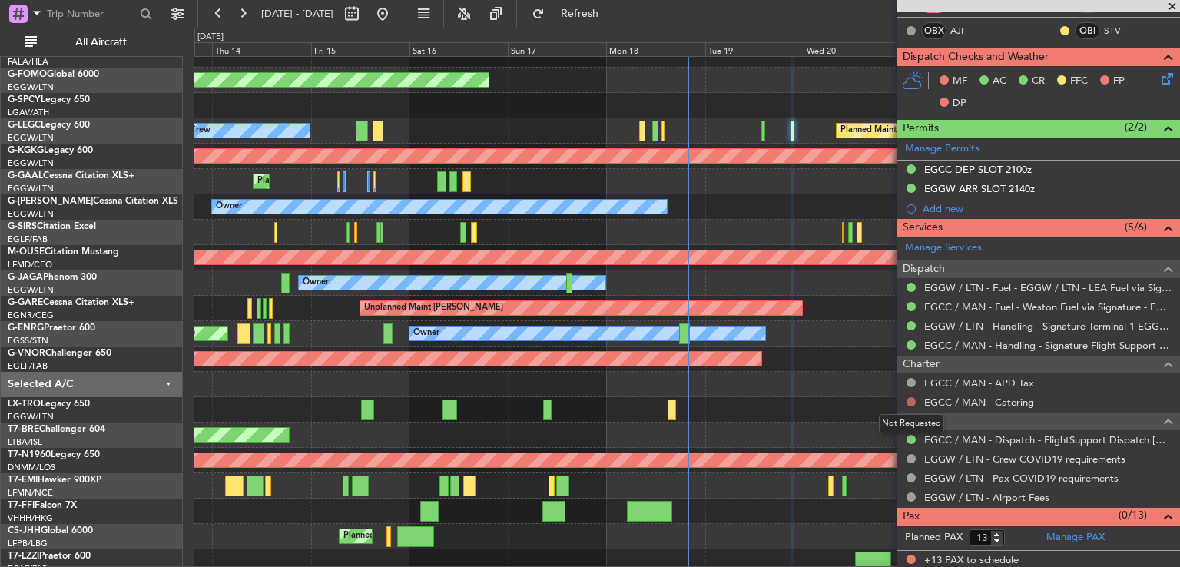
click at [910, 398] on button at bounding box center [911, 401] width 9 height 9
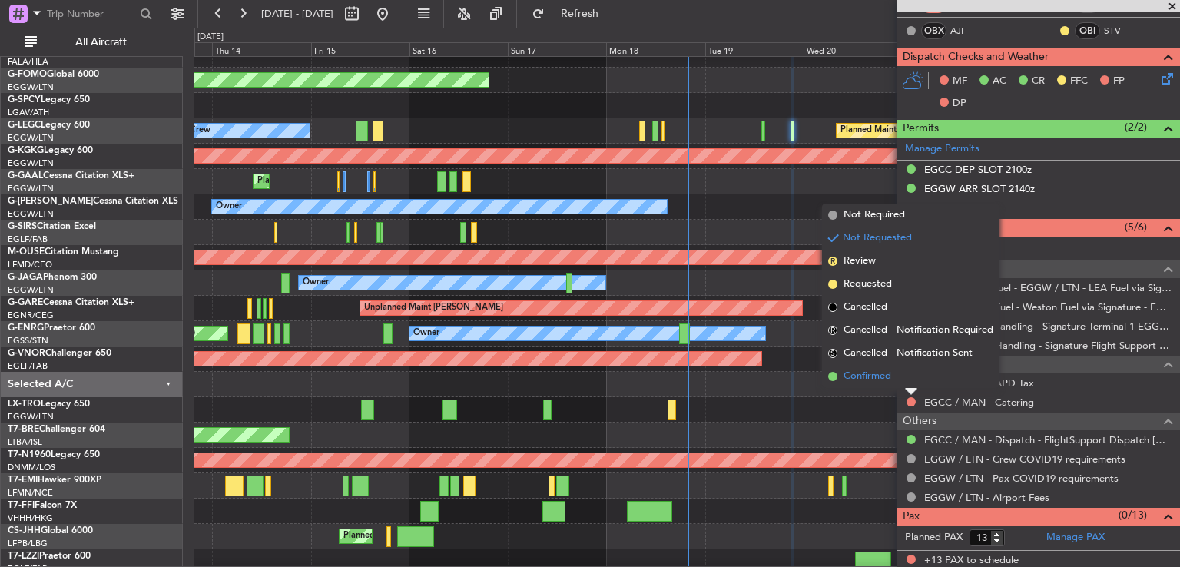
click at [842, 374] on li "Confirmed" at bounding box center [911, 376] width 178 height 23
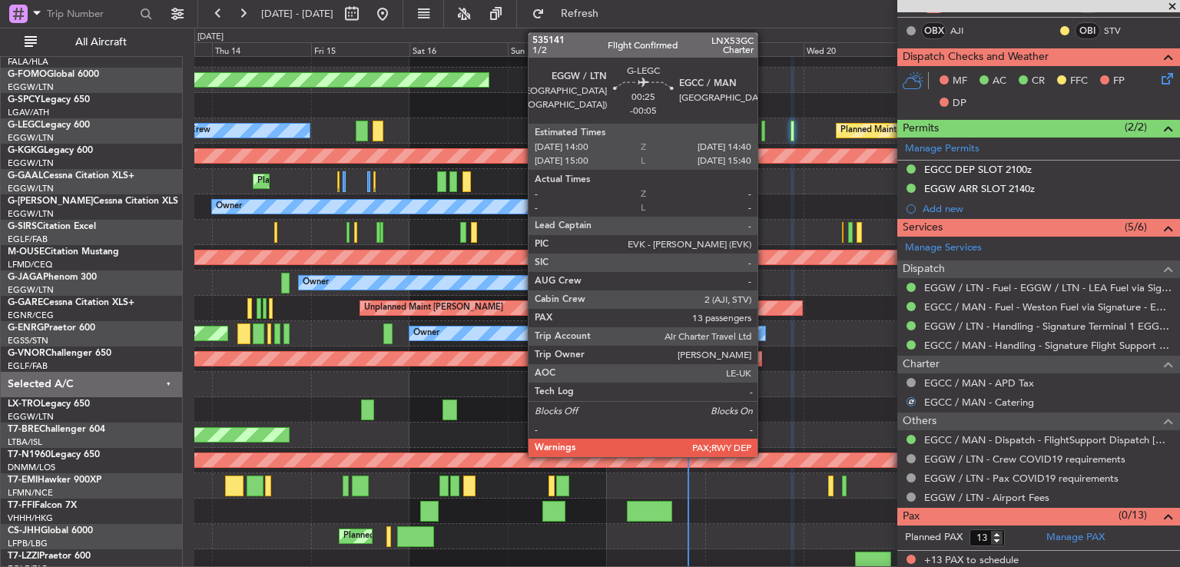
click at [765, 129] on div at bounding box center [763, 131] width 3 height 21
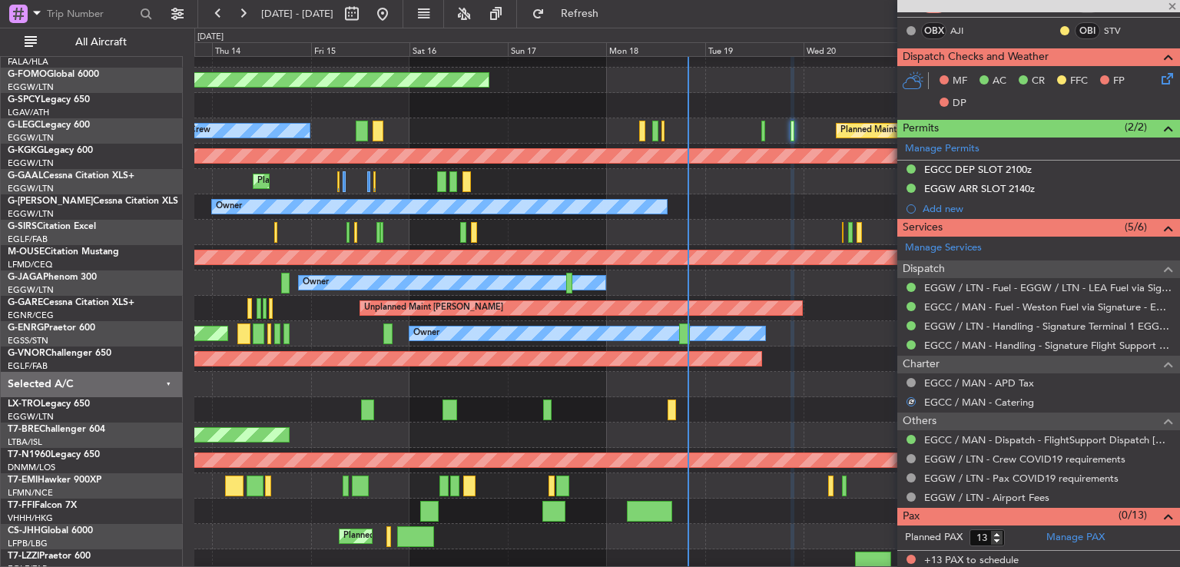
type input "-00:05"
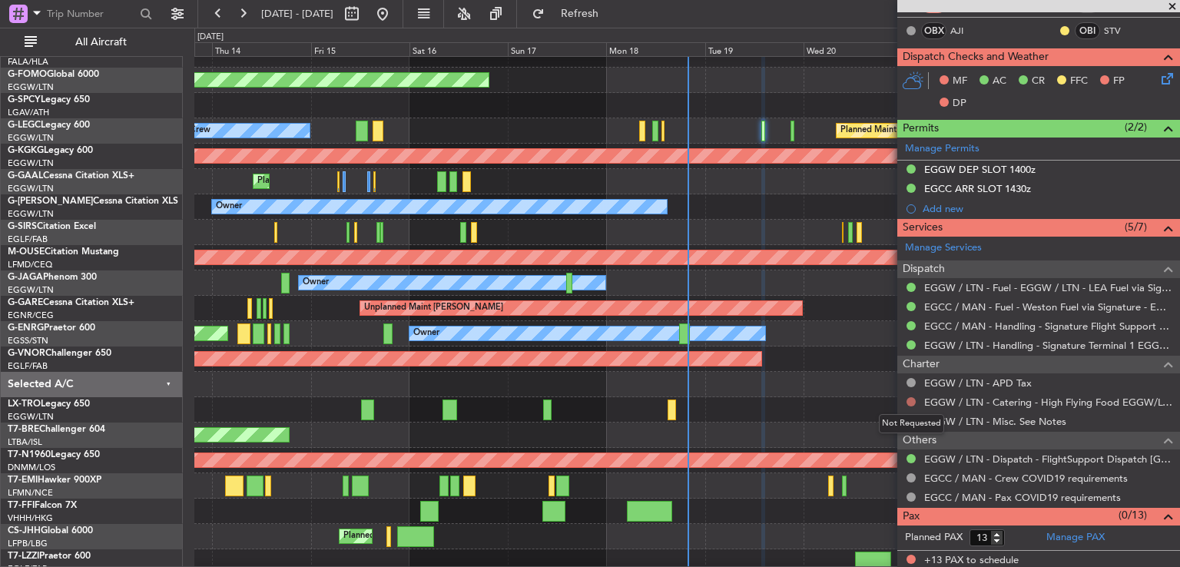
click at [912, 397] on button at bounding box center [911, 401] width 9 height 9
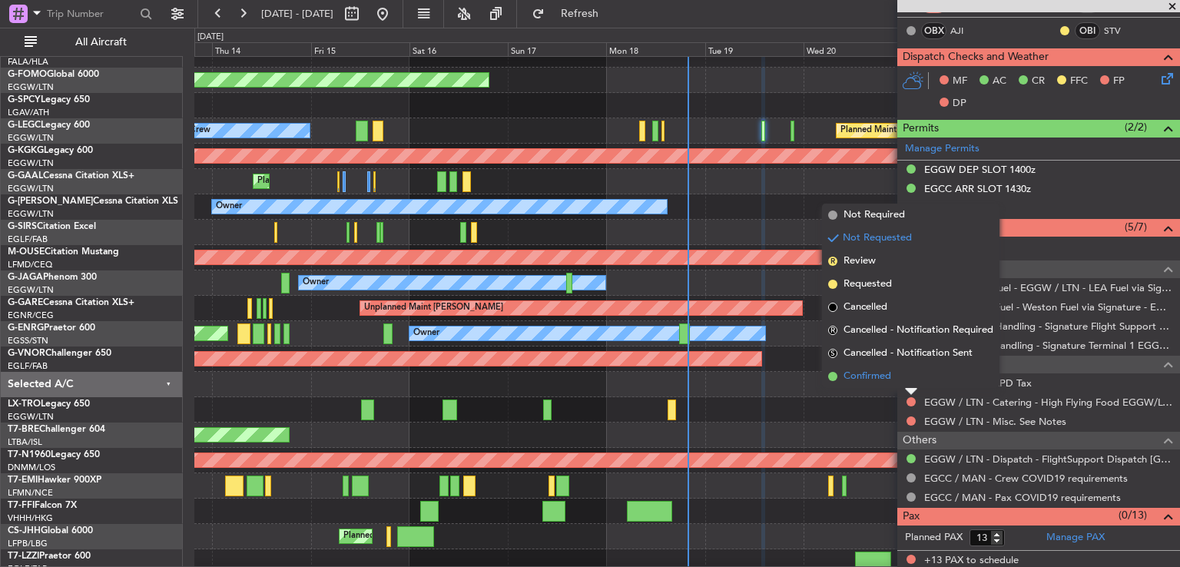
click at [898, 376] on li "Confirmed" at bounding box center [911, 376] width 178 height 23
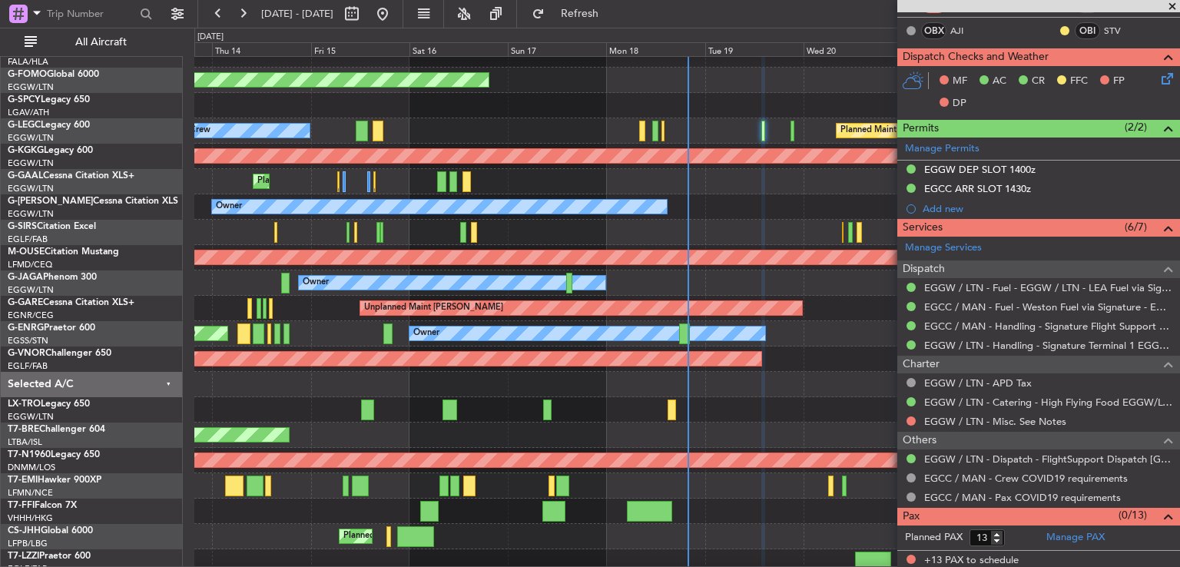
click at [1170, 6] on span at bounding box center [1172, 7] width 15 height 14
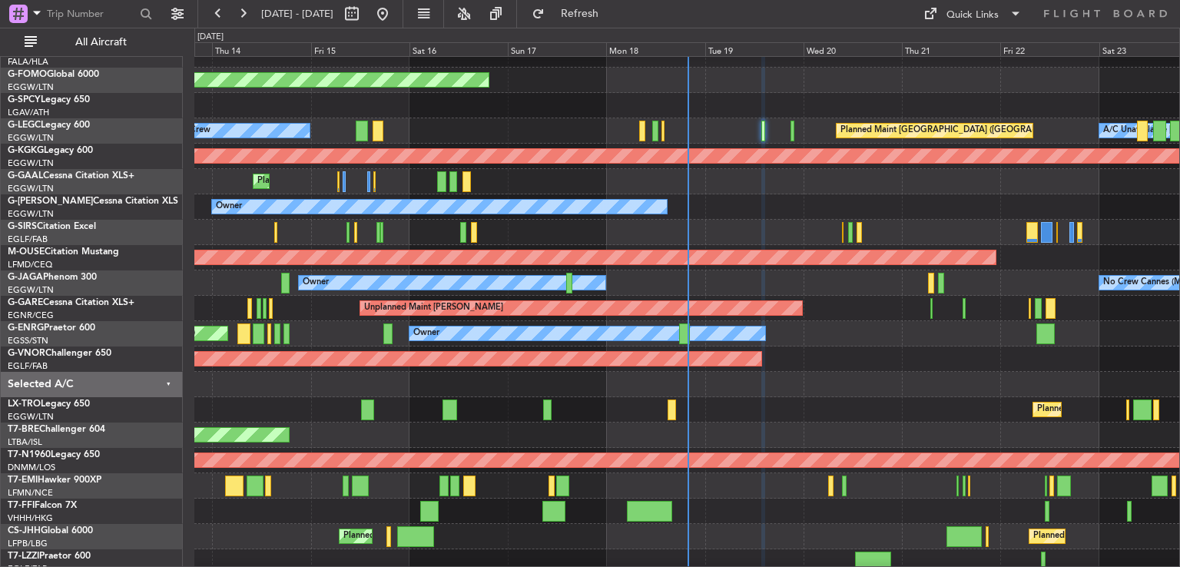
type input "0"
click at [965, 16] on div "Quick Links" at bounding box center [973, 15] width 52 height 15
click at [962, 54] on button "Trip Builder" at bounding box center [973, 50] width 115 height 37
click at [240, 15] on button at bounding box center [243, 14] width 25 height 25
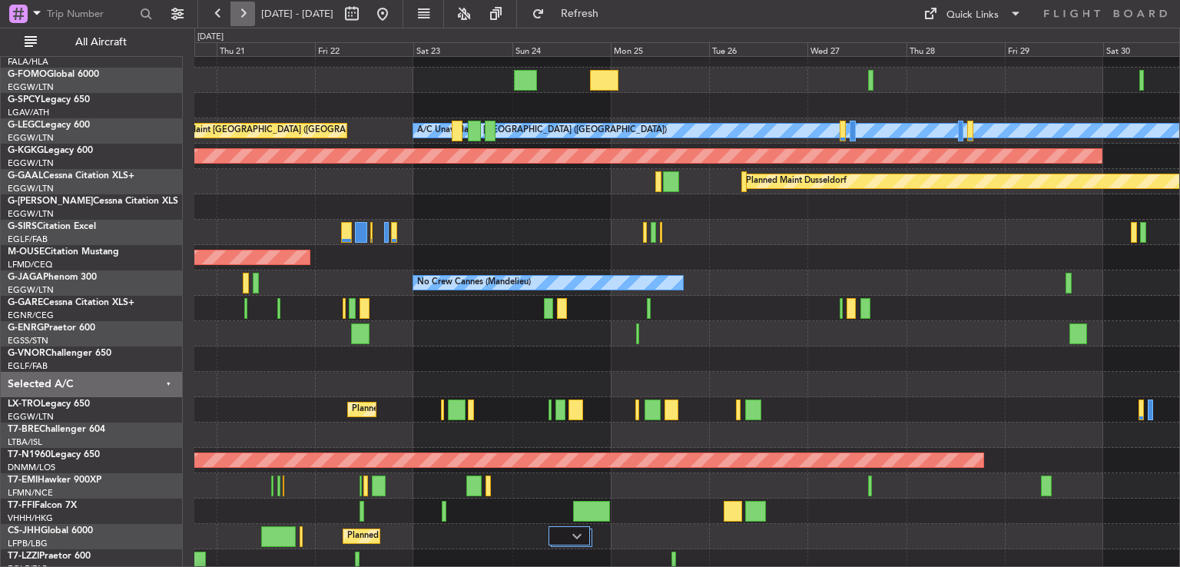
click at [240, 15] on button at bounding box center [243, 14] width 25 height 25
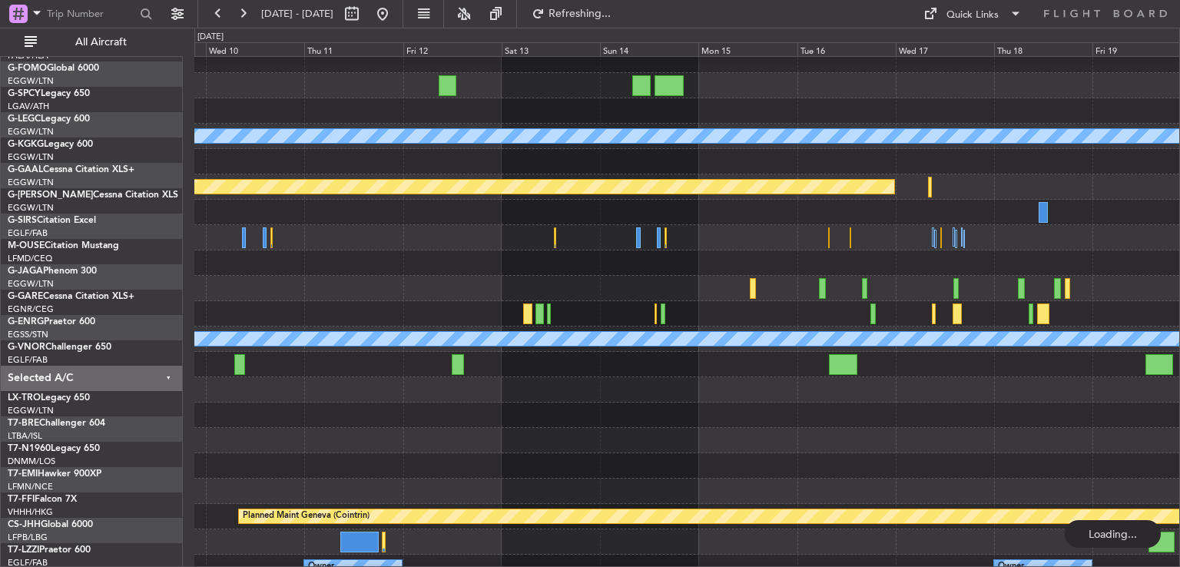
scroll to position [18, 0]
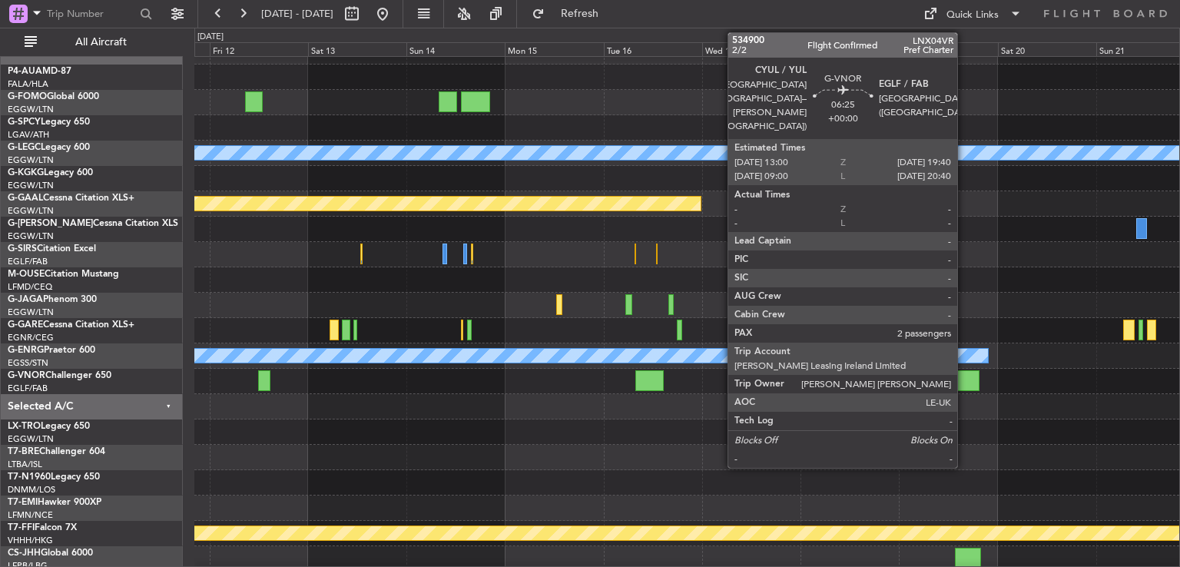
click at [1039, 299] on div at bounding box center [686, 305] width 985 height 25
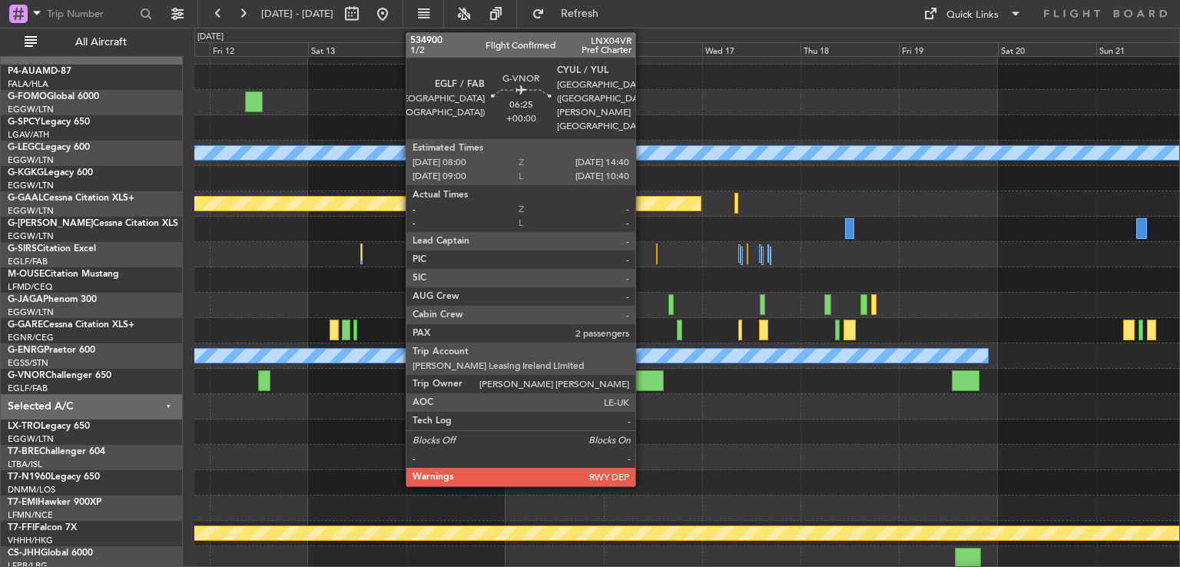
click at [642, 385] on div at bounding box center [650, 380] width 28 height 21
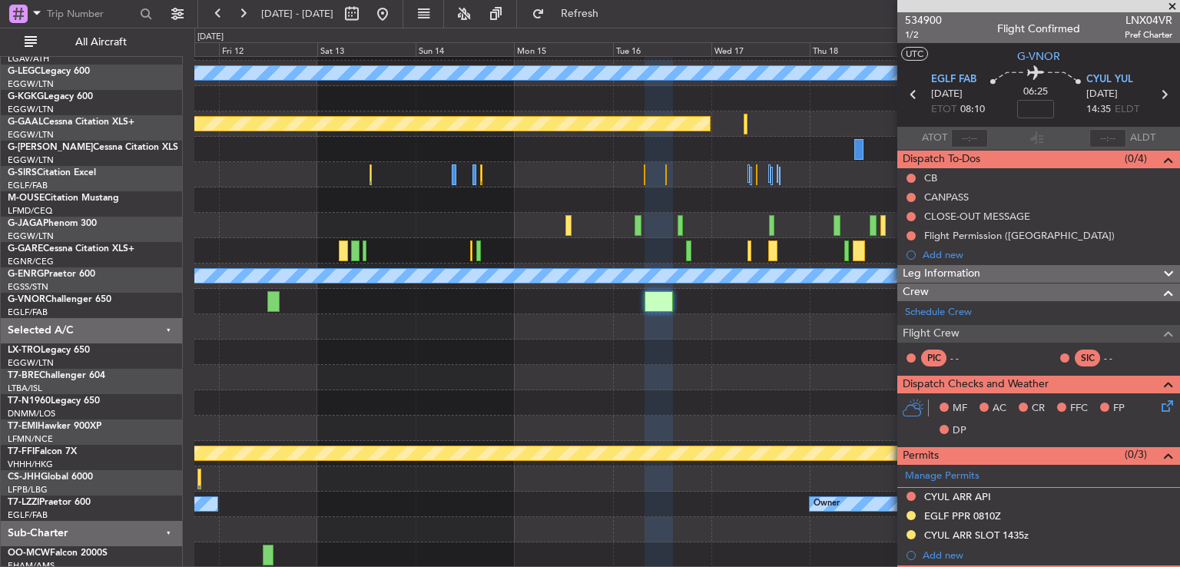
scroll to position [98, 0]
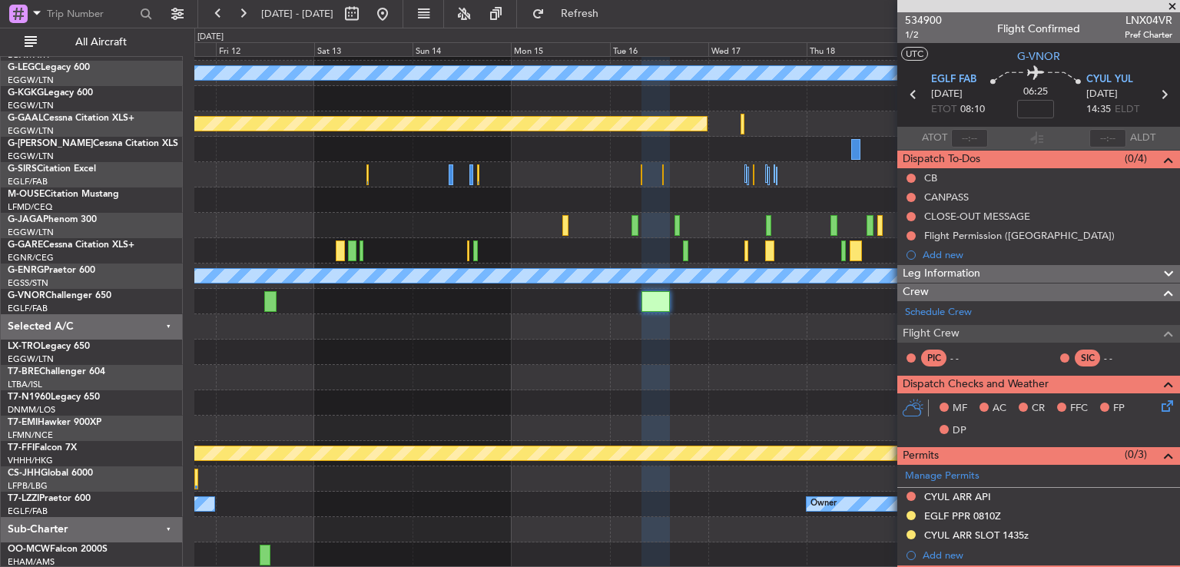
click at [729, 330] on div "A/C Unavailable [GEOGRAPHIC_DATA] ([GEOGRAPHIC_DATA]) Planned [GEOGRAPHIC_DATA]…" at bounding box center [686, 263] width 985 height 609
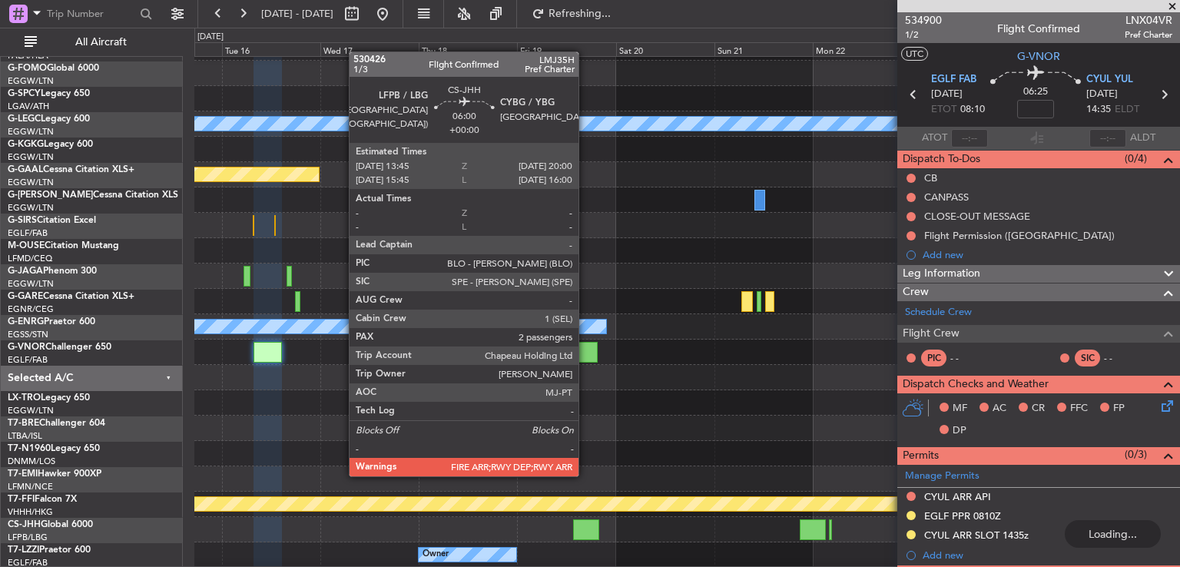
scroll to position [46, 0]
click at [586, 475] on div at bounding box center [686, 478] width 985 height 25
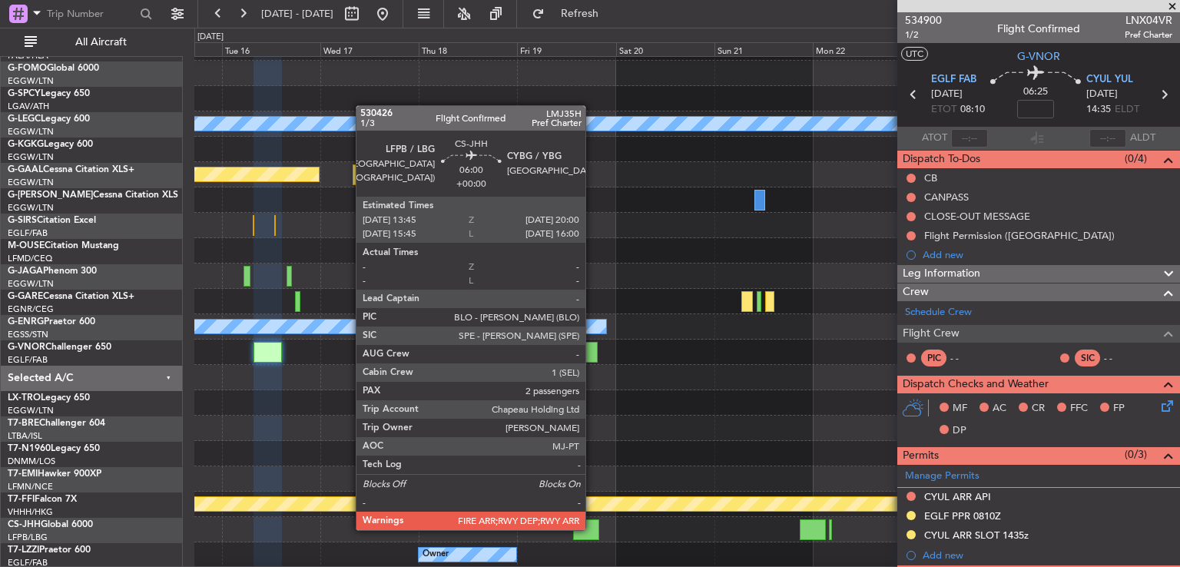
click at [593, 529] on div at bounding box center [586, 530] width 26 height 21
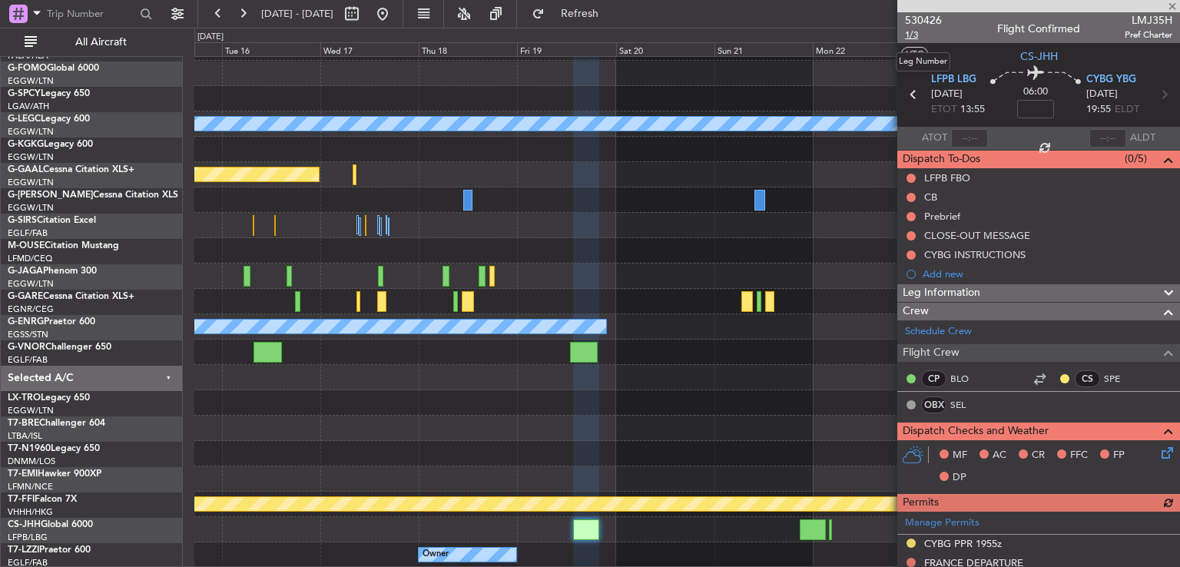
click at [915, 32] on span "1/3" at bounding box center [923, 34] width 37 height 13
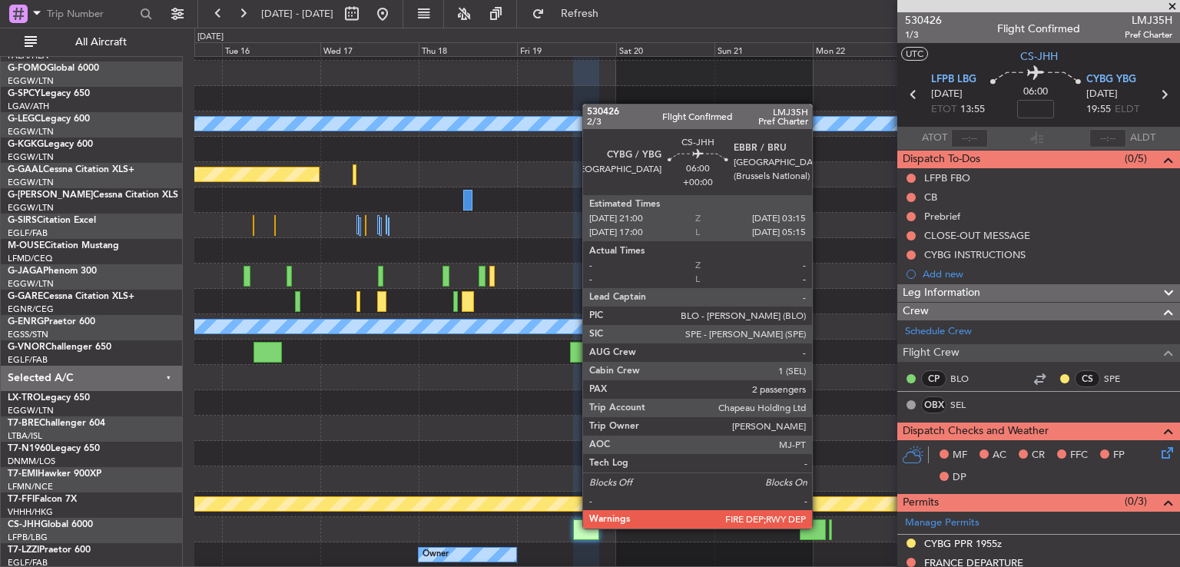
click at [819, 529] on div at bounding box center [813, 530] width 26 height 21
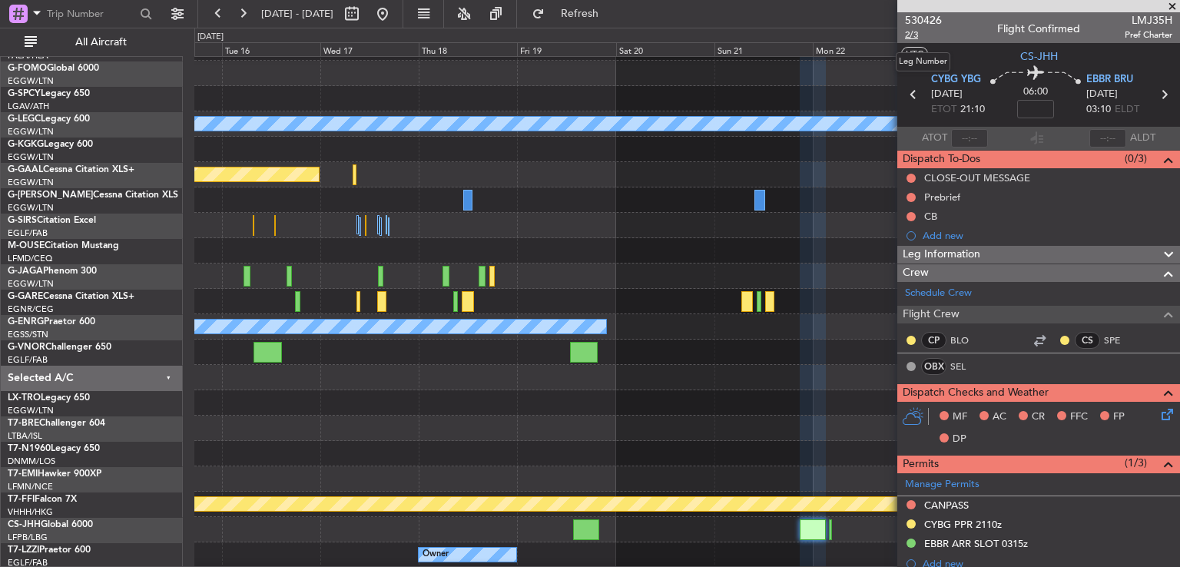
click at [918, 32] on span "2/3" at bounding box center [923, 34] width 37 height 13
click at [613, 13] on span "Refresh" at bounding box center [580, 13] width 65 height 11
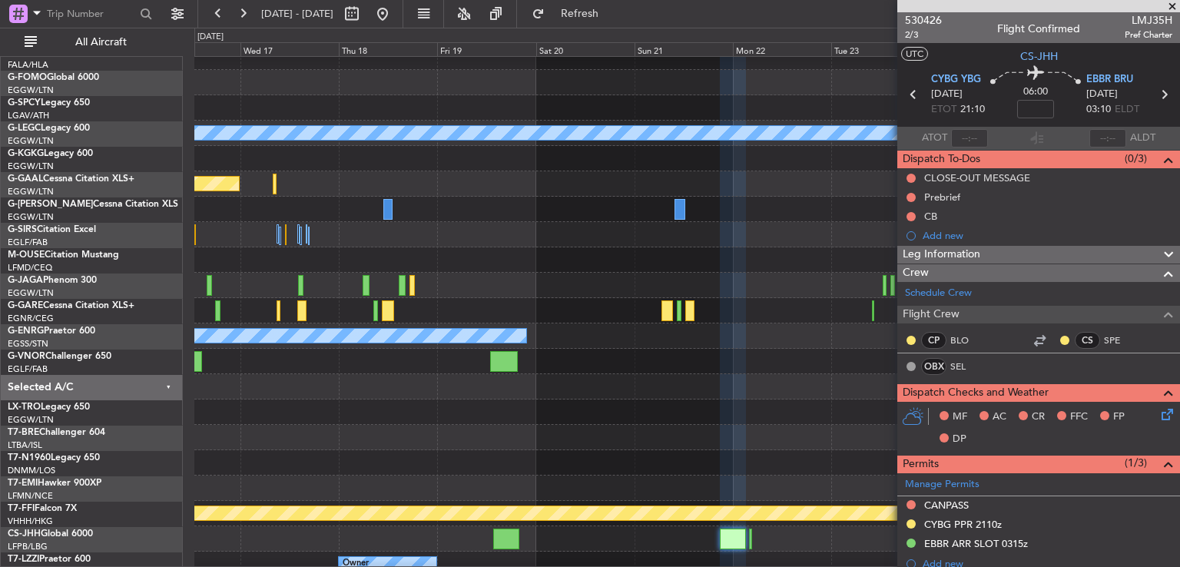
click at [619, 440] on div at bounding box center [686, 437] width 985 height 25
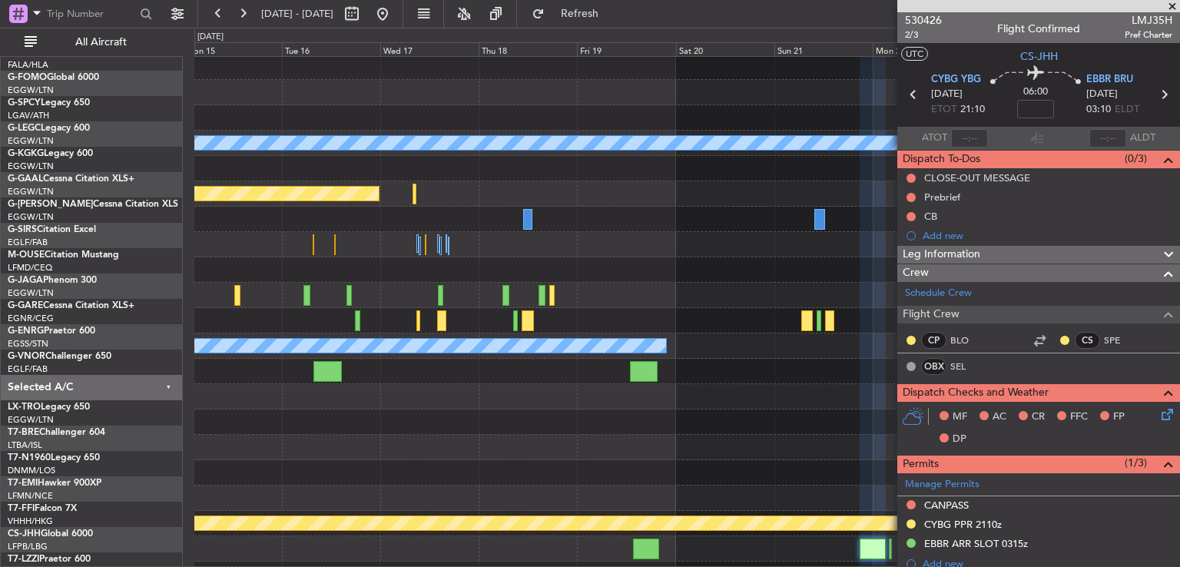
scroll to position [28, 0]
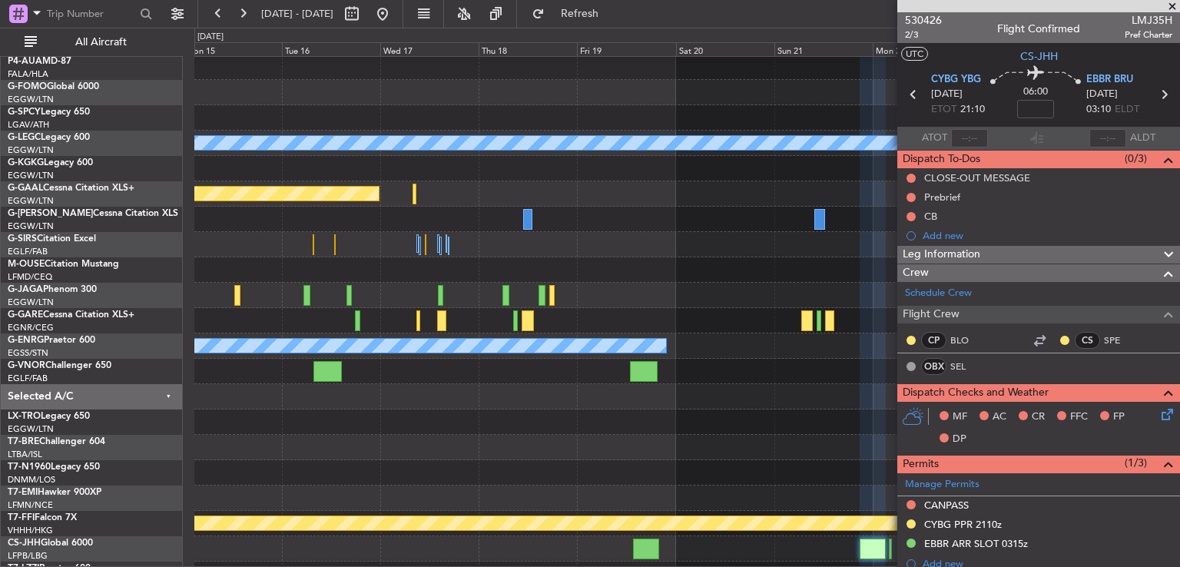
click at [472, 450] on div at bounding box center [686, 447] width 985 height 25
click at [1172, 6] on span at bounding box center [1172, 7] width 15 height 14
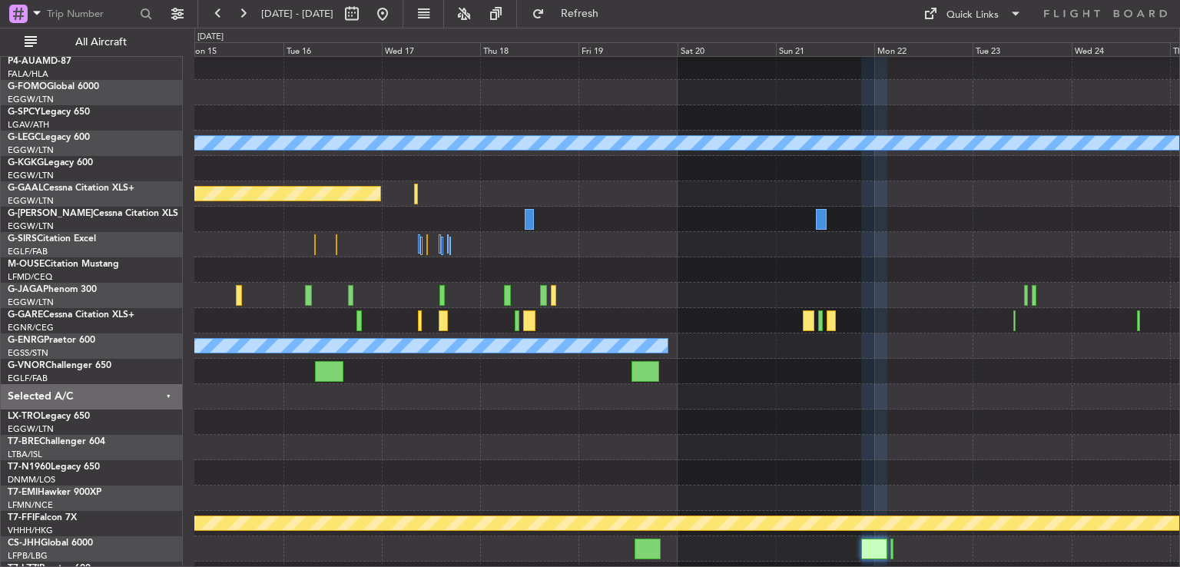
type input "0"
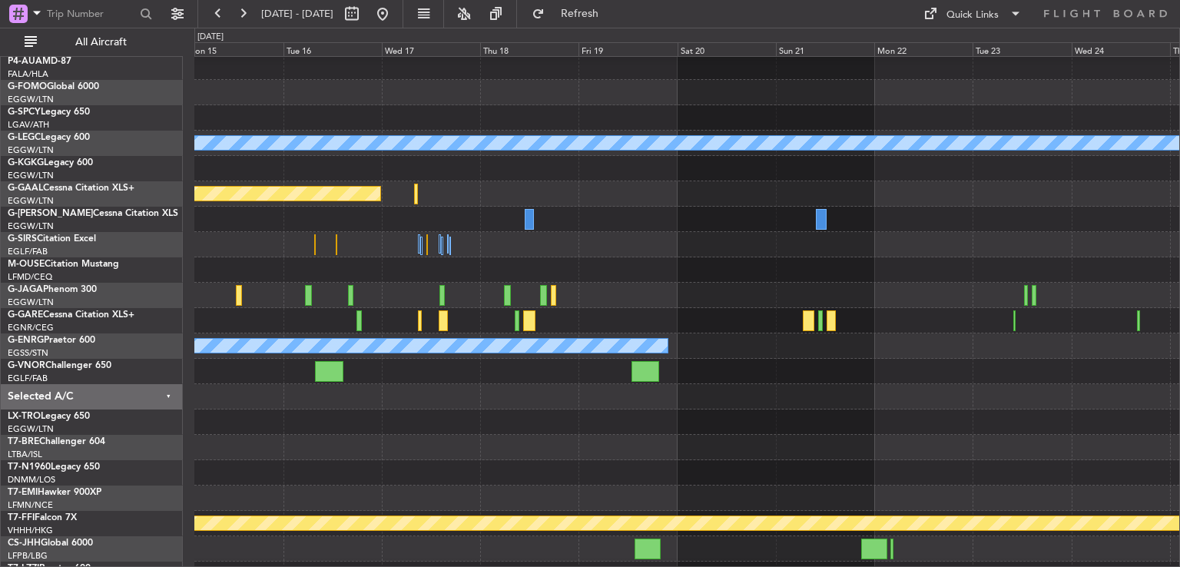
click at [427, 28] on div "0 0 Mon 15 Tue 16 Wed 17 Thu 18 Fri 19 Sat 20 [DATE] Mon 22 Tue 23 Wed 24 Thu 25" at bounding box center [687, 42] width 984 height 28
click at [395, 19] on button at bounding box center [382, 14] width 25 height 25
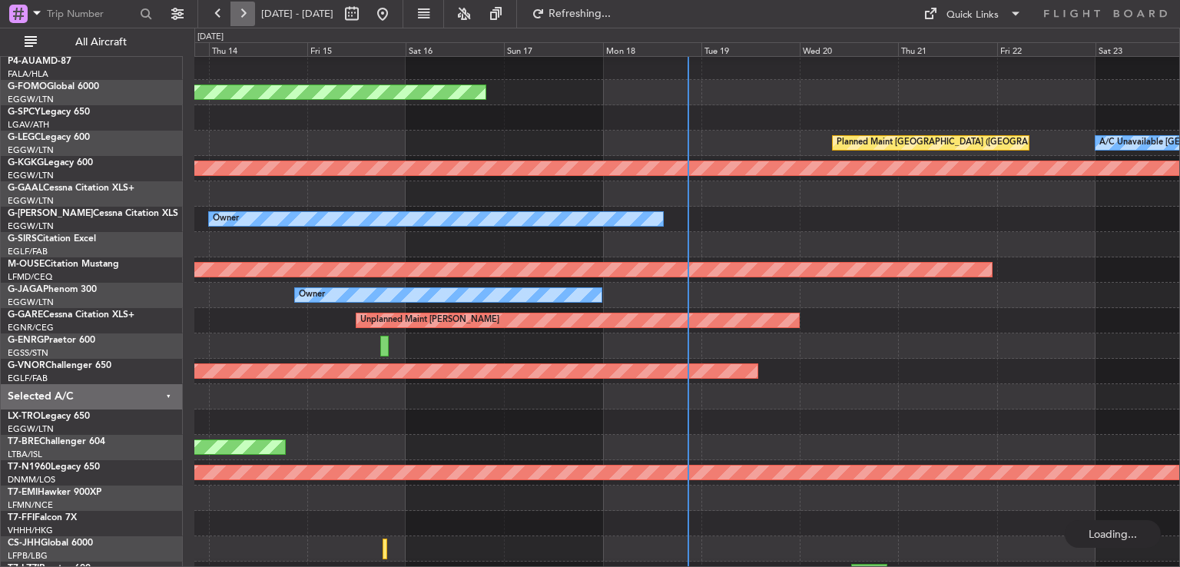
click at [243, 22] on button at bounding box center [243, 14] width 25 height 25
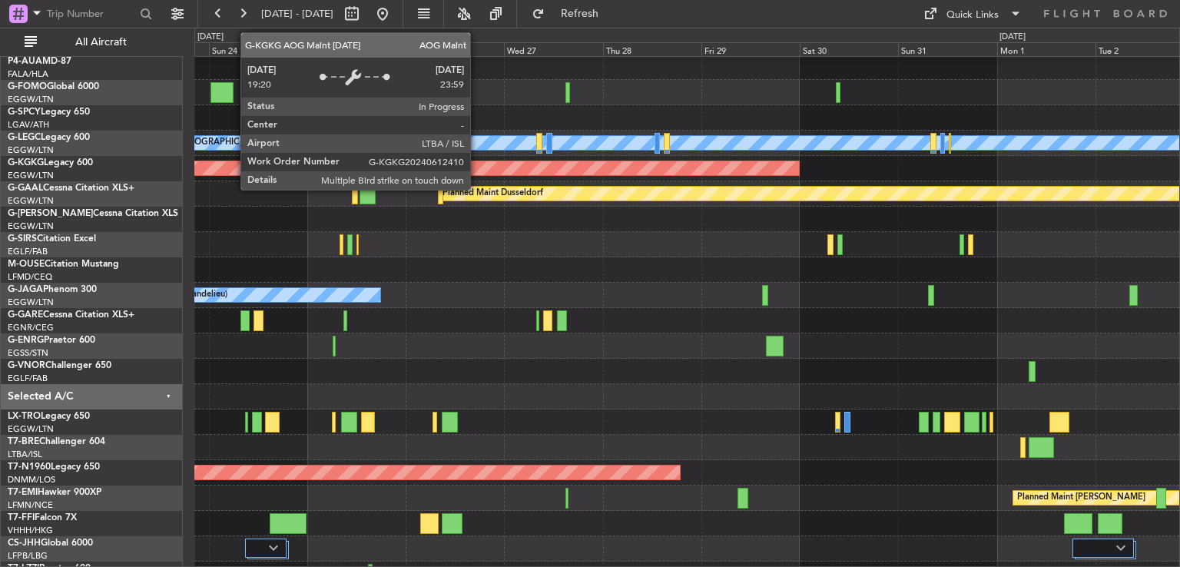
click at [775, 435] on div "Planned Maint [GEOGRAPHIC_DATA] ([GEOGRAPHIC_DATA])" at bounding box center [686, 422] width 985 height 25
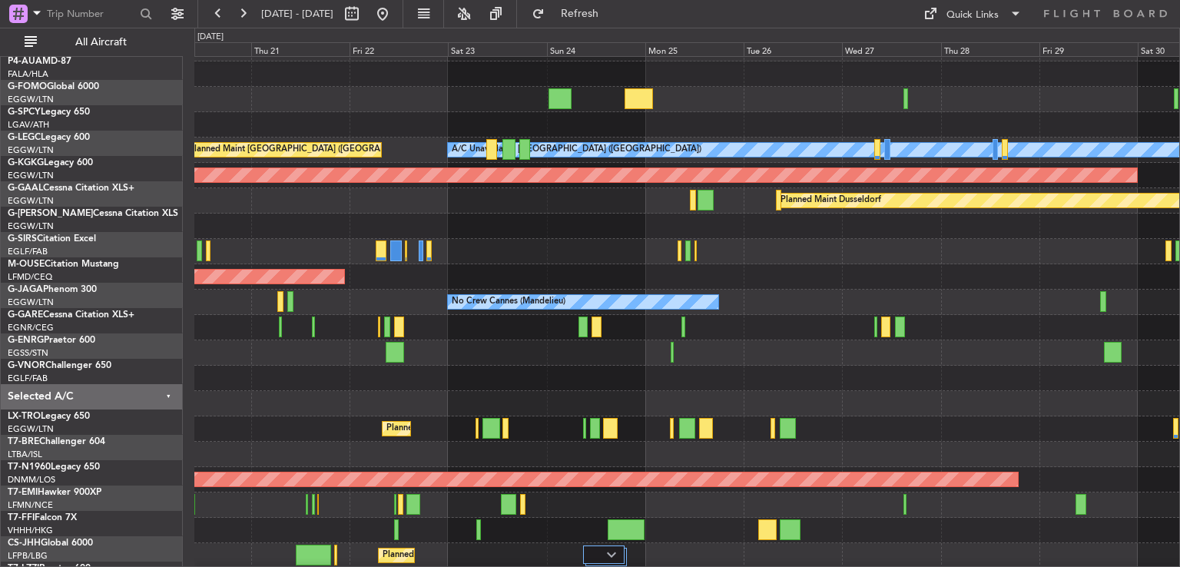
scroll to position [21, 0]
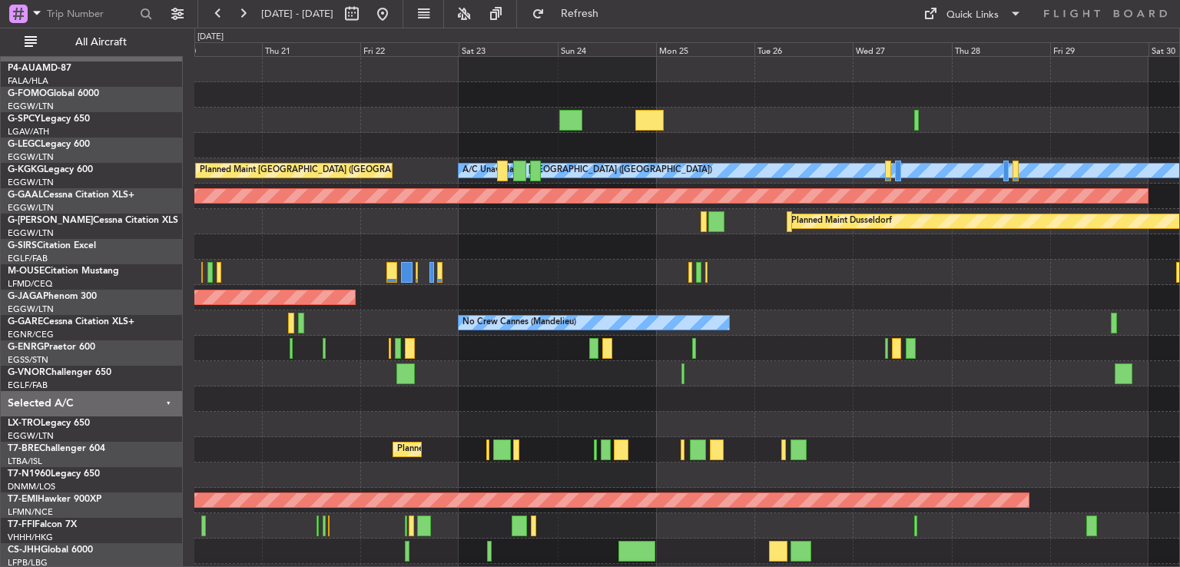
click at [526, 289] on div "A/C Unavailable [GEOGRAPHIC_DATA] ([GEOGRAPHIC_DATA]) Planned Maint [GEOGRAPHIC…" at bounding box center [686, 361] width 985 height 609
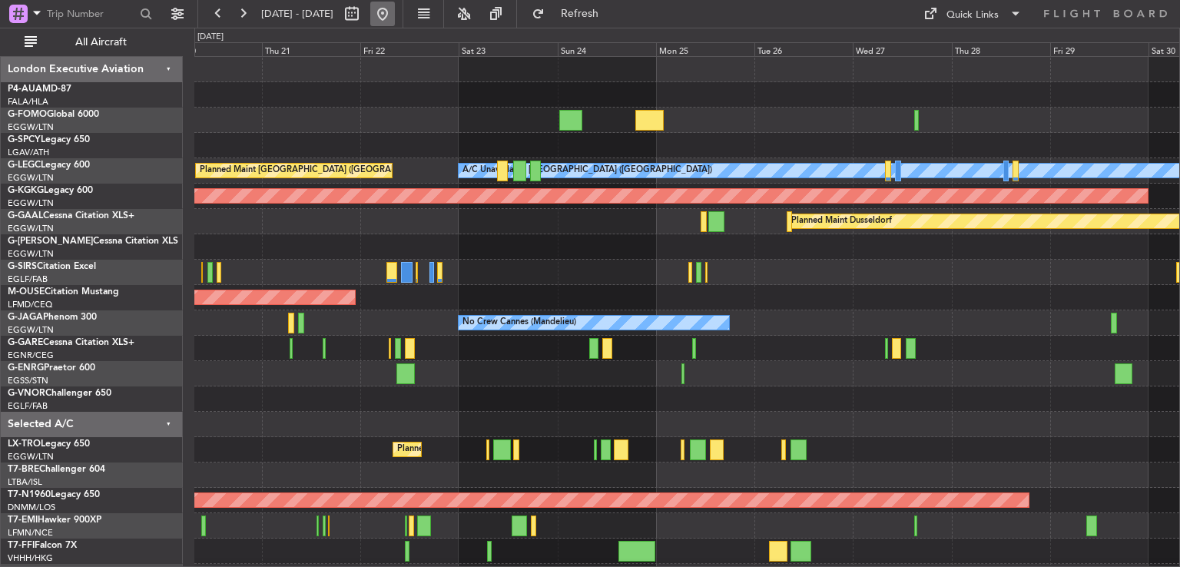
click at [395, 12] on button at bounding box center [382, 14] width 25 height 25
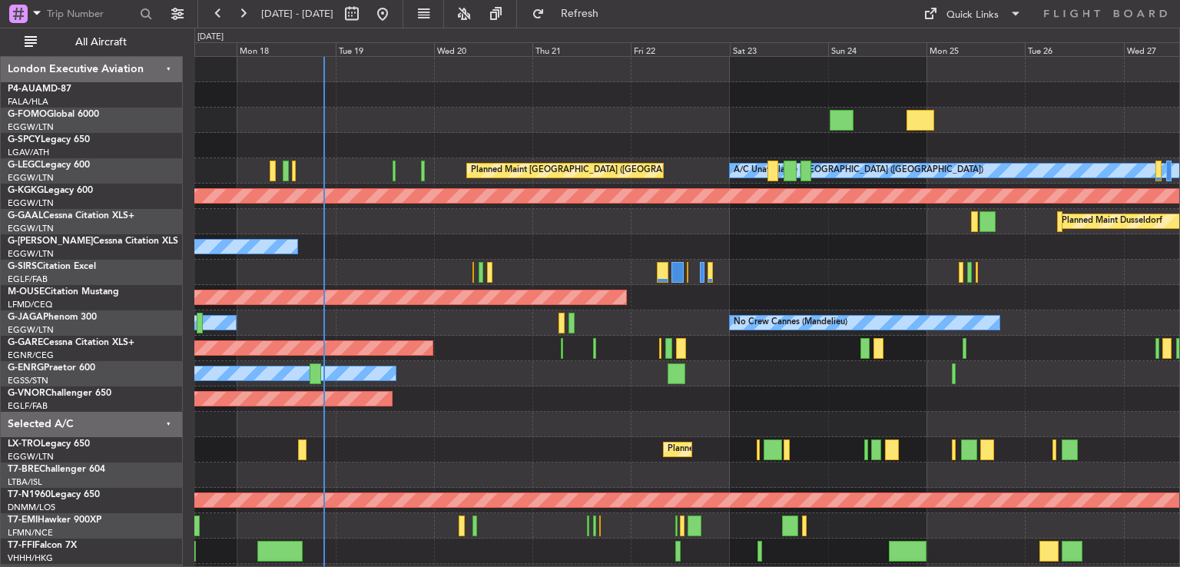
click at [269, 259] on div "Planned Maint Windsor Locks ([PERSON_NAME] Intl) Planned Maint [GEOGRAPHIC_DATA…" at bounding box center [686, 386] width 985 height 659
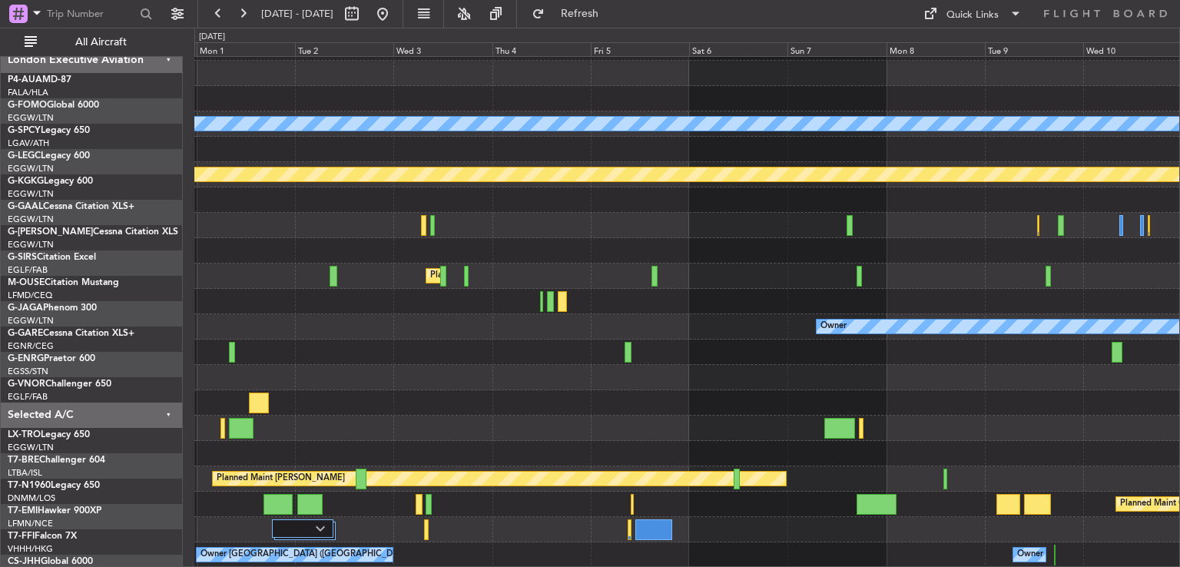
scroll to position [46, 0]
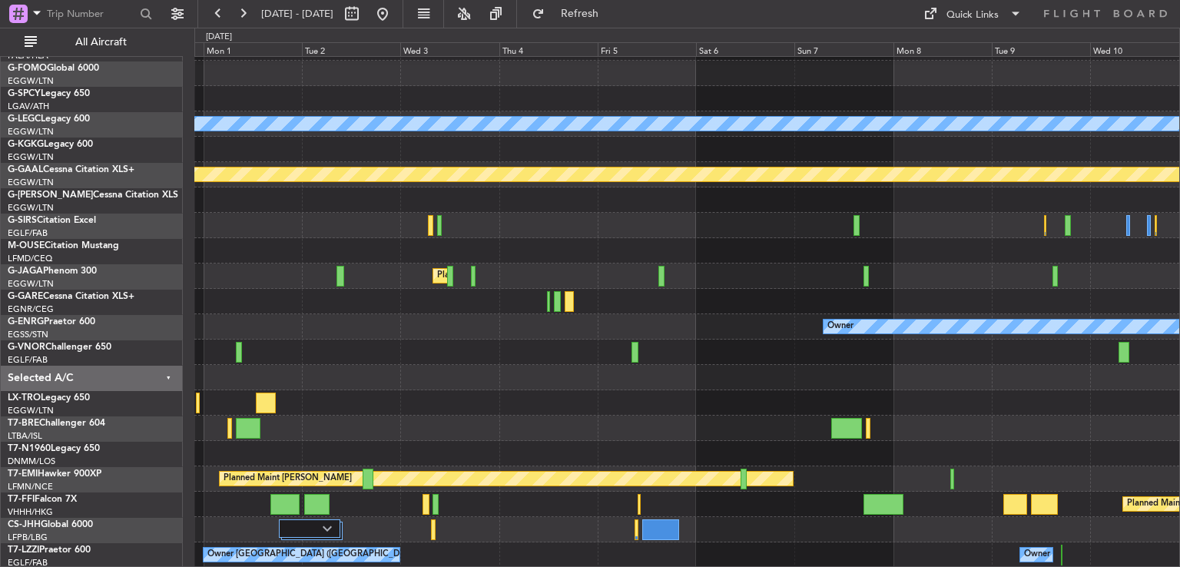
click at [470, 356] on div "A/C Unavailable [GEOGRAPHIC_DATA] ([GEOGRAPHIC_DATA]) AOG Maint [GEOGRAPHIC_DAT…" at bounding box center [686, 289] width 985 height 558
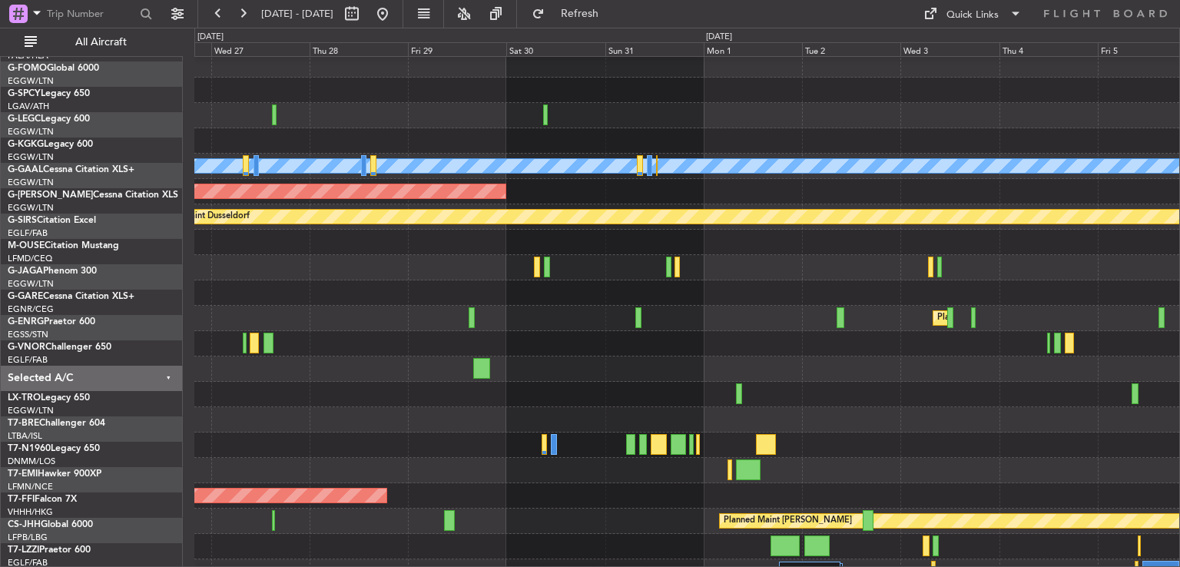
click at [976, 353] on div at bounding box center [686, 343] width 985 height 25
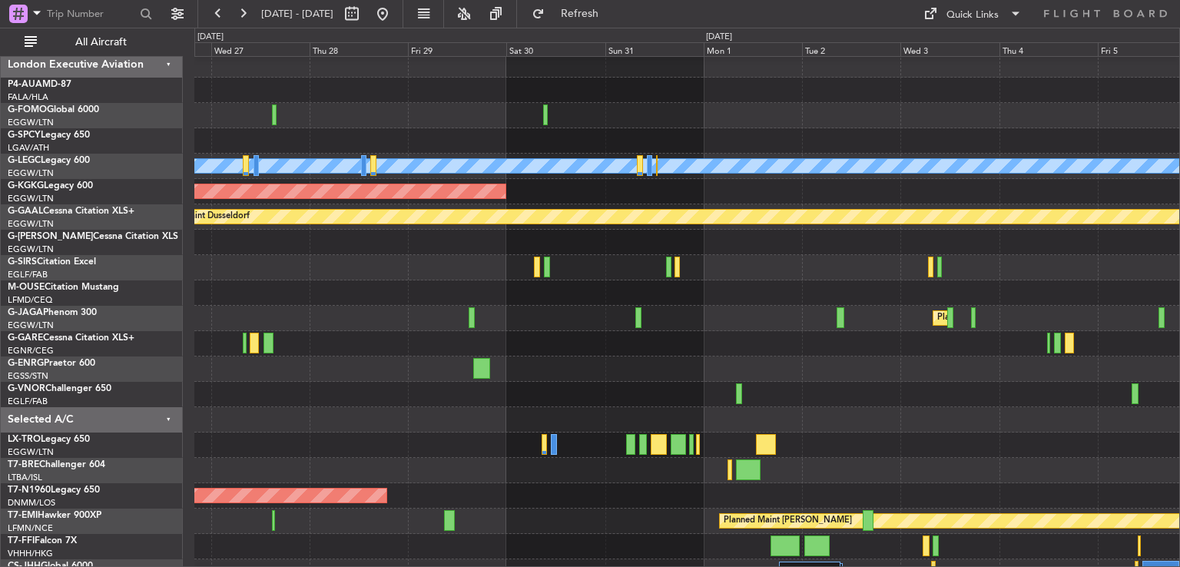
click at [735, 345] on div "A/C Unavailable [GEOGRAPHIC_DATA] ([GEOGRAPHIC_DATA]) AOG Maint [GEOGRAPHIC_DAT…" at bounding box center [686, 331] width 985 height 558
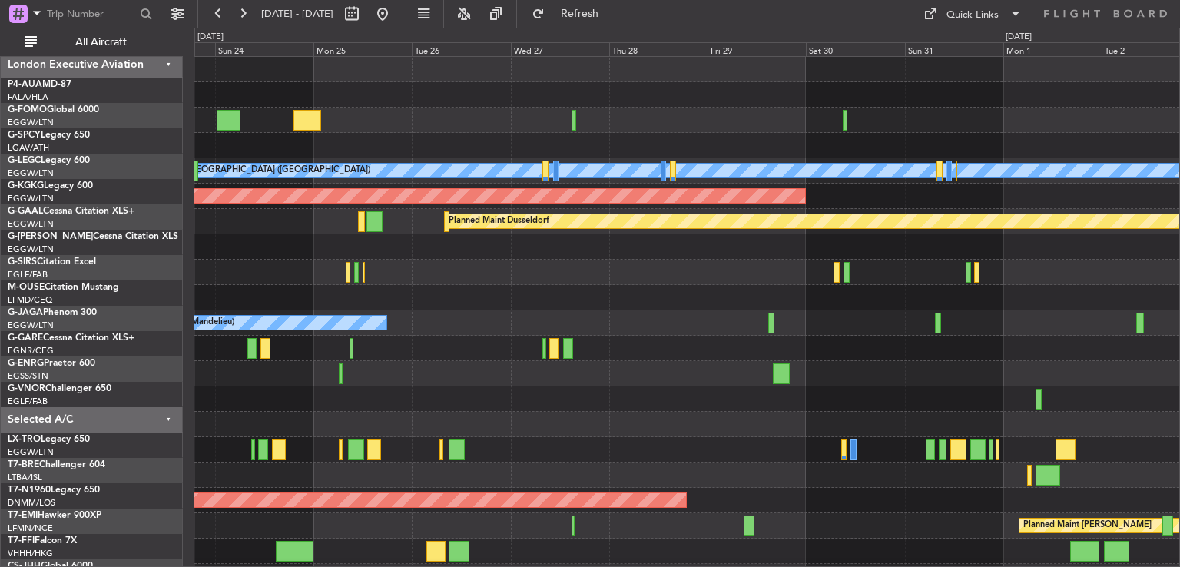
scroll to position [0, 0]
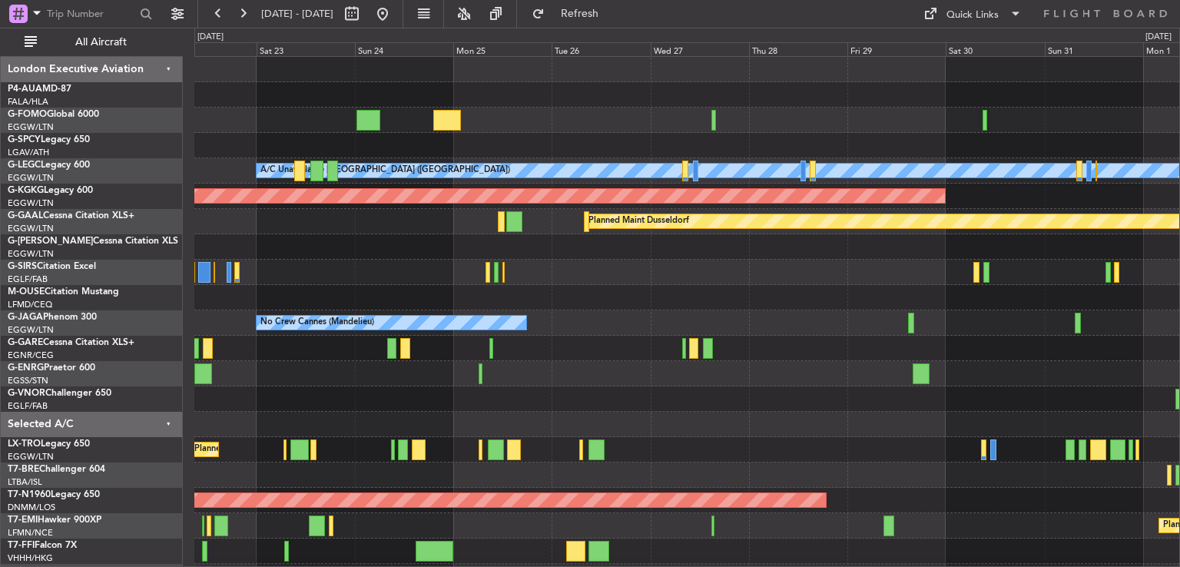
click at [494, 260] on div "A/C Unavailable [GEOGRAPHIC_DATA] ([GEOGRAPHIC_DATA]) Planned Maint [GEOGRAPHIC…" at bounding box center [686, 361] width 985 height 609
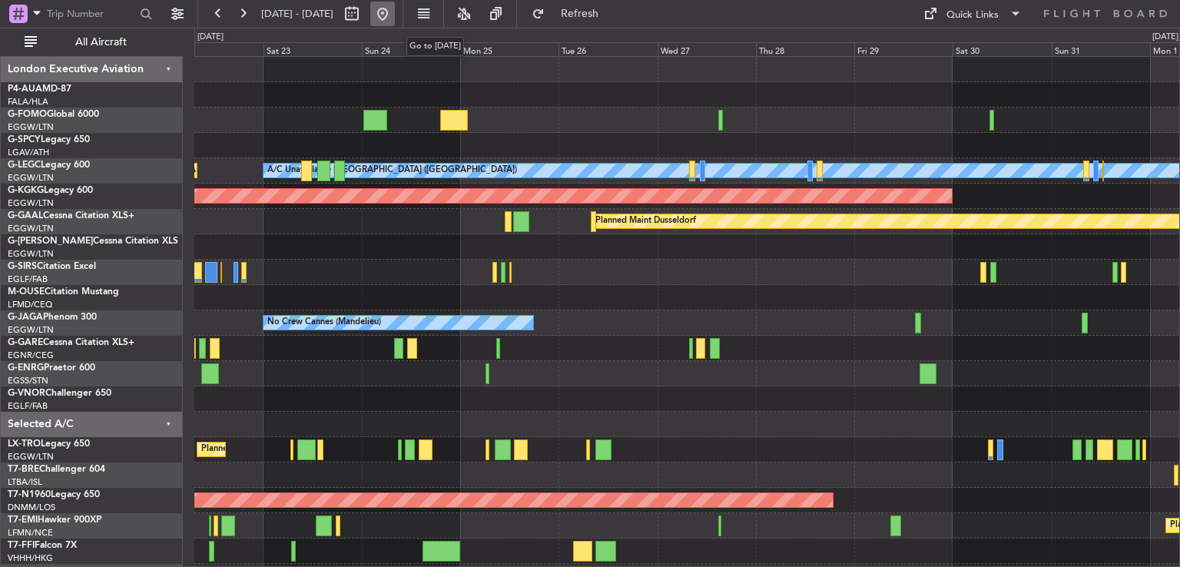
click at [395, 15] on button at bounding box center [382, 14] width 25 height 25
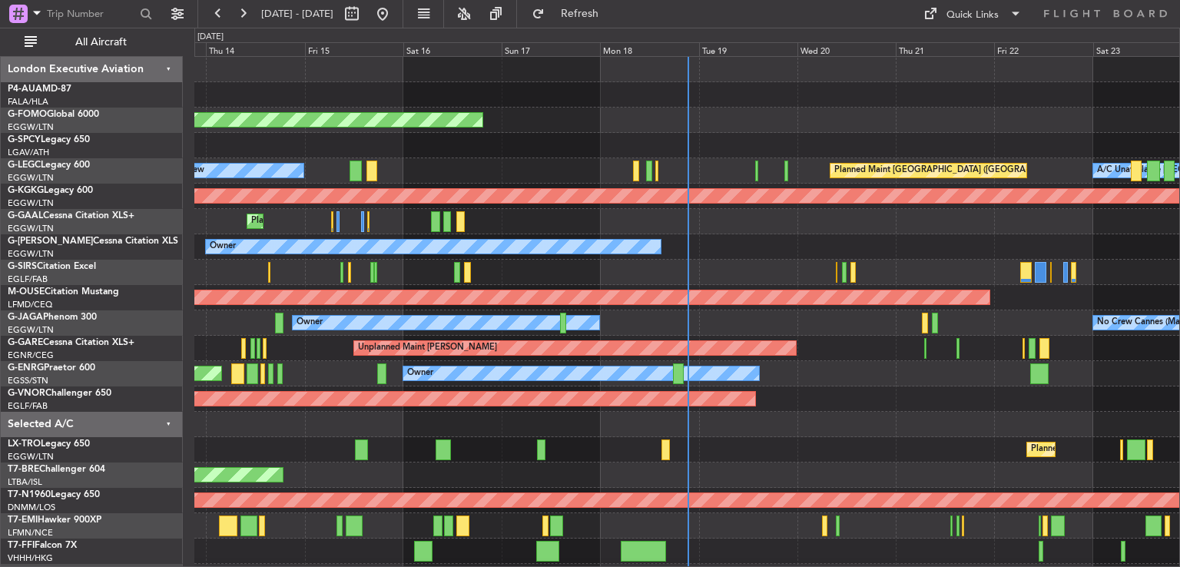
click at [463, 387] on div "Planned Maint London ([GEOGRAPHIC_DATA])" at bounding box center [686, 399] width 985 height 25
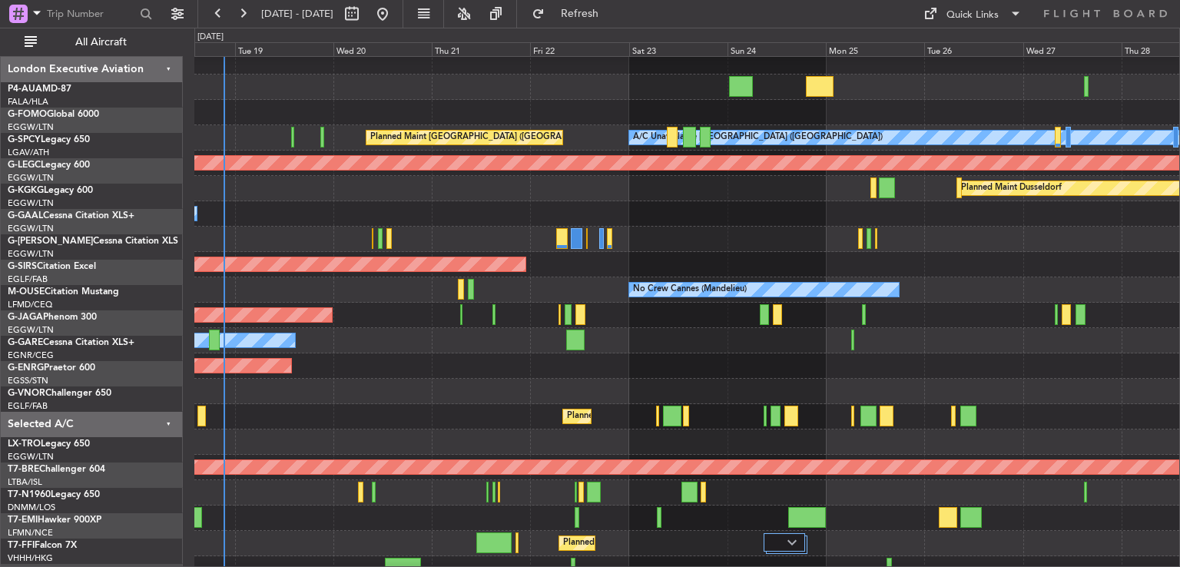
scroll to position [33, 0]
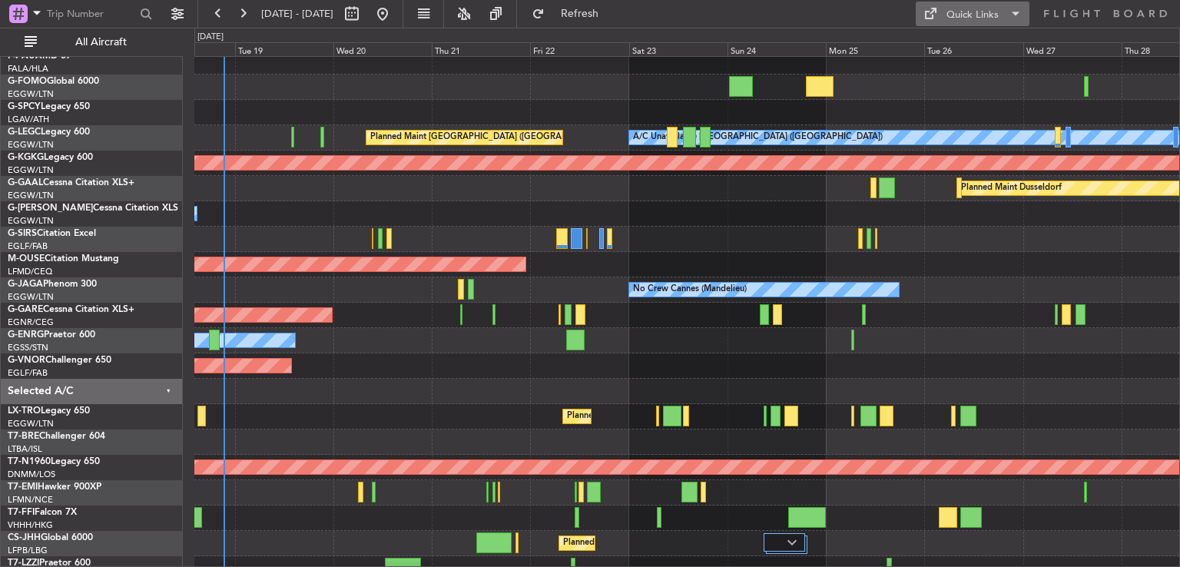
click at [987, 10] on div "Quick Links" at bounding box center [973, 15] width 52 height 15
click at [969, 42] on button "Trip Builder" at bounding box center [973, 50] width 115 height 37
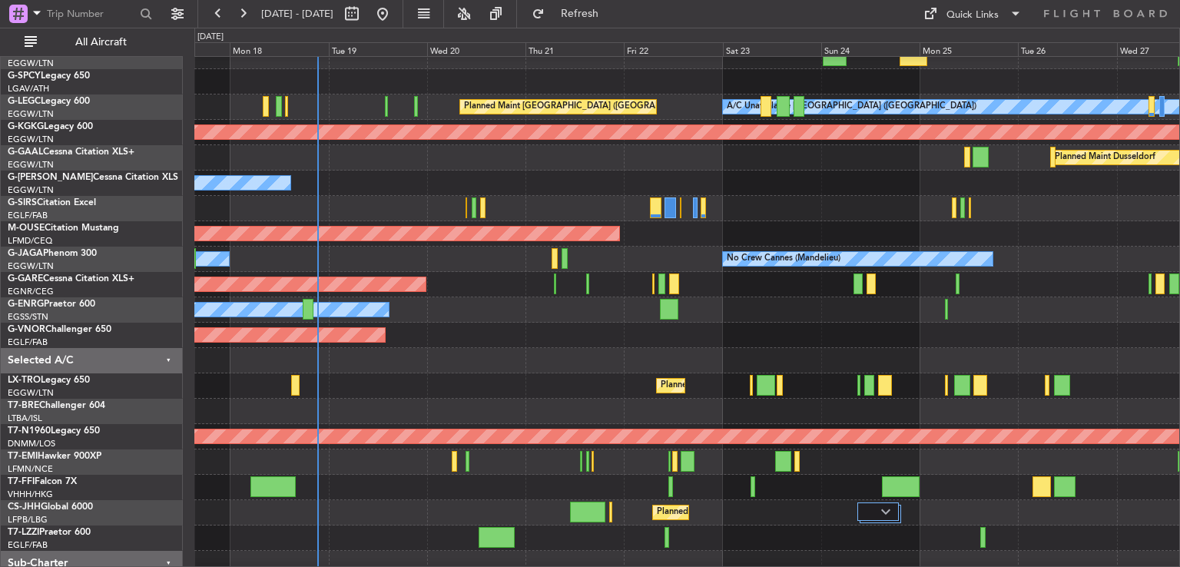
scroll to position [53, 0]
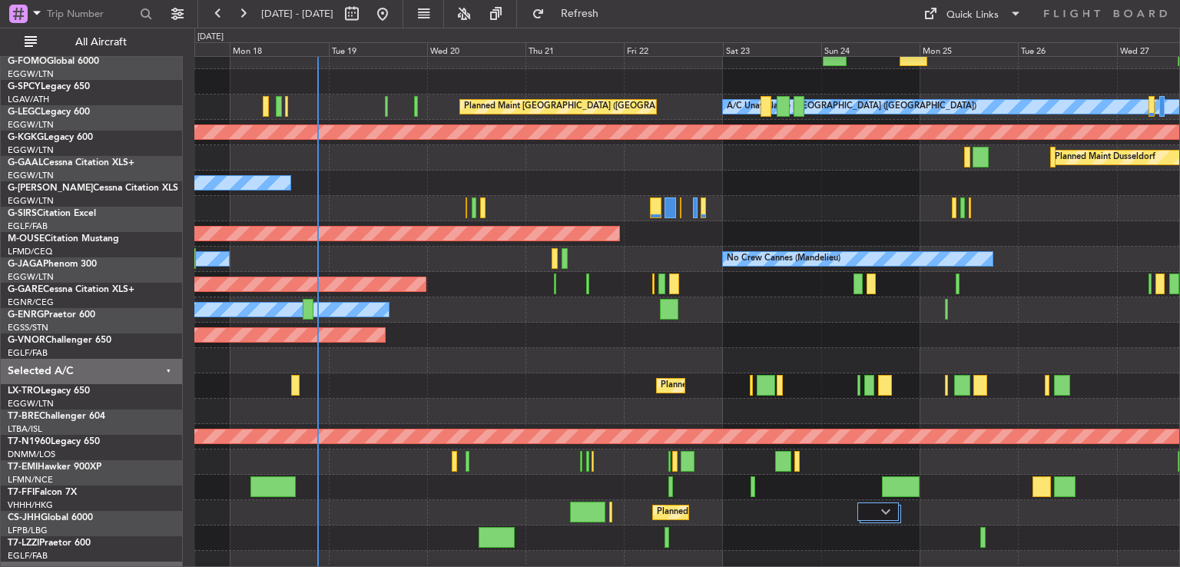
click at [752, 364] on div at bounding box center [686, 360] width 985 height 25
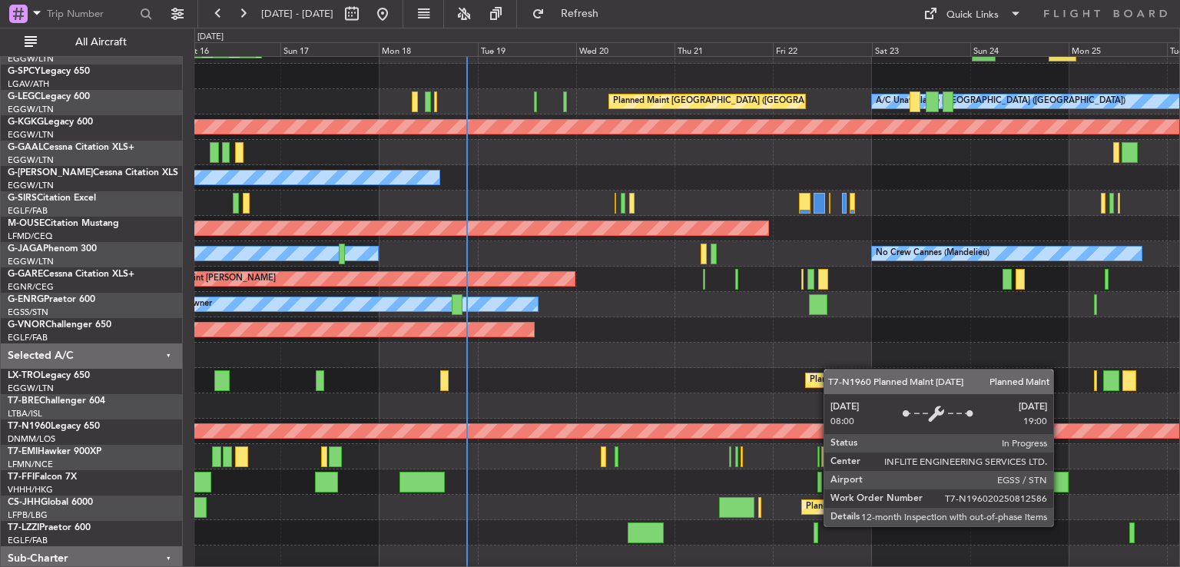
click at [132, 410] on div "Planned Maint Windsor Locks (Bradley Intl) Planned Maint London (Luton) A/C Una…" at bounding box center [590, 298] width 1180 height 540
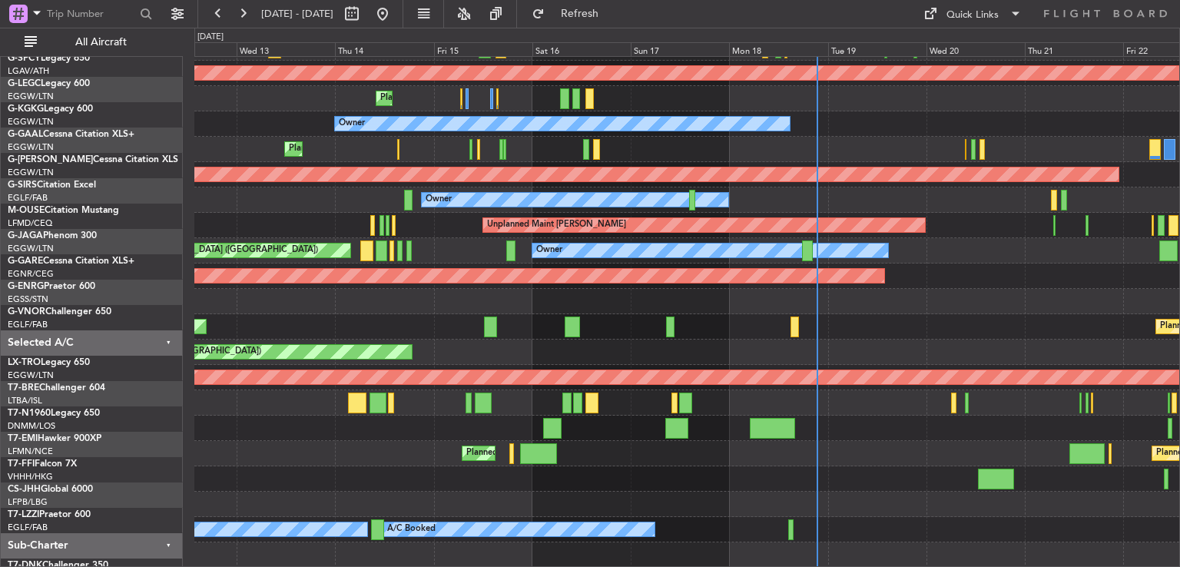
scroll to position [123, 0]
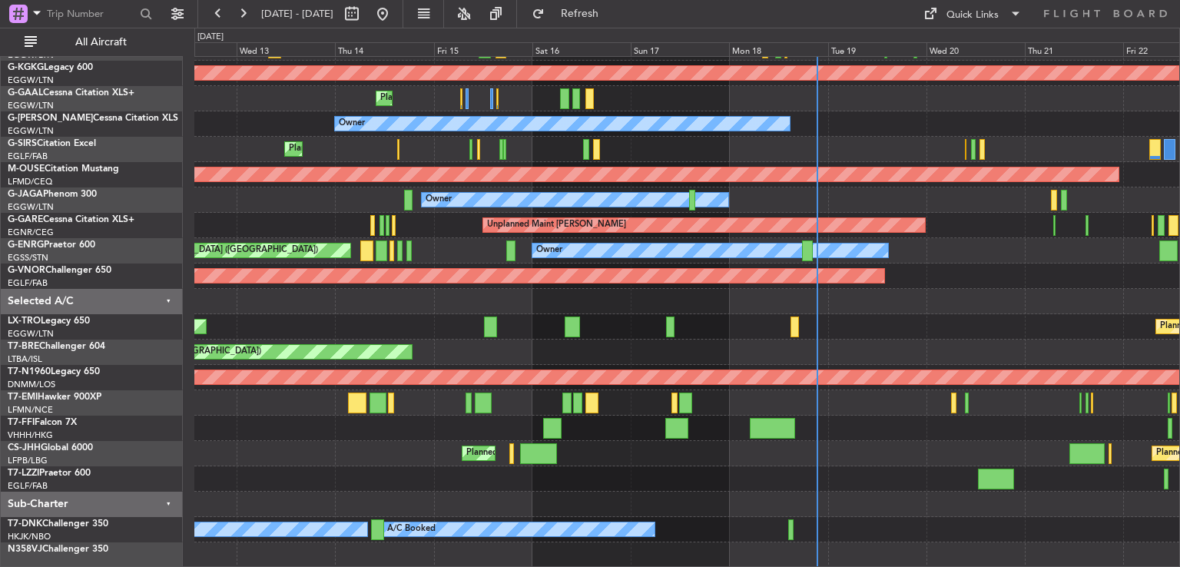
click at [917, 430] on div at bounding box center [686, 428] width 985 height 25
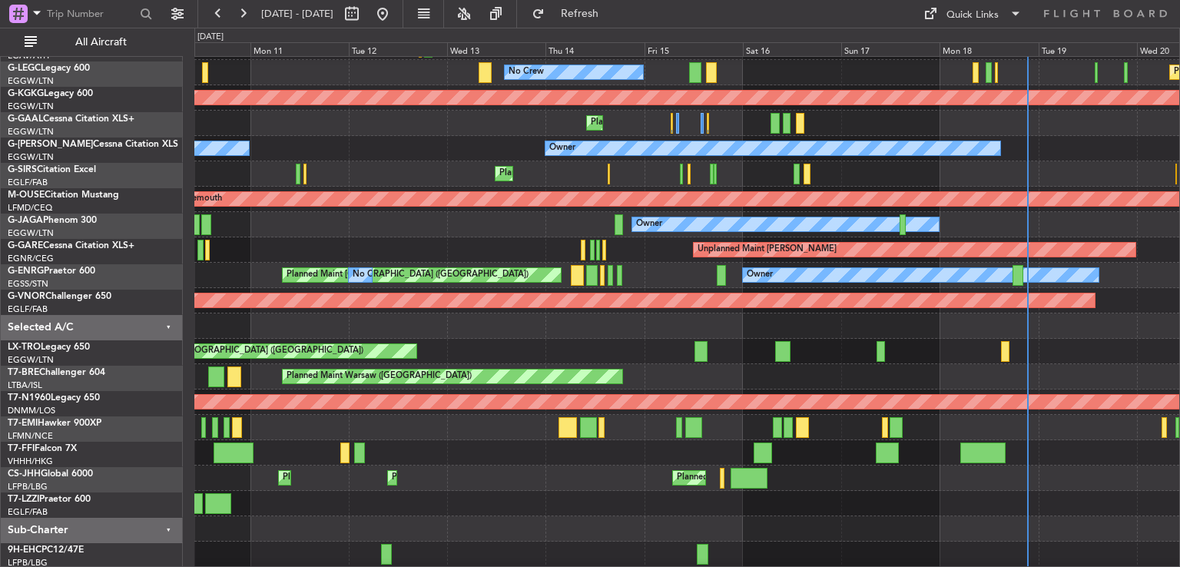
scroll to position [98, 0]
